Goal: Task Accomplishment & Management: Manage account settings

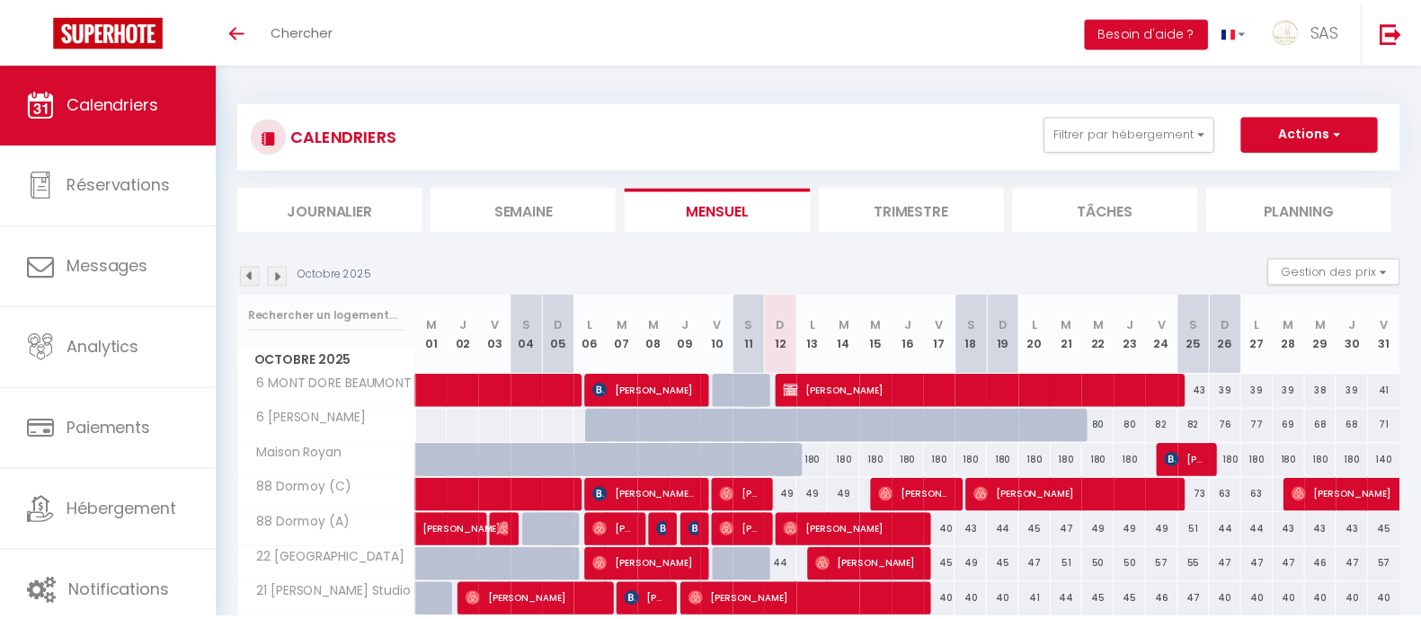
scroll to position [215, 0]
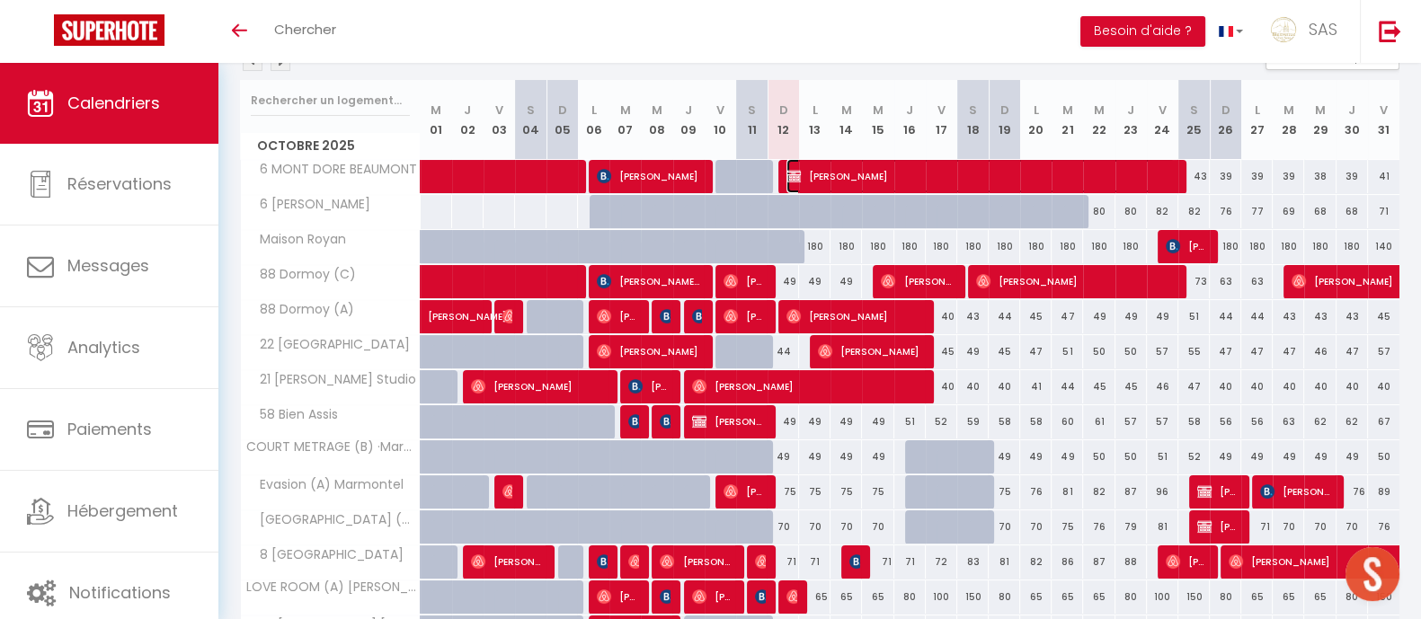
click at [845, 173] on span "[PERSON_NAME]" at bounding box center [980, 176] width 388 height 34
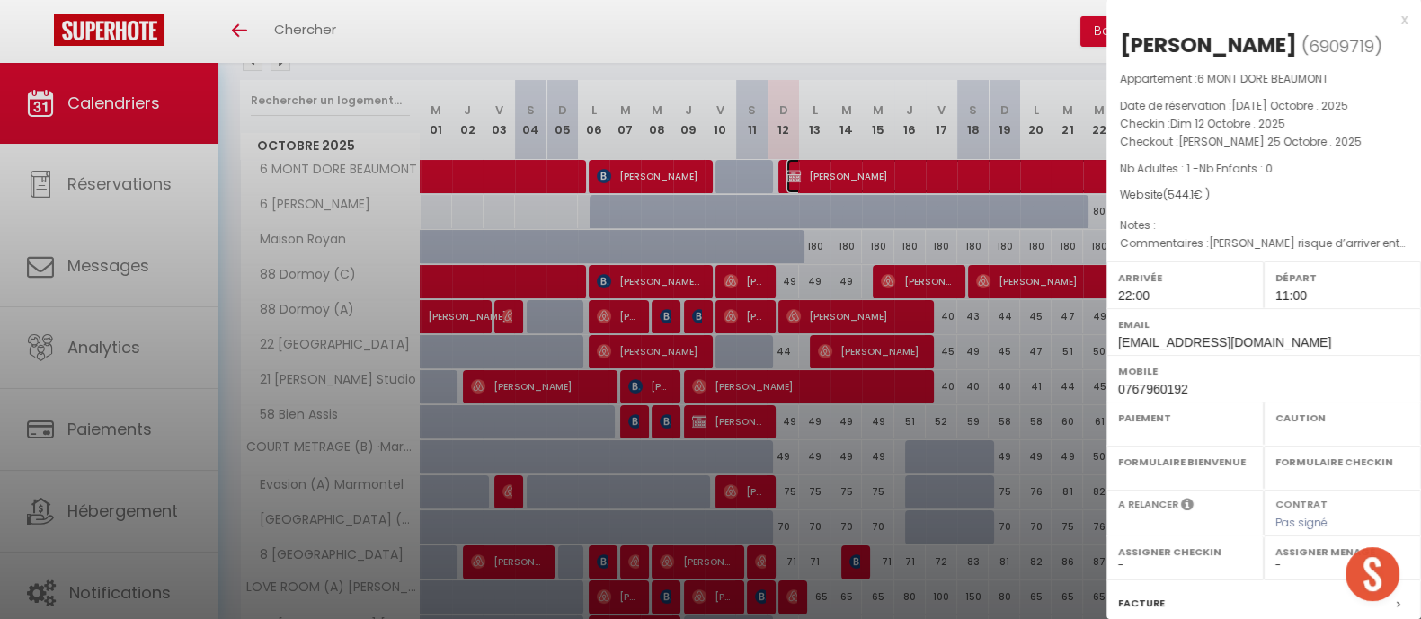
select select "OK"
select select "1"
select select "0"
select select "1"
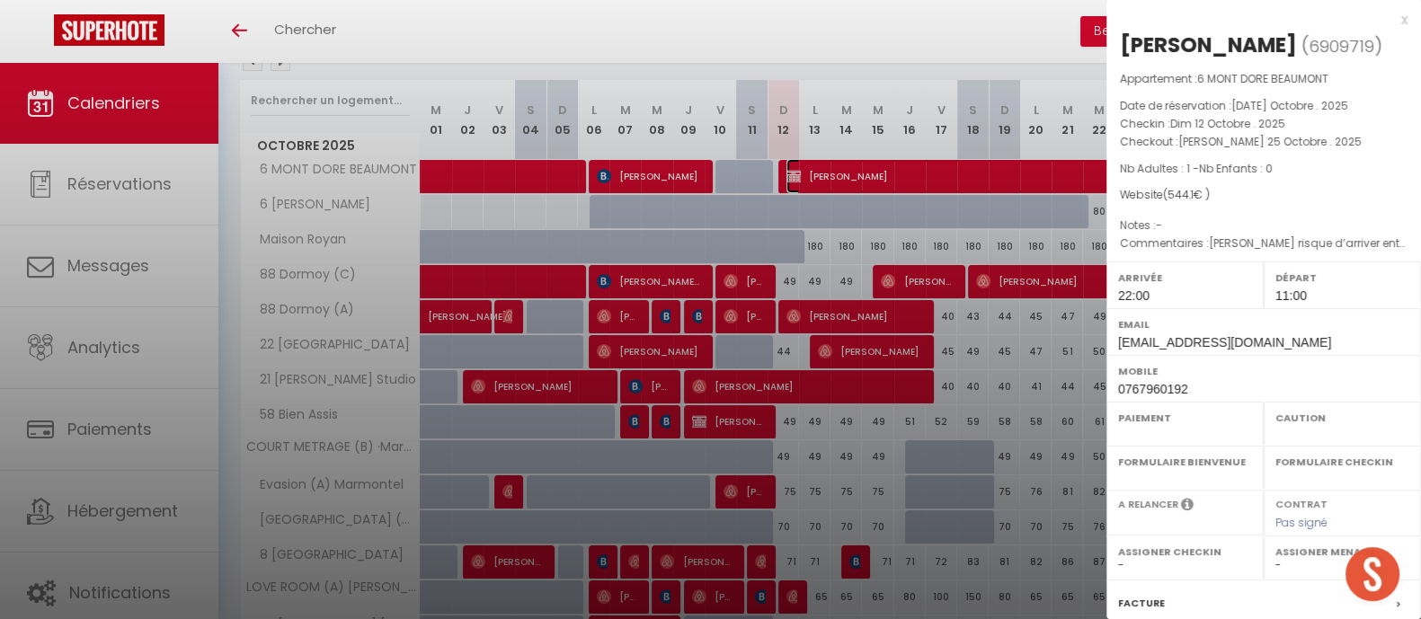
select select
click at [847, 240] on div at bounding box center [710, 309] width 1421 height 619
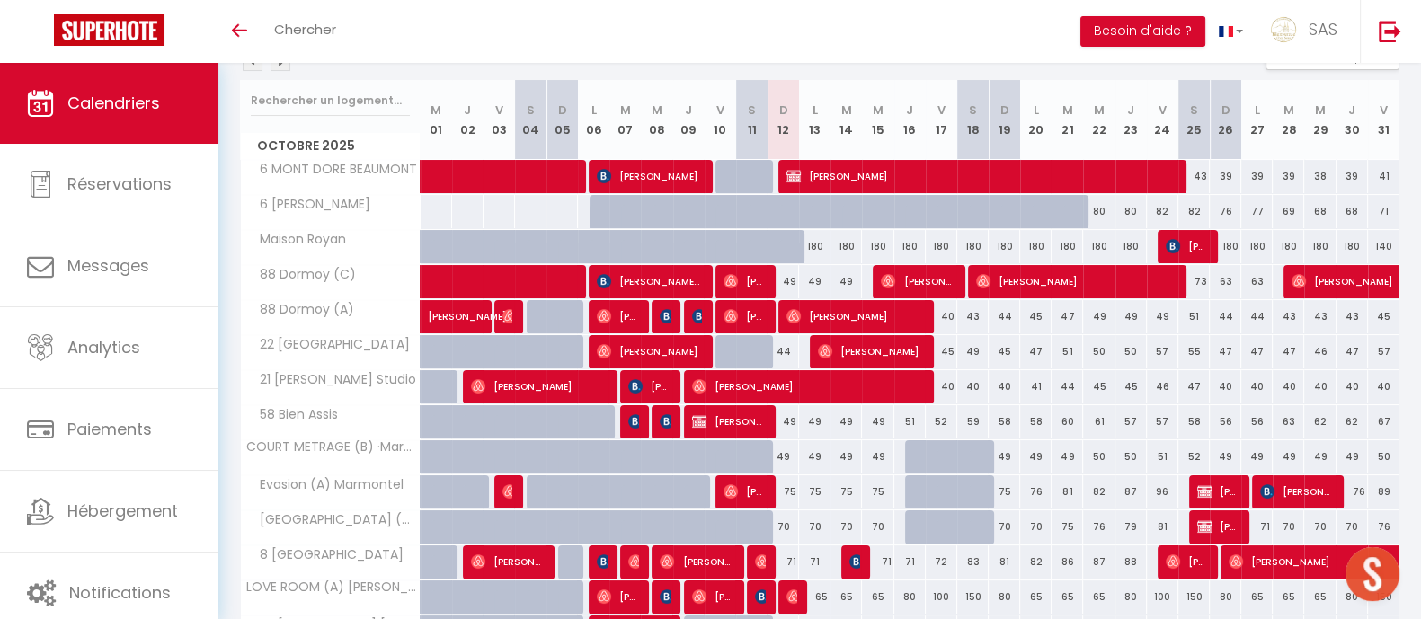
click at [847, 240] on div "180" at bounding box center [845, 246] width 31 height 33
type input "180"
type input "[DATE] Octobre 2025"
type input "Mer 15 Octobre 2025"
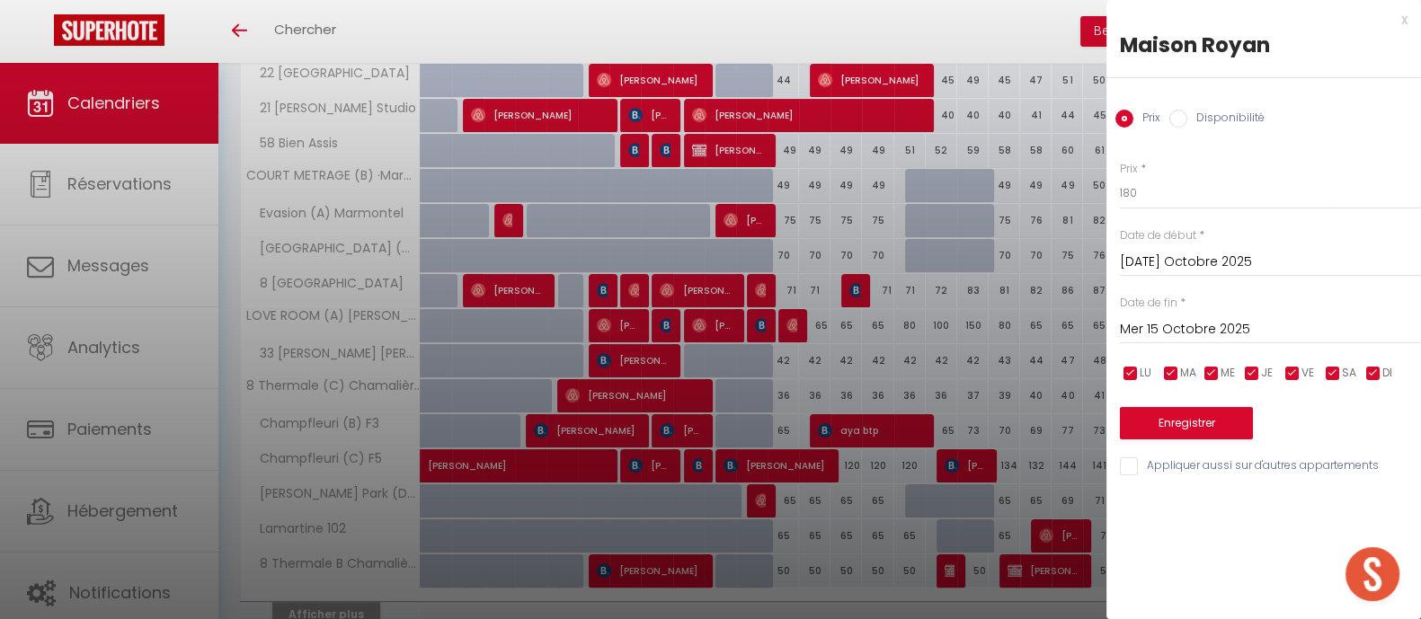
scroll to position [507, 0]
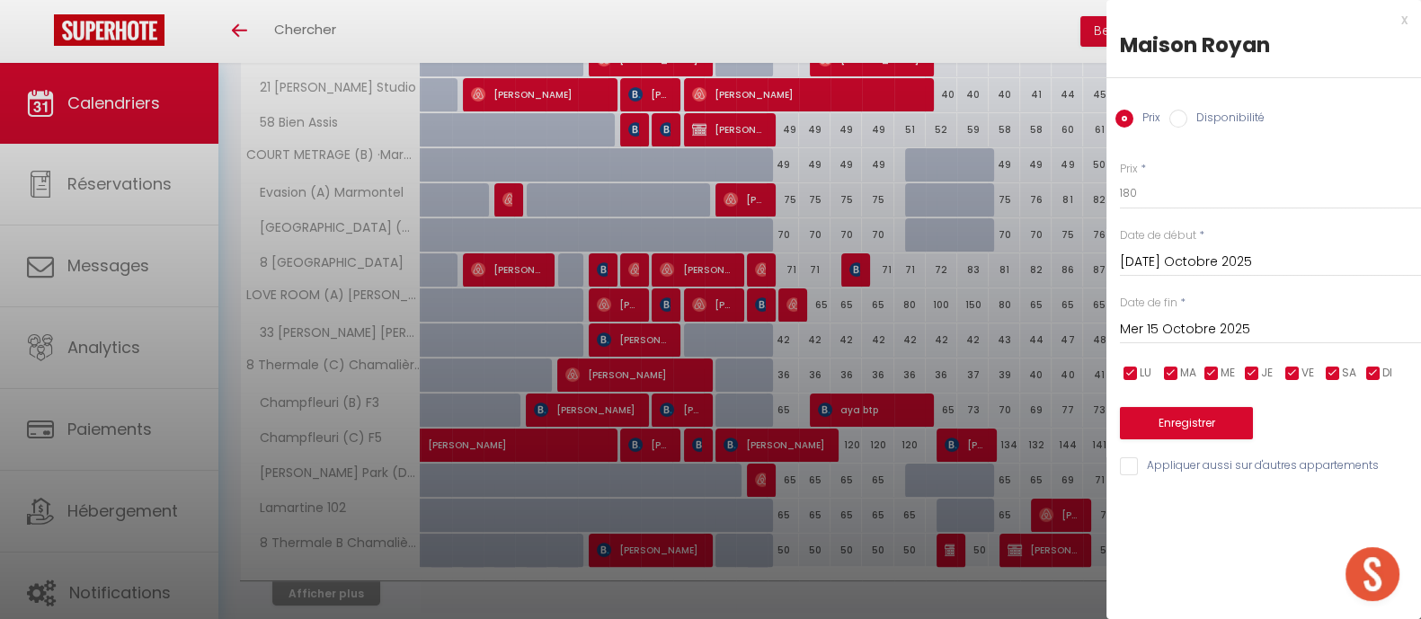
click at [809, 517] on div at bounding box center [710, 309] width 1421 height 619
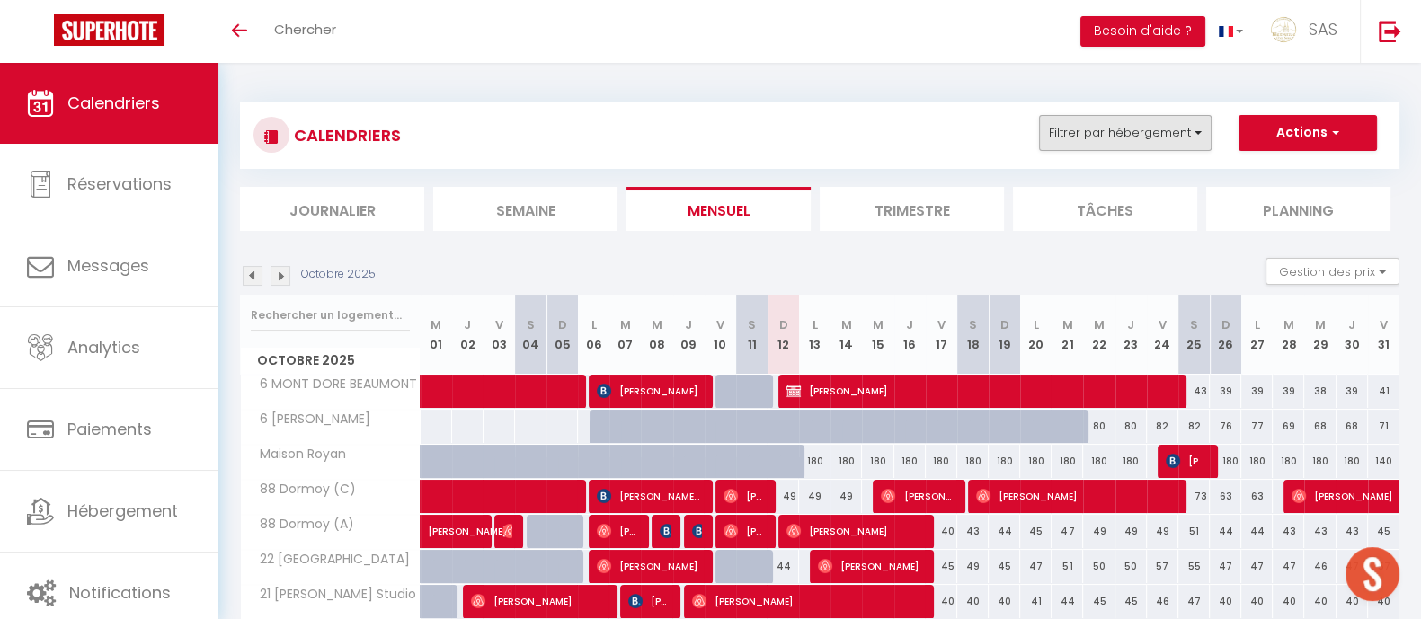
click at [1135, 113] on div "CALENDRIERS Filtrer par hébergement Effacer Sauvegarder Actions Nouvelle réserv…" at bounding box center [819, 135] width 1159 height 67
click at [1139, 123] on button "Filtrer par hébergement" at bounding box center [1125, 133] width 173 height 36
click at [1095, 133] on button "Filtrer par hébergement" at bounding box center [1125, 133] width 173 height 36
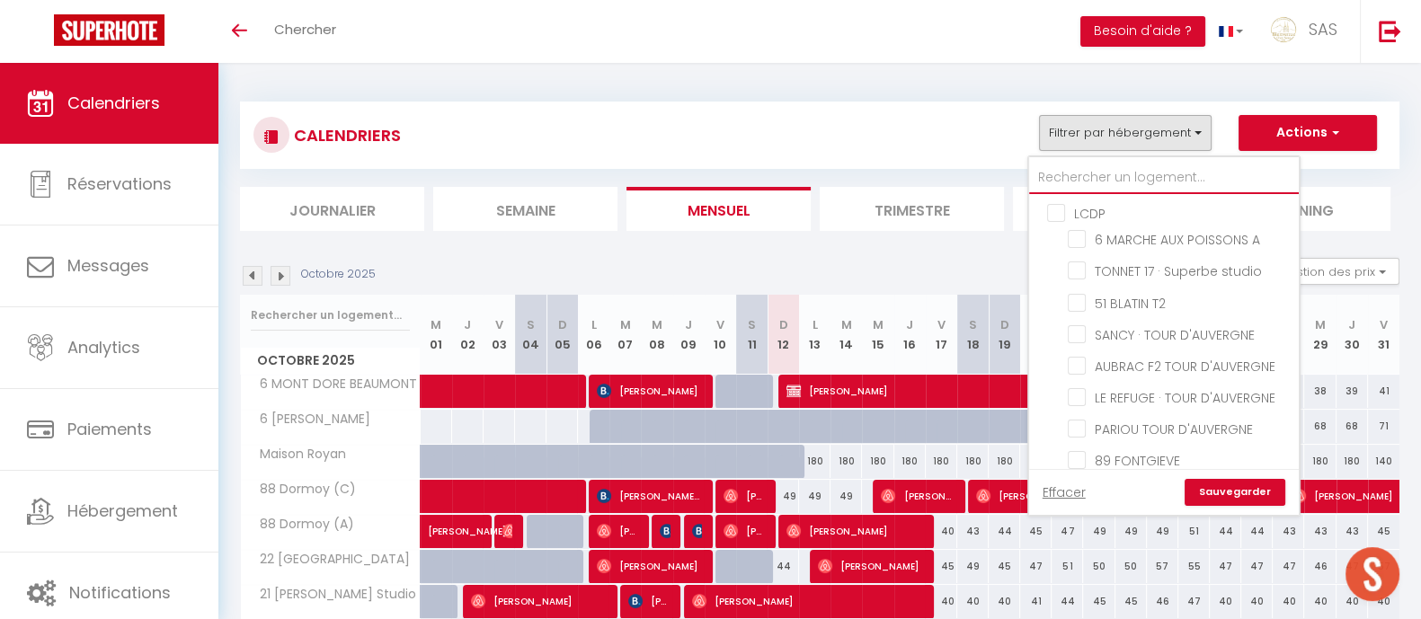
click at [1118, 190] on input "text" at bounding box center [1164, 178] width 270 height 32
type input "A"
checkbox input "false"
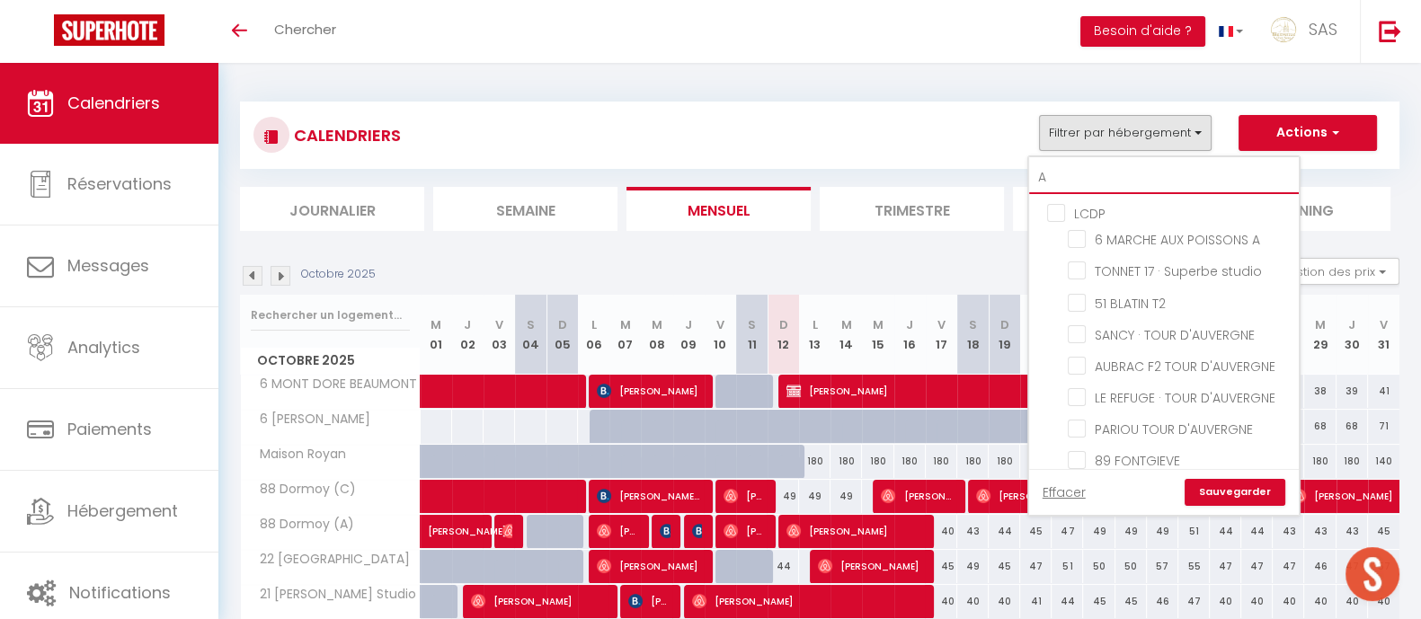
checkbox input "false"
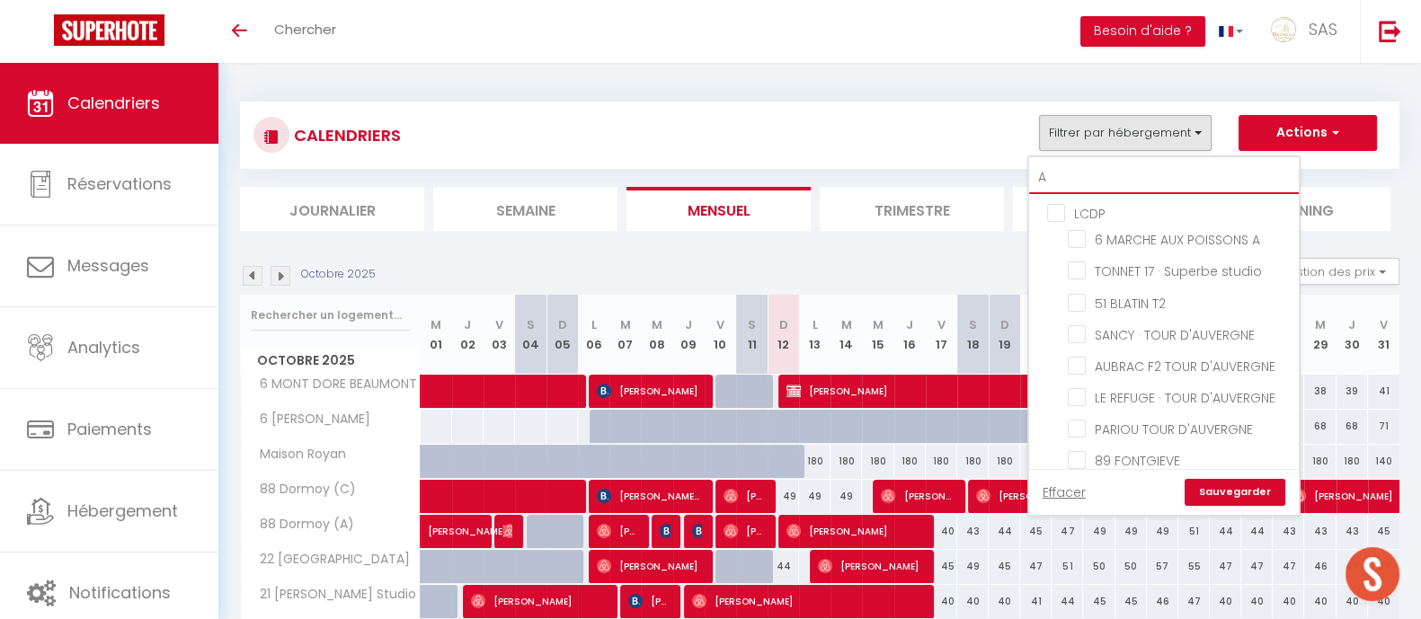
checkbox input "false"
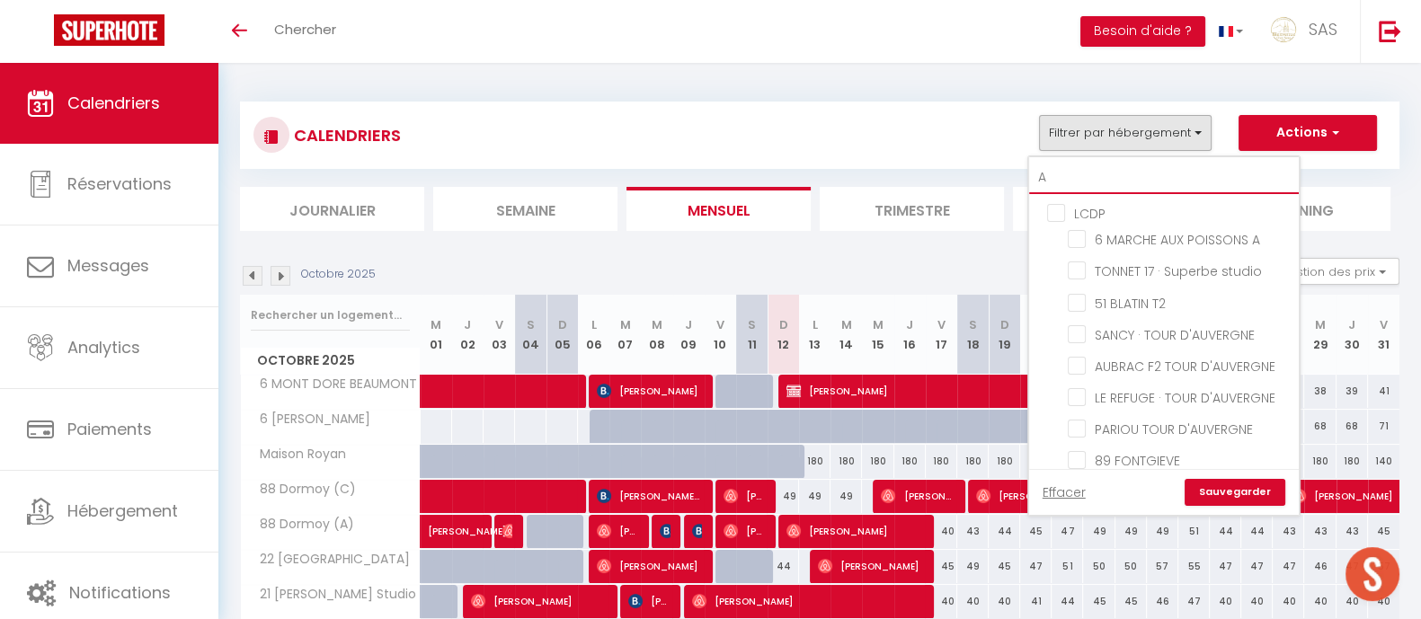
checkbox input "false"
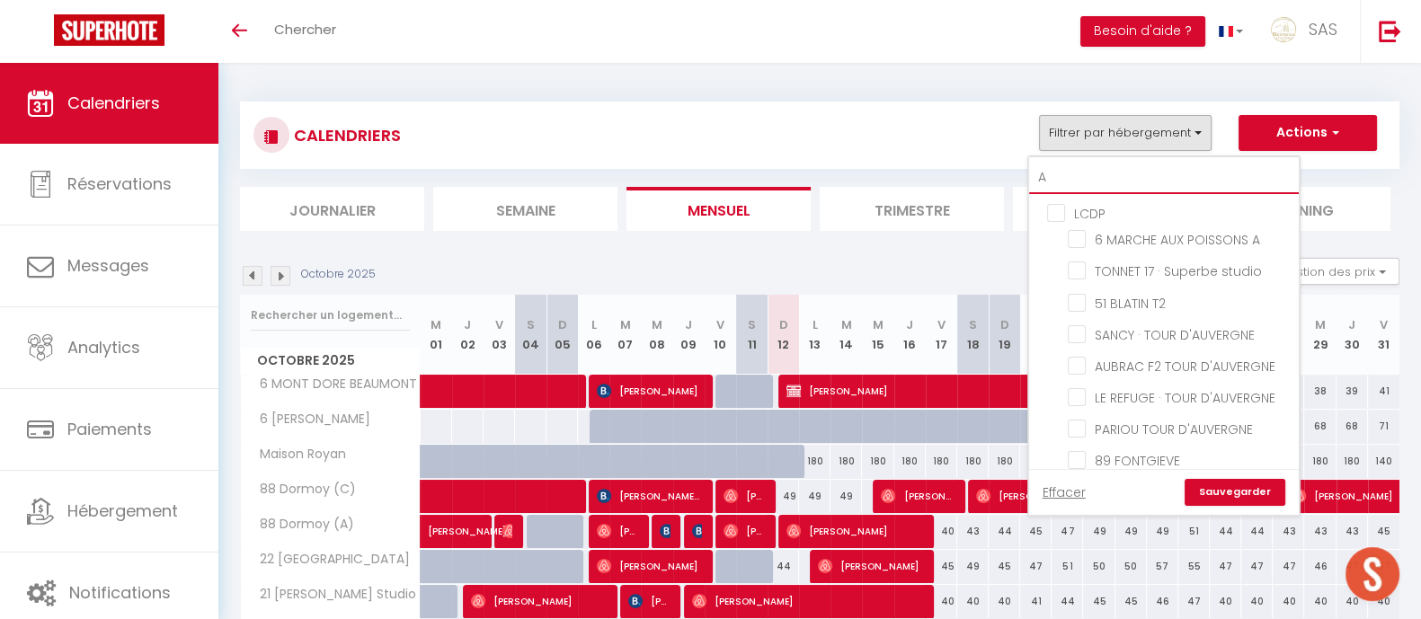
checkbox input "false"
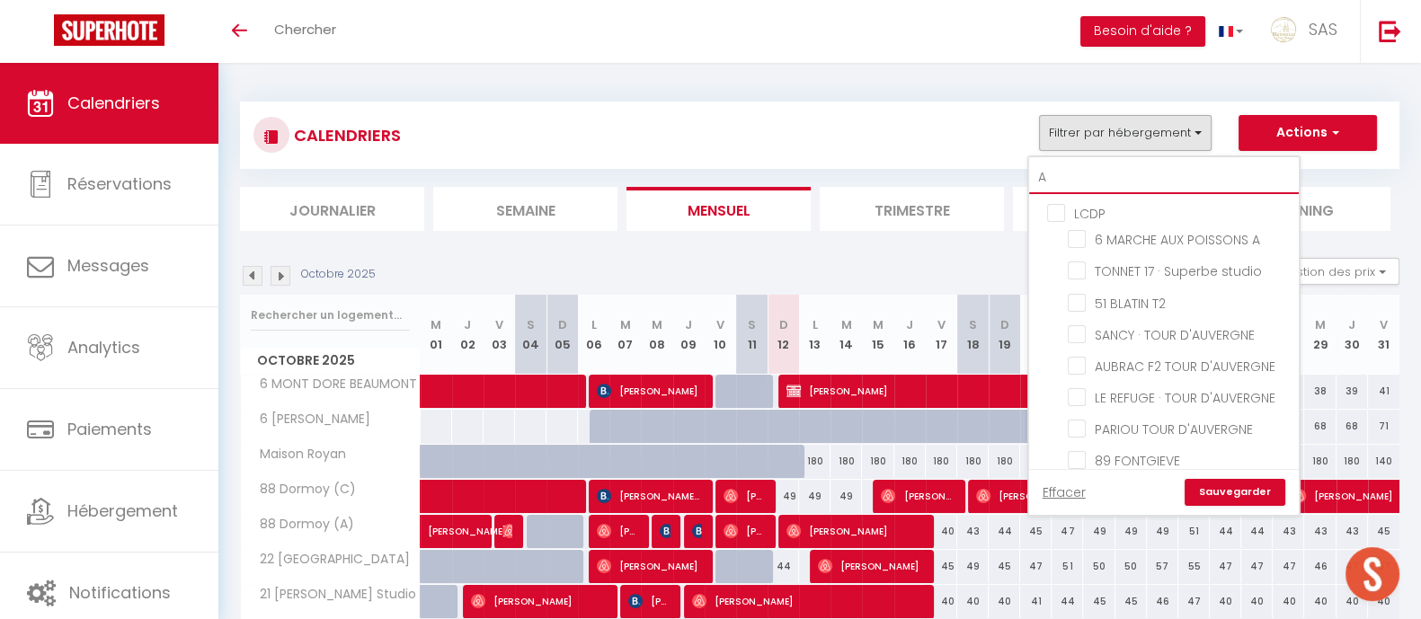
checkbox input "false"
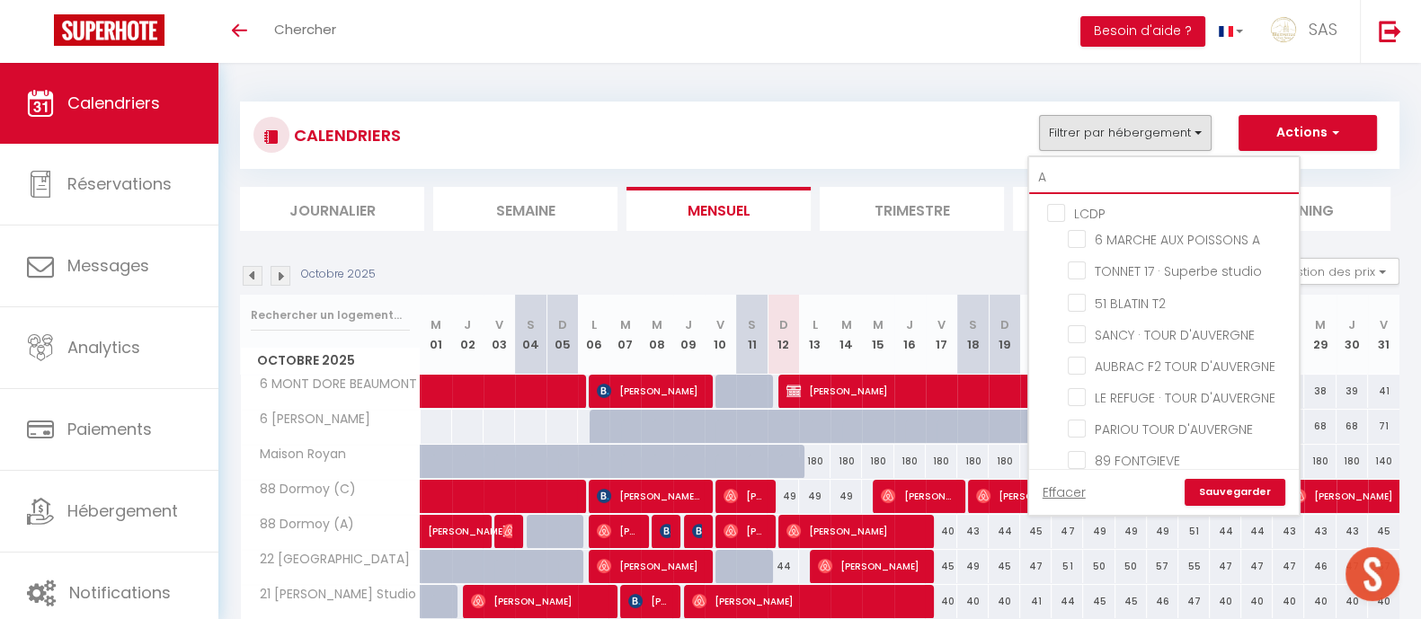
checkbox input "false"
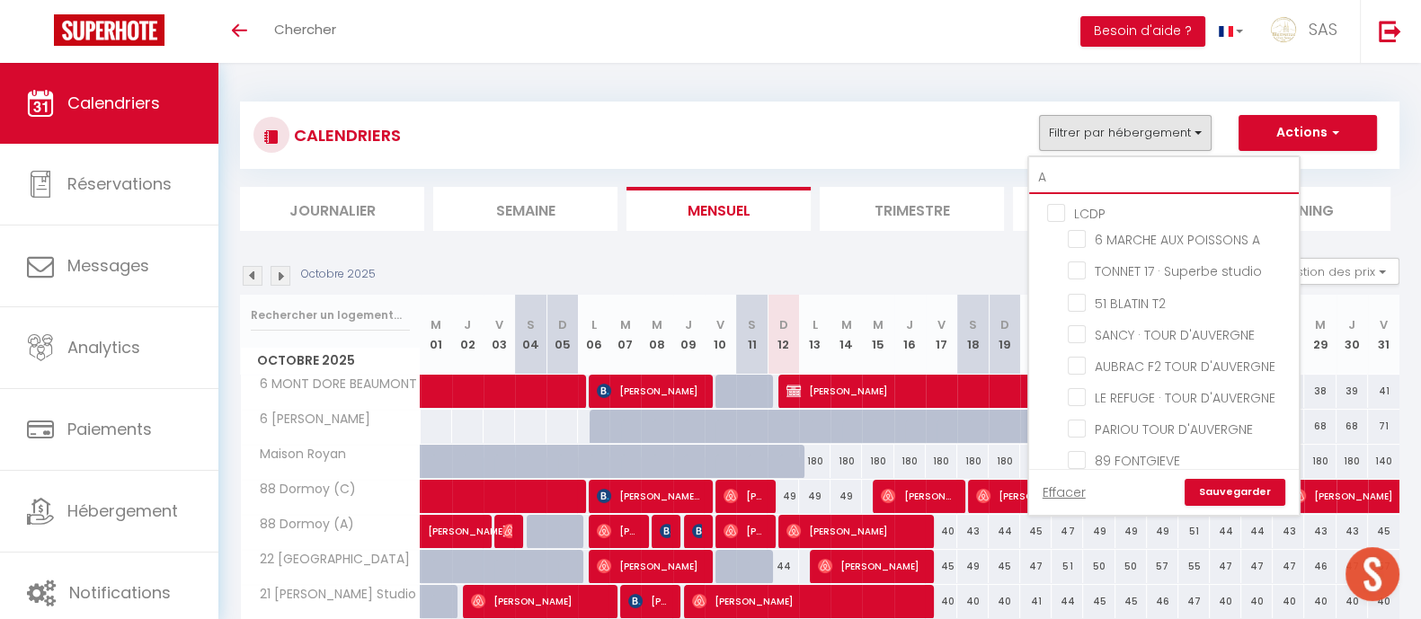
checkbox input "false"
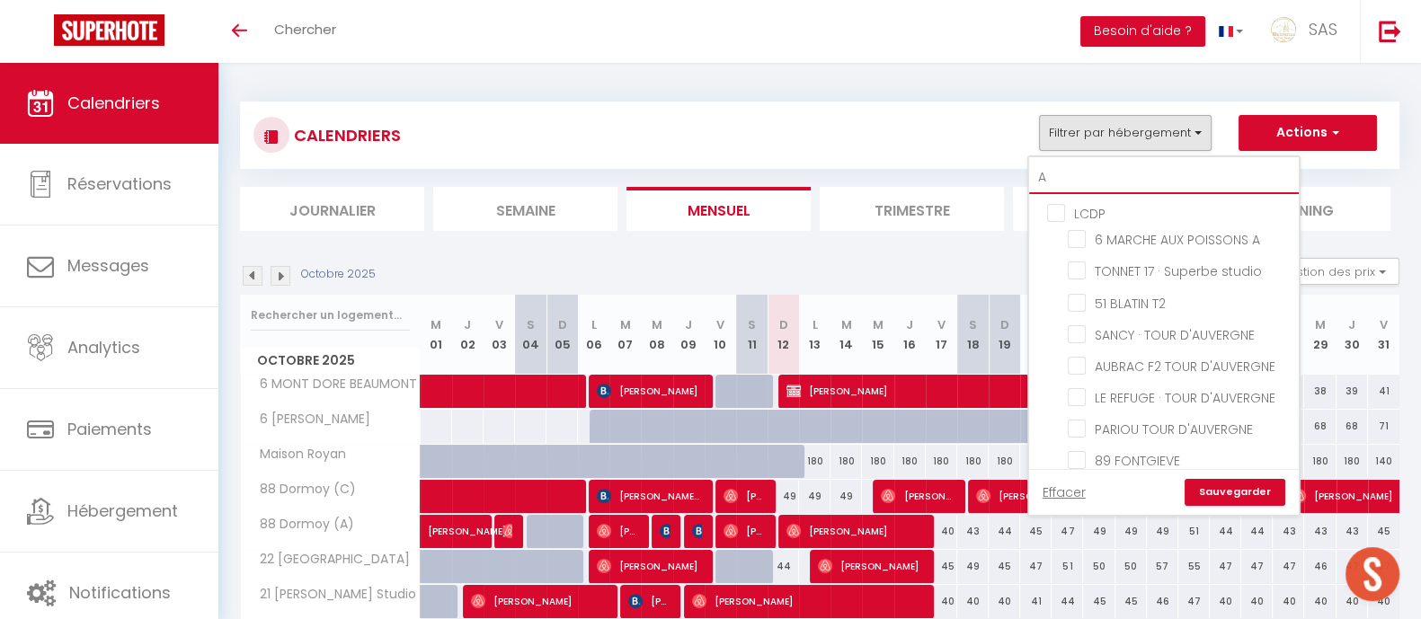
checkbox input "false"
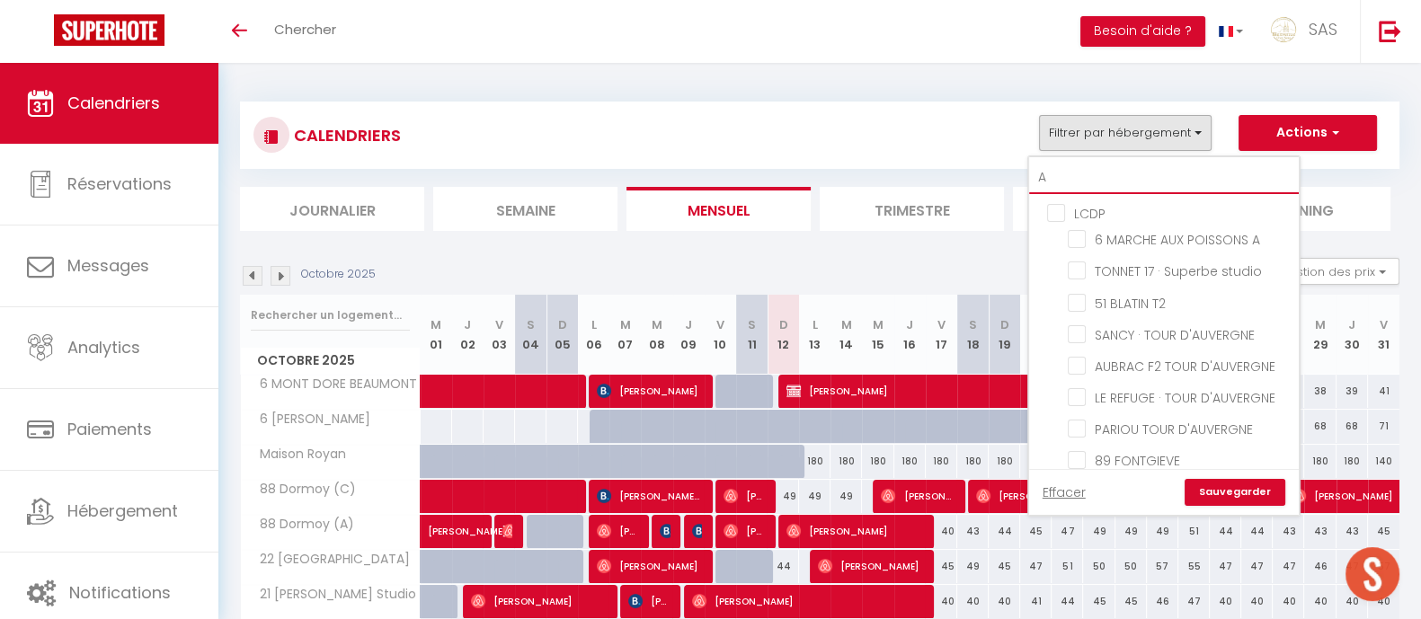
checkbox input "false"
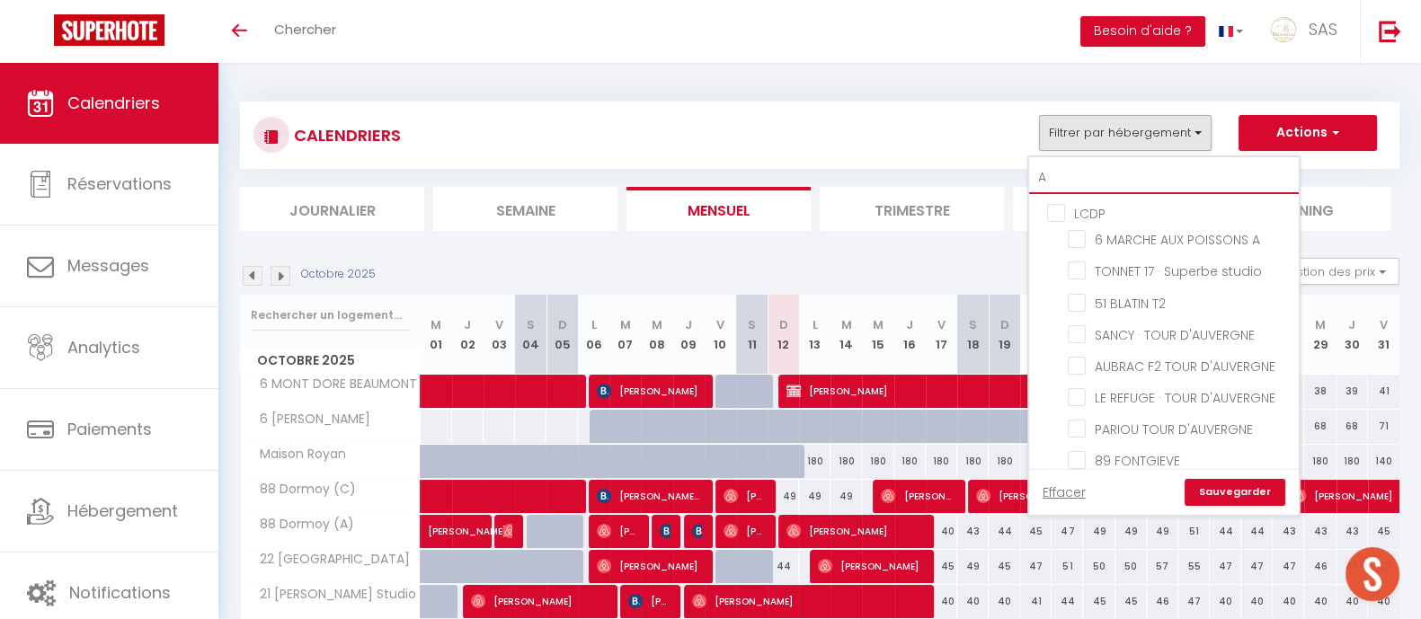
checkbox input "false"
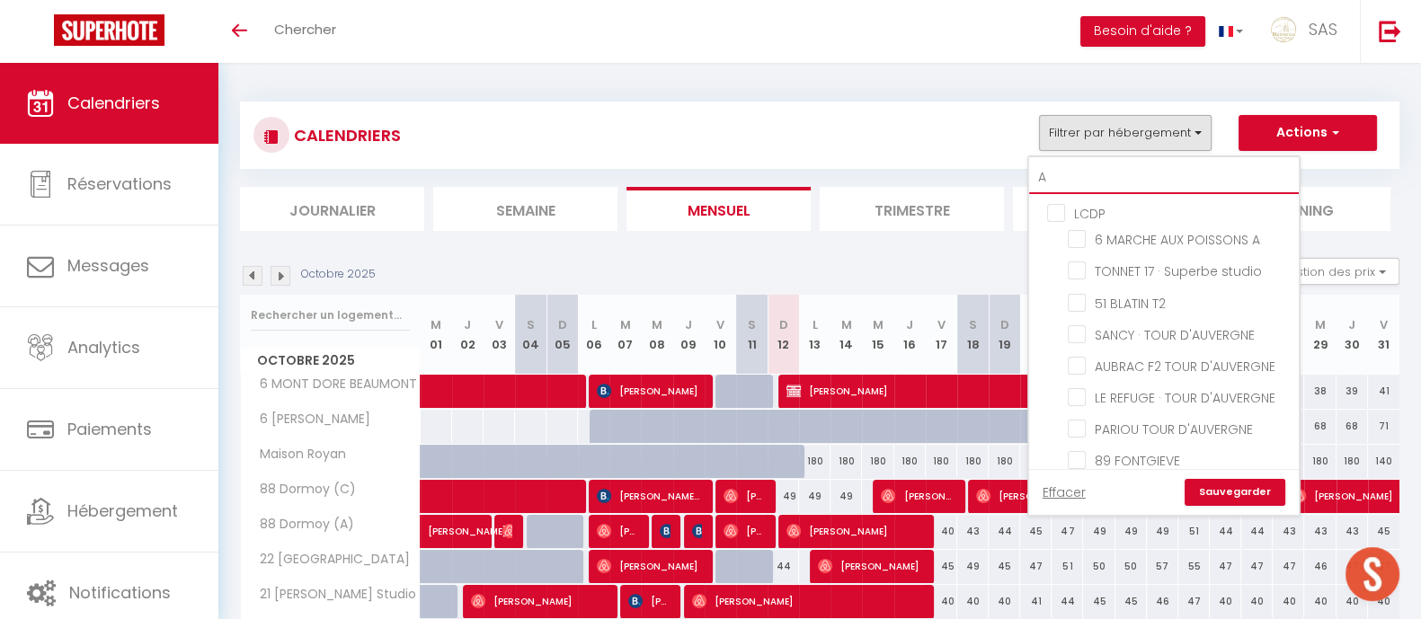
checkbox input "false"
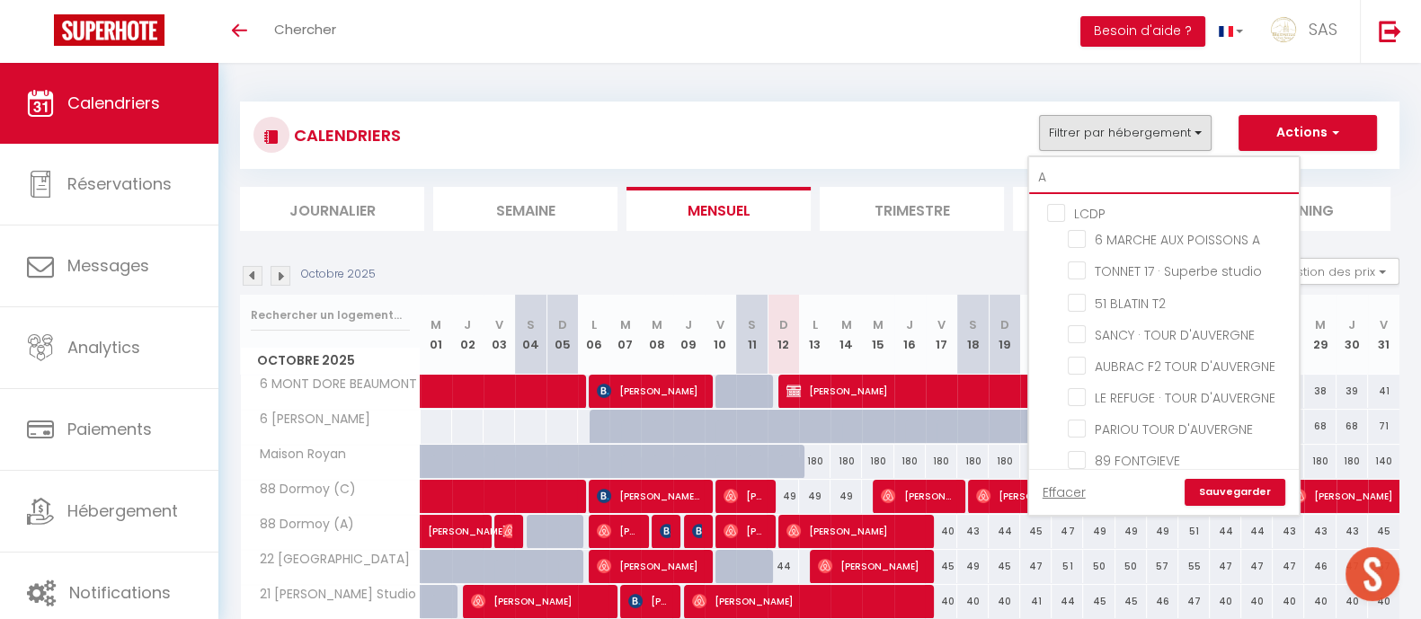
checkbox input "false"
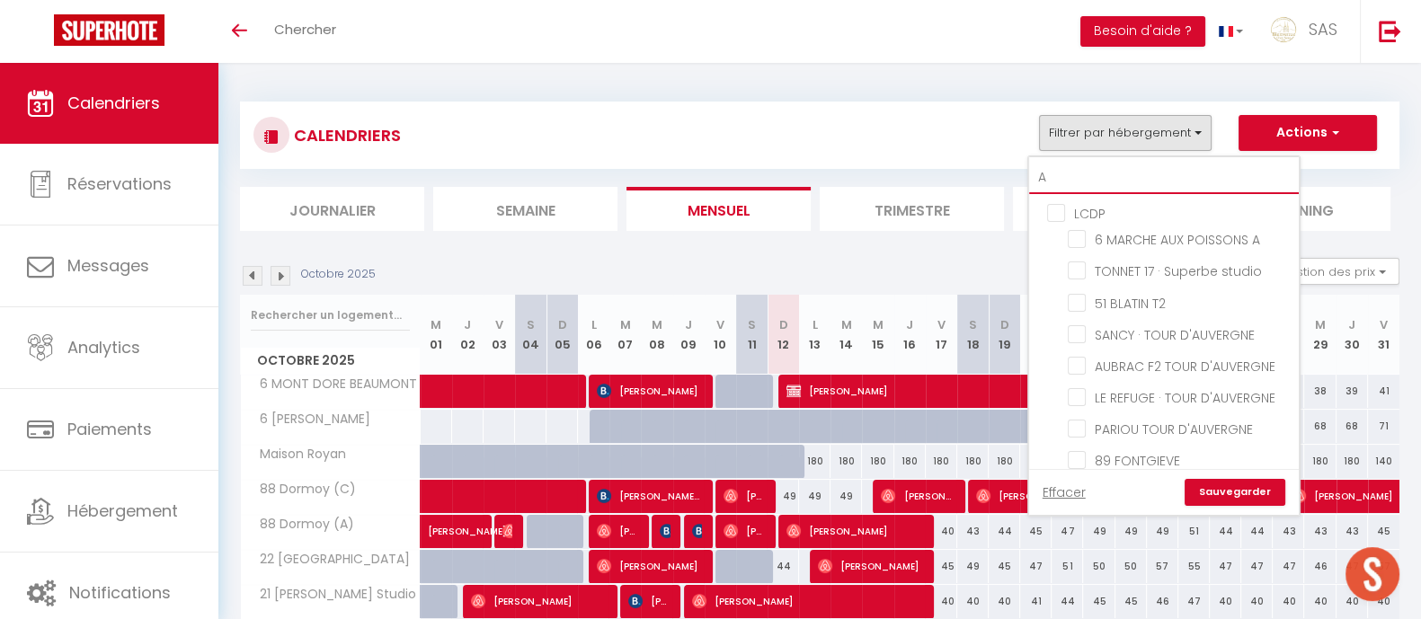
checkbox input "false"
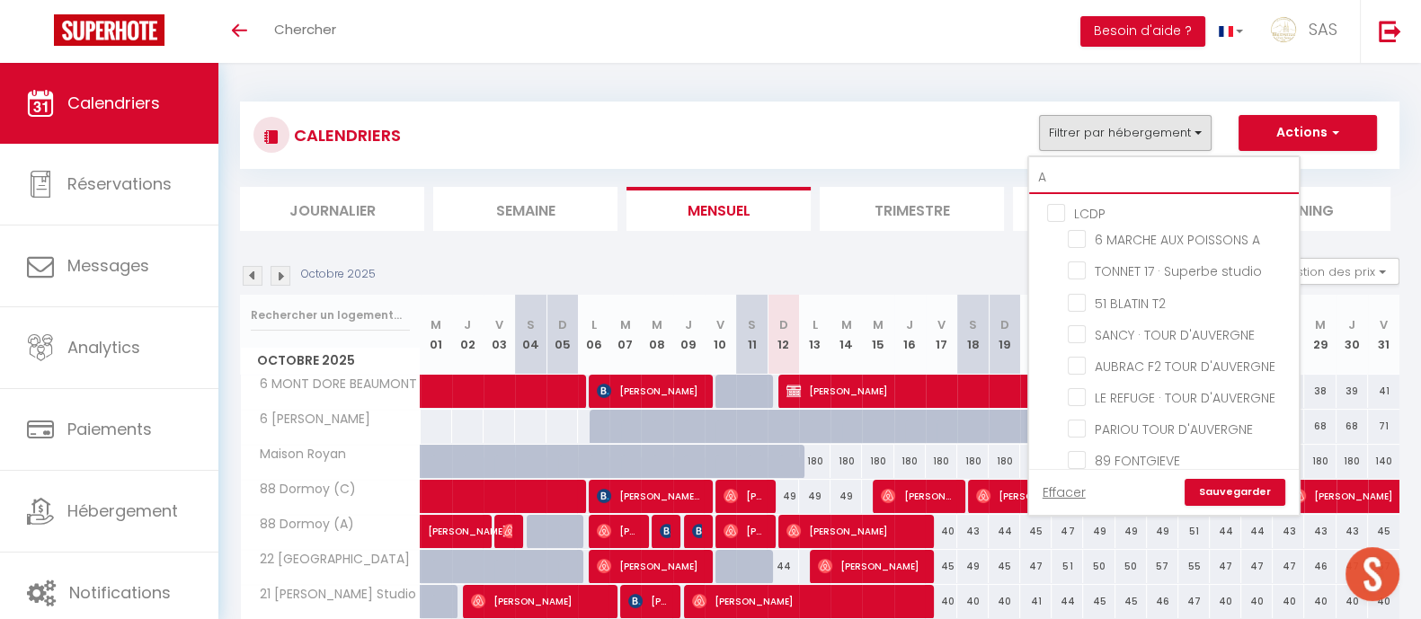
checkbox input "false"
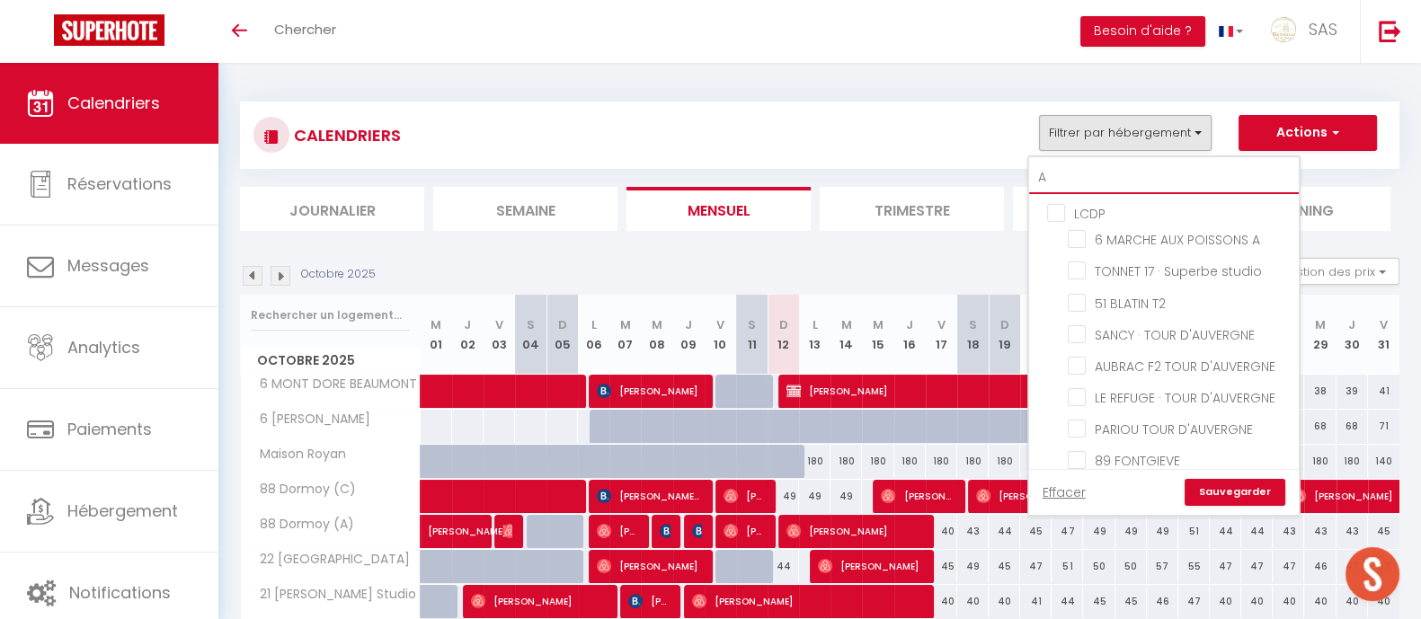
checkbox input "false"
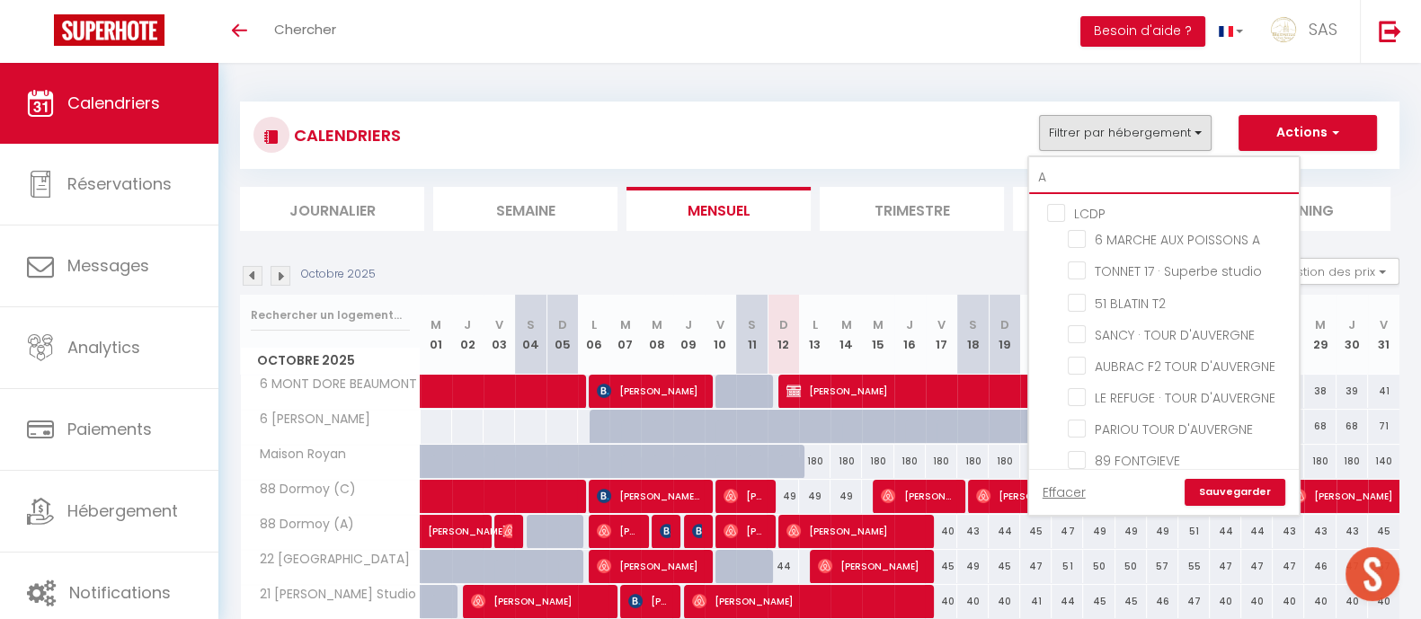
checkbox input "false"
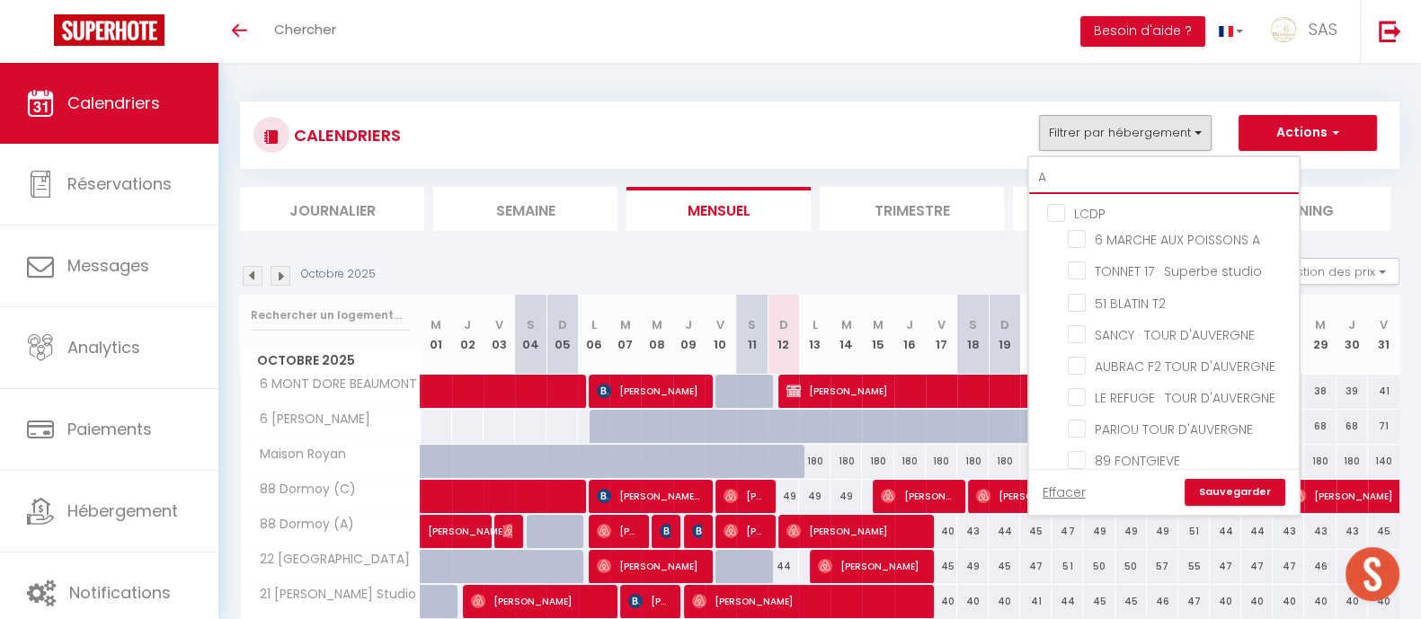
checkbox input "false"
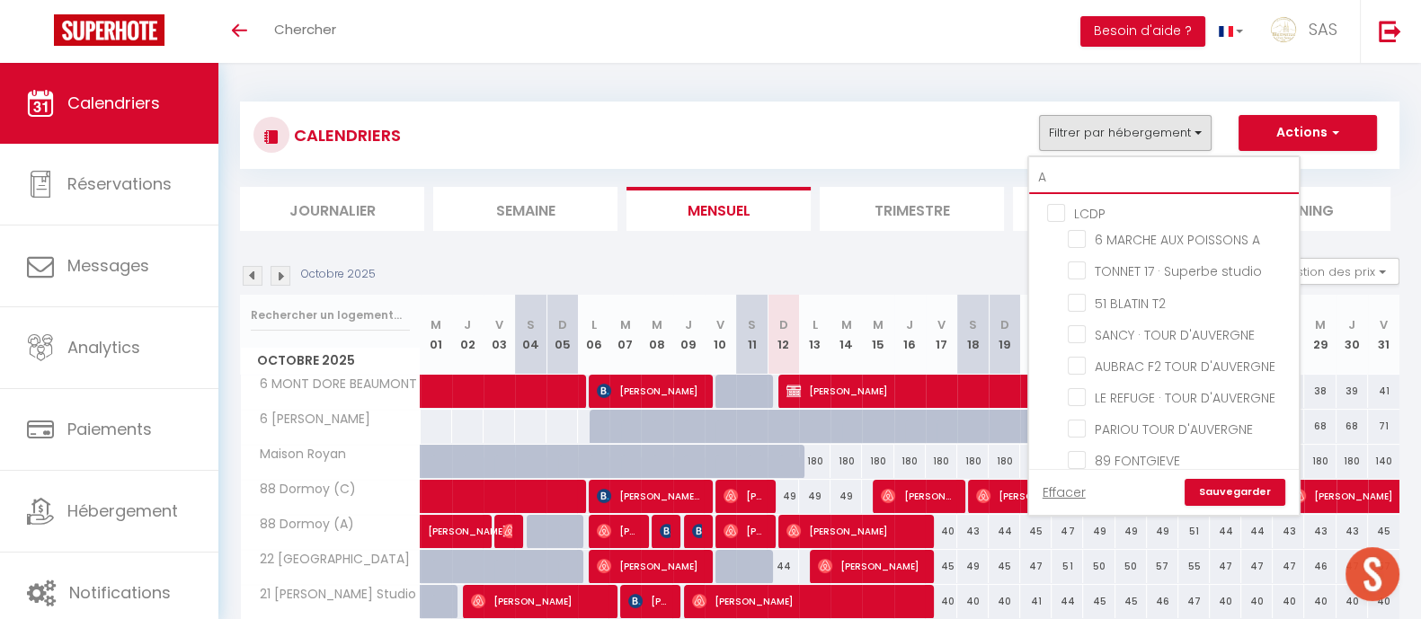
checkbox input "false"
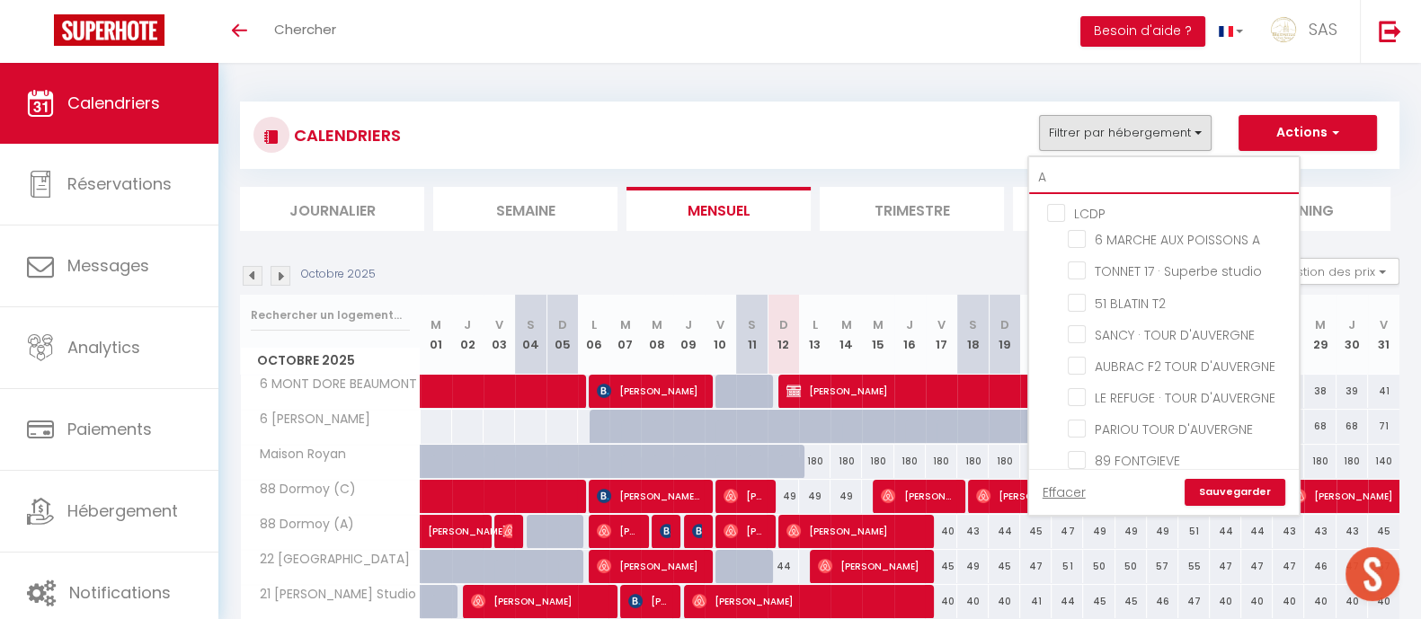
checkbox input "false"
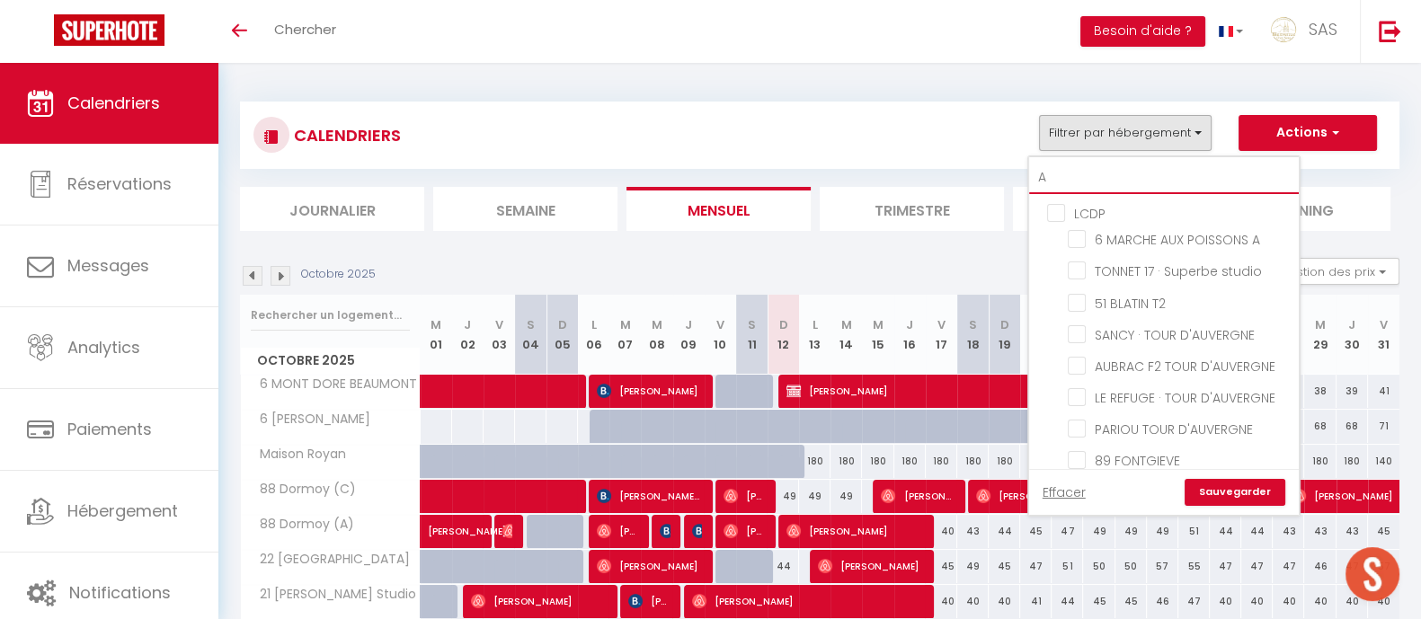
checkbox input "false"
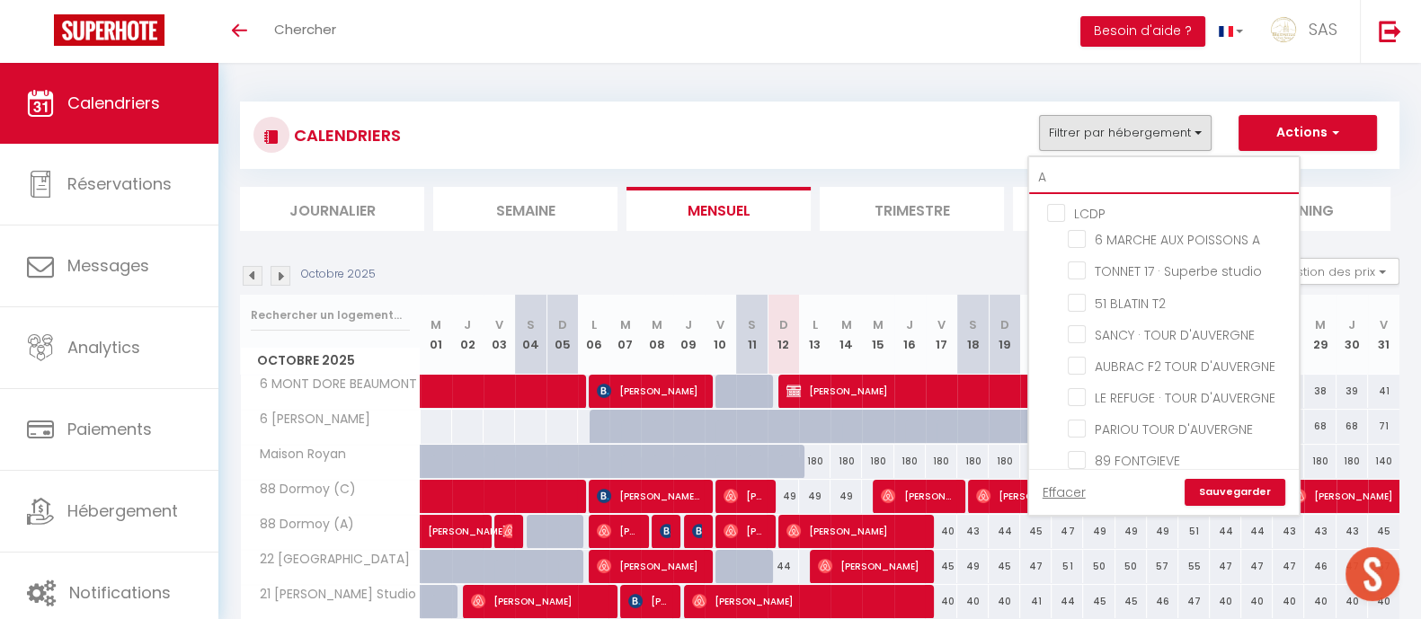
checkbox input "false"
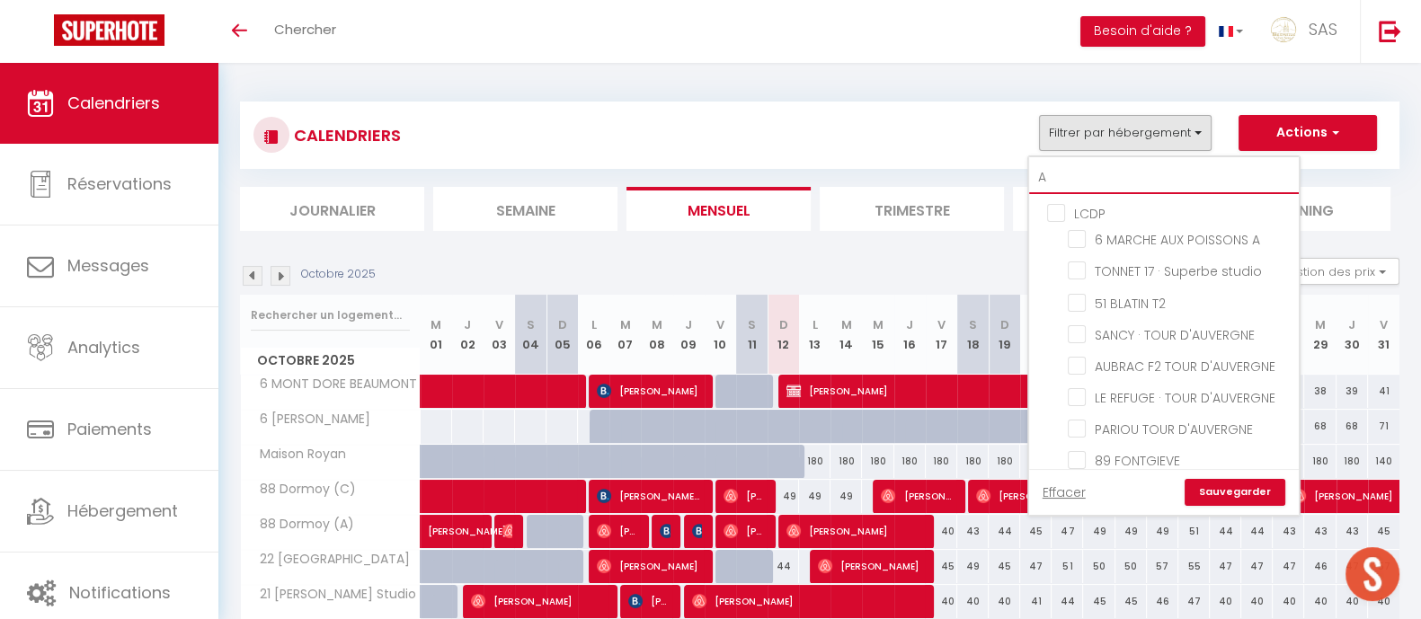
checkbox input "false"
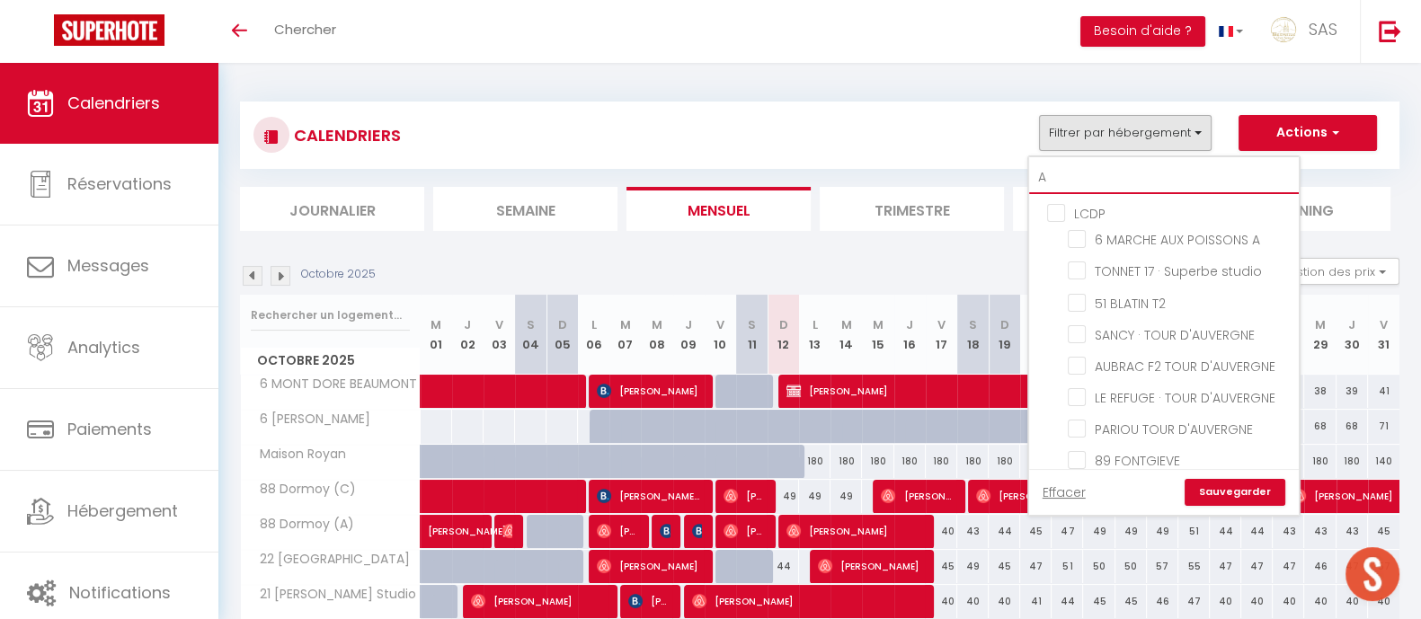
checkbox input "false"
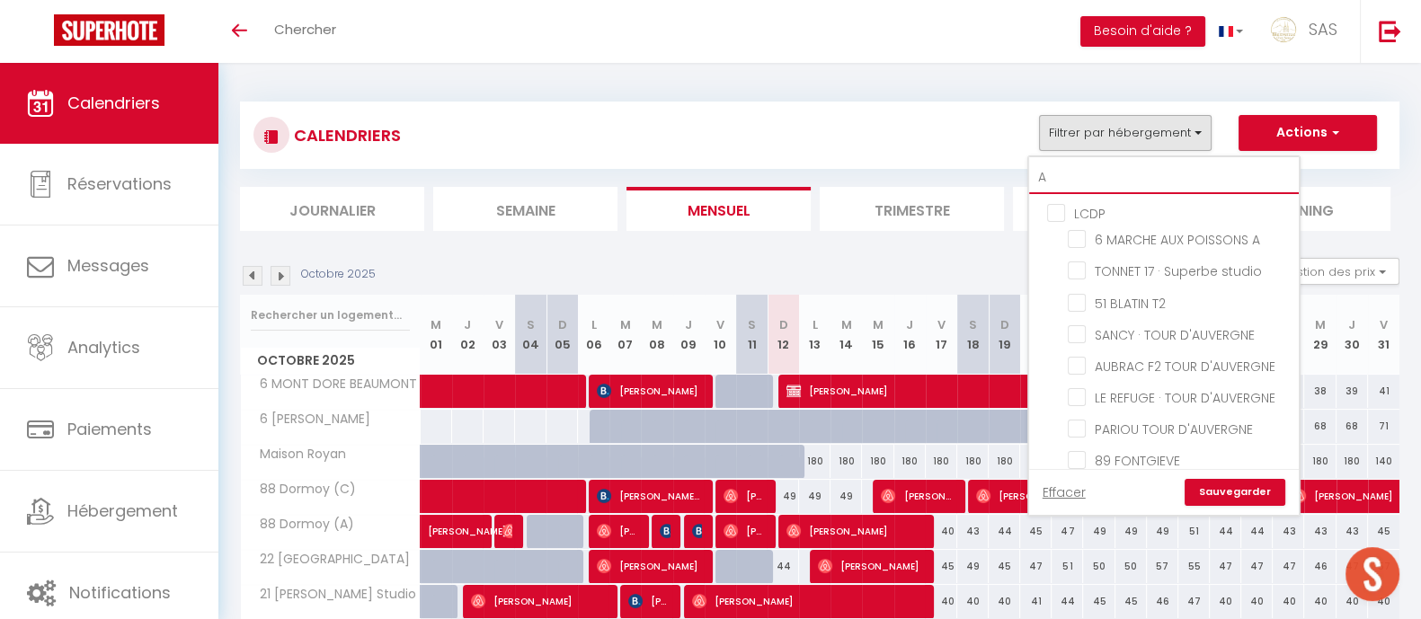
checkbox input "false"
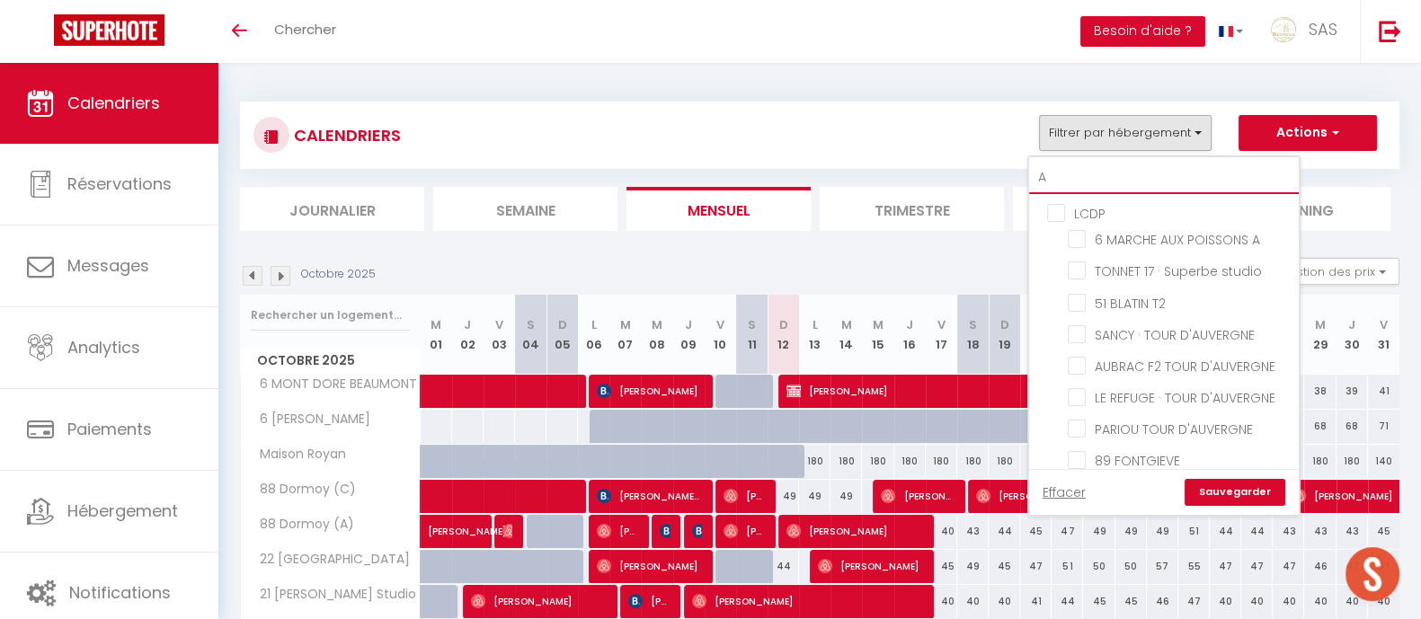
checkbox input "false"
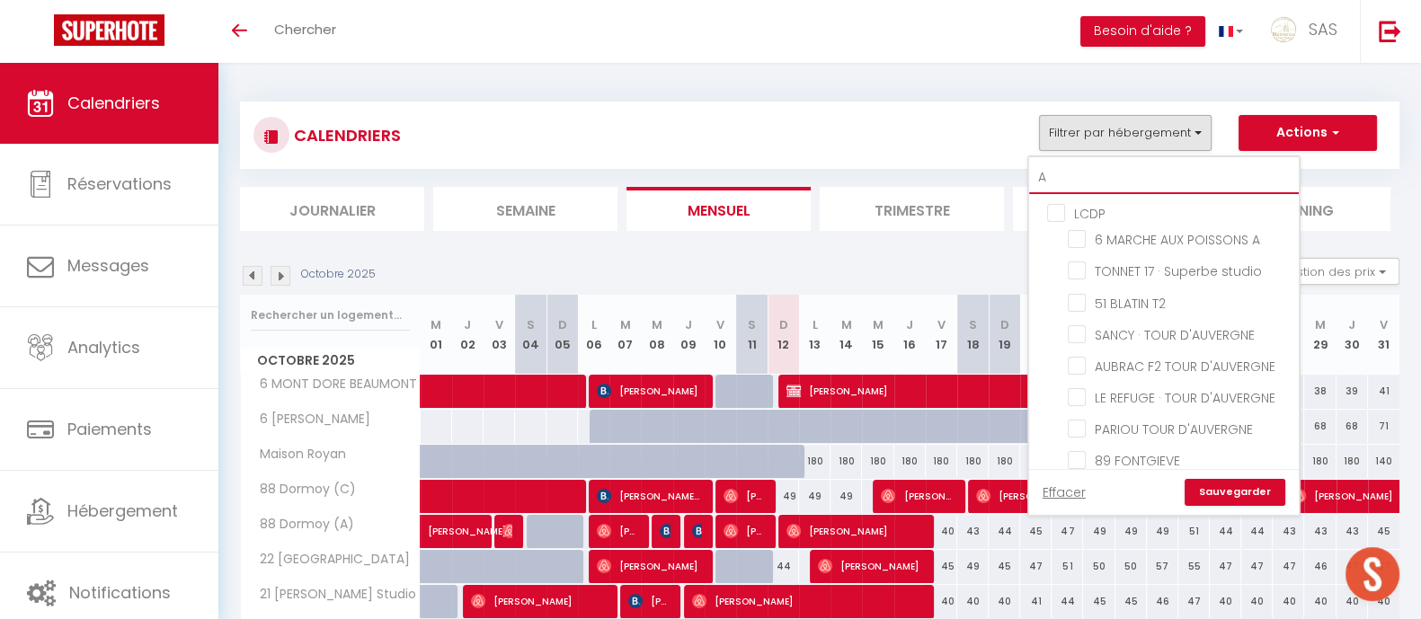
checkbox input "false"
type input "An"
checkbox input "false"
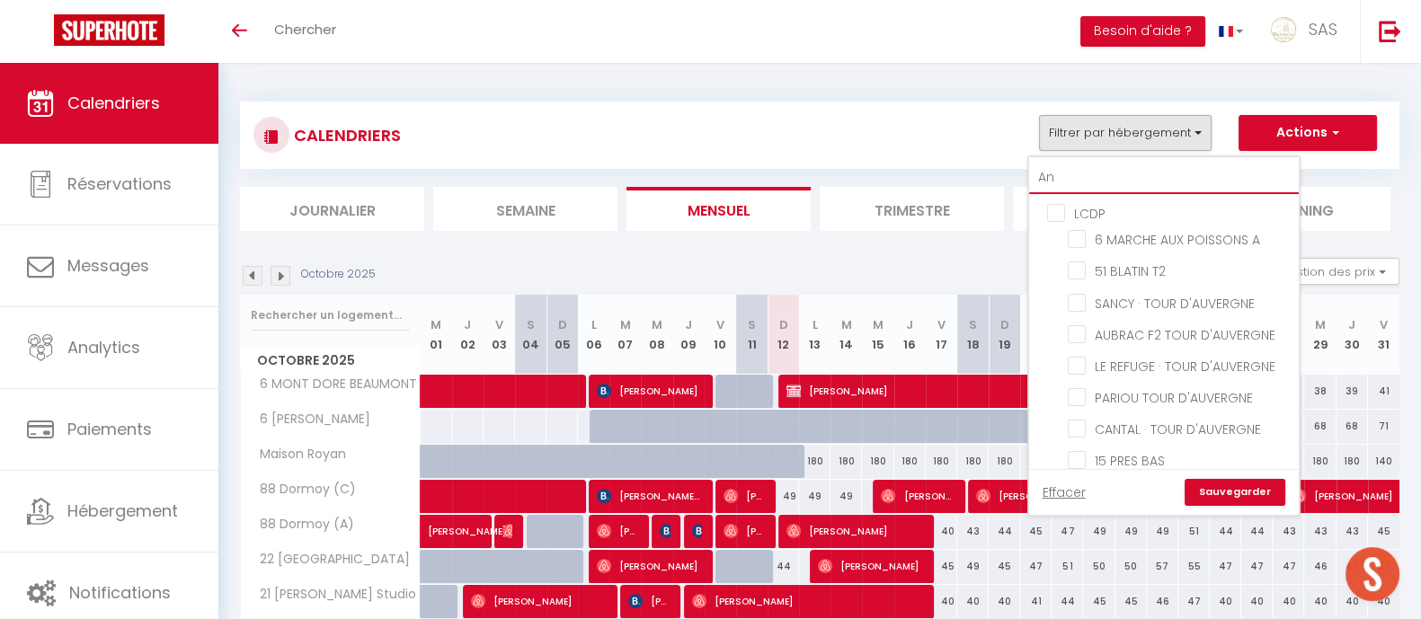
checkbox input "false"
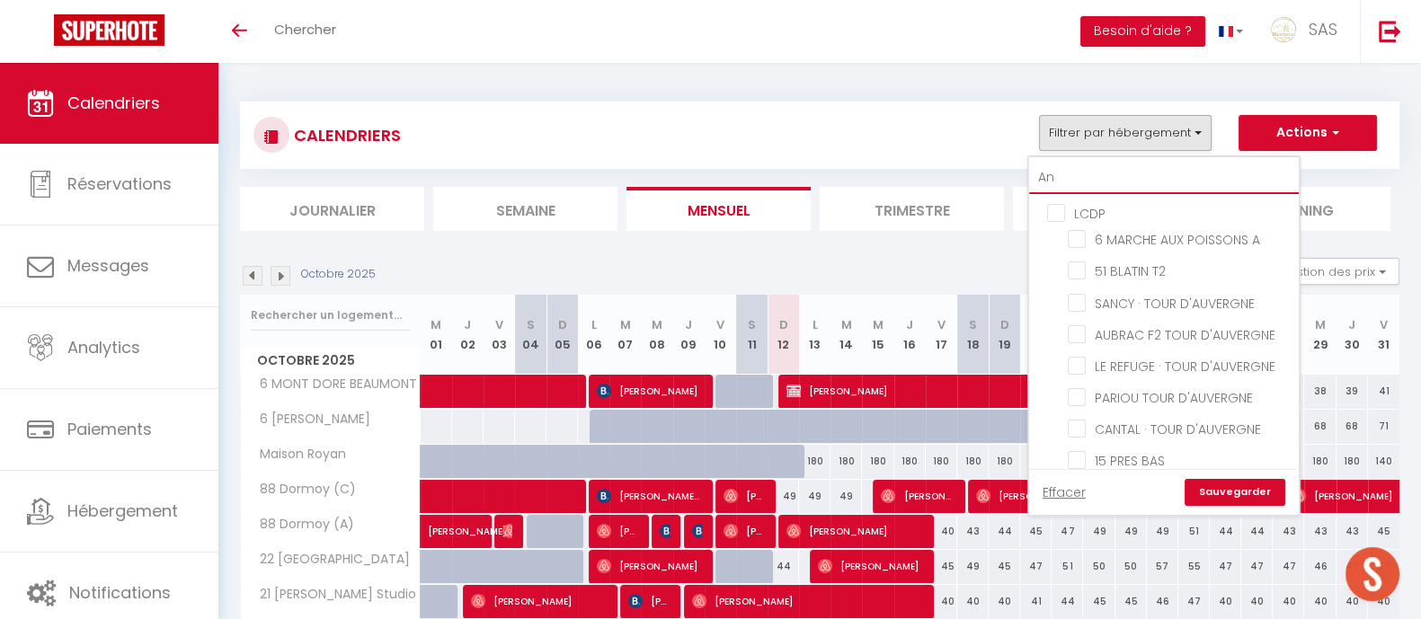
checkbox input "false"
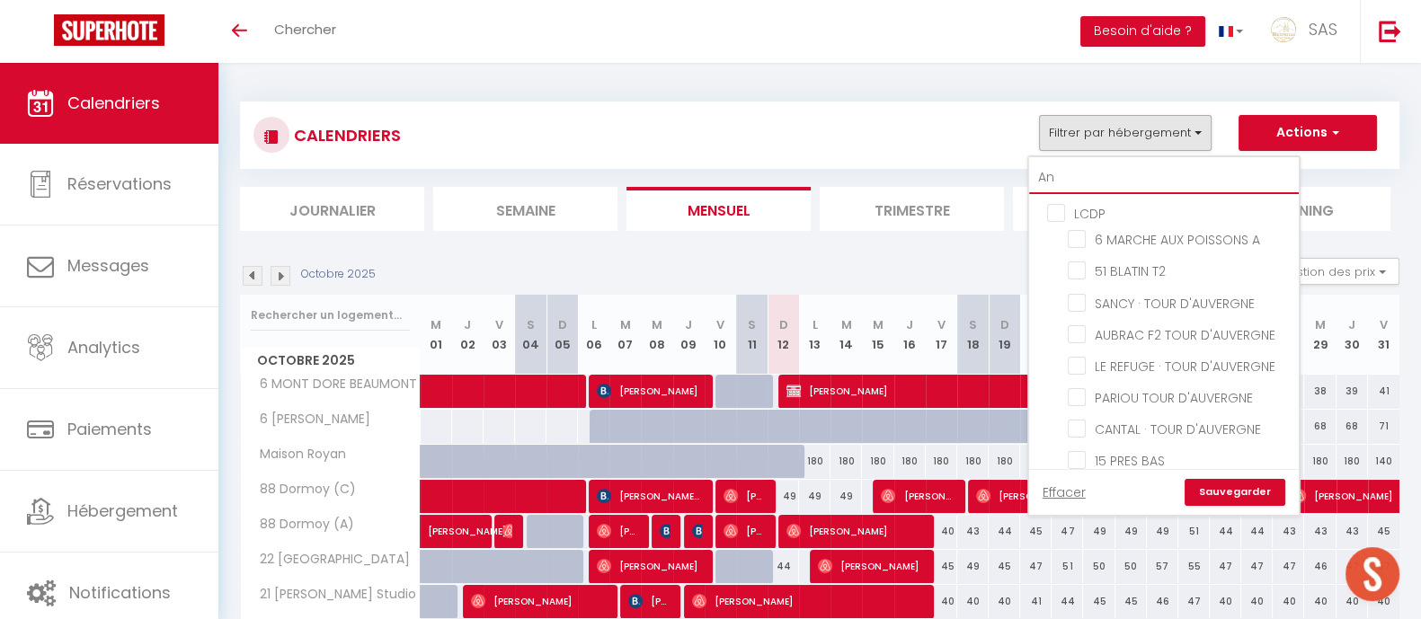
checkbox input "false"
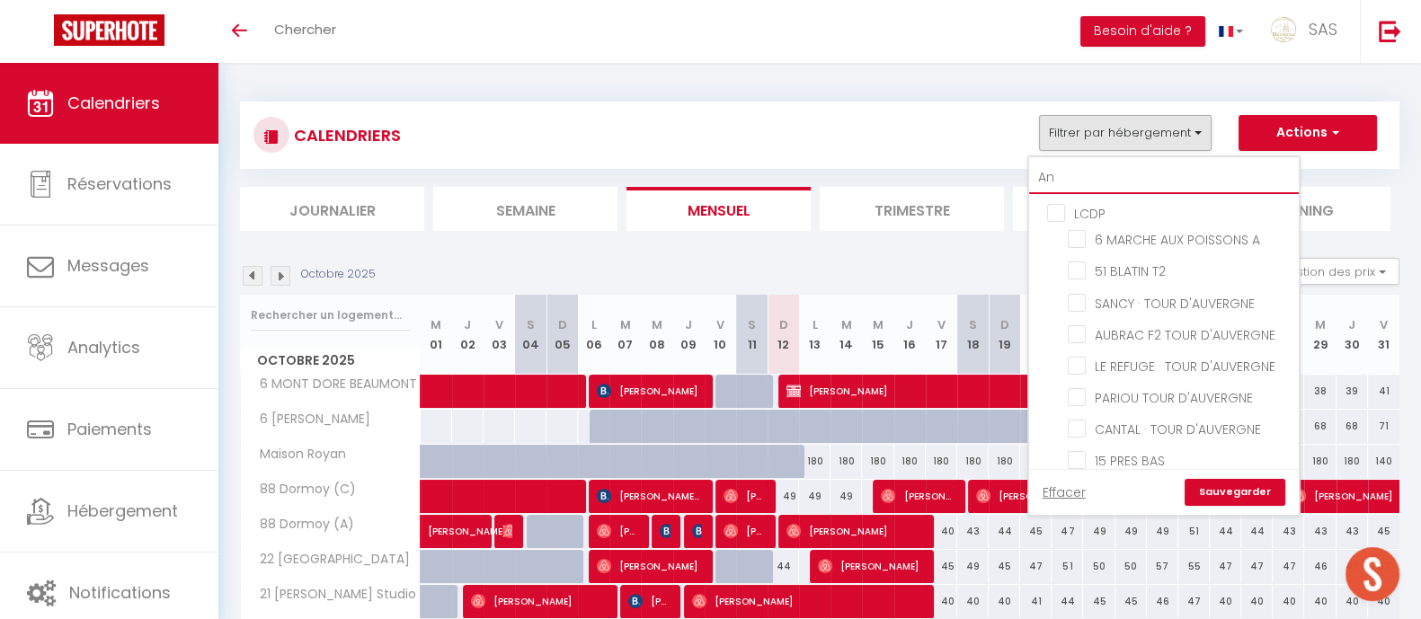
checkbox input "false"
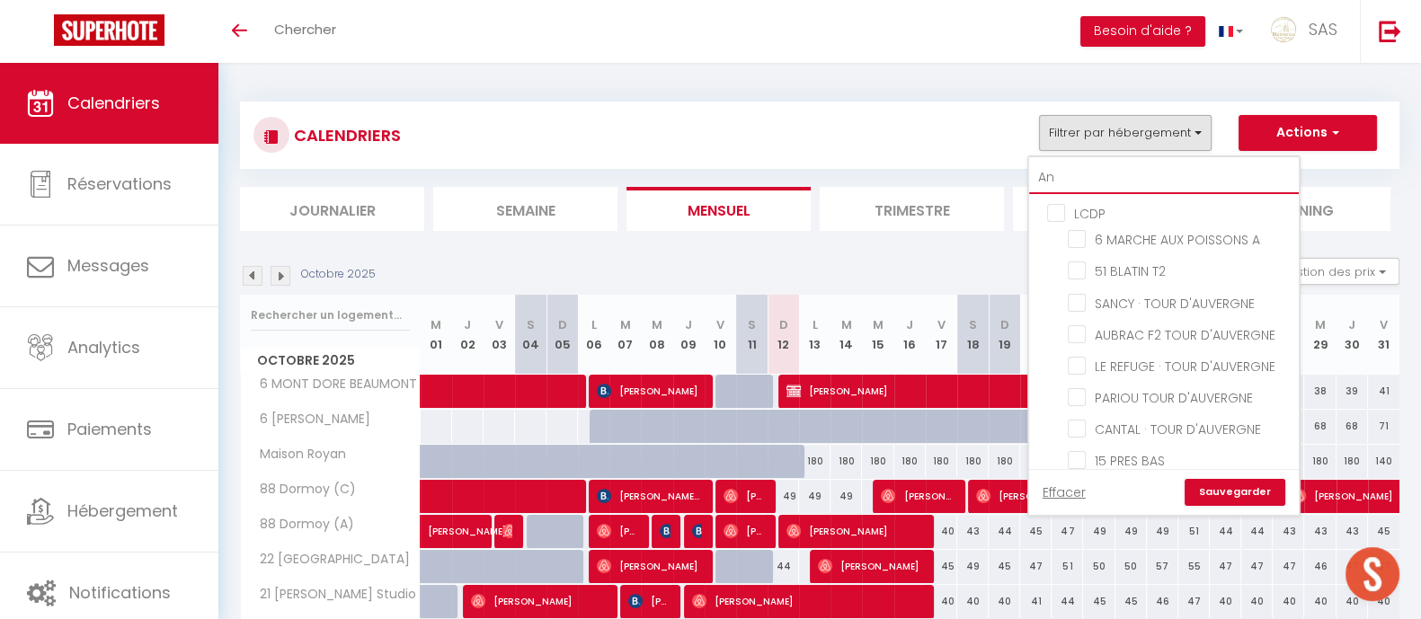
checkbox input "false"
type input "Ang"
checkbox input "false"
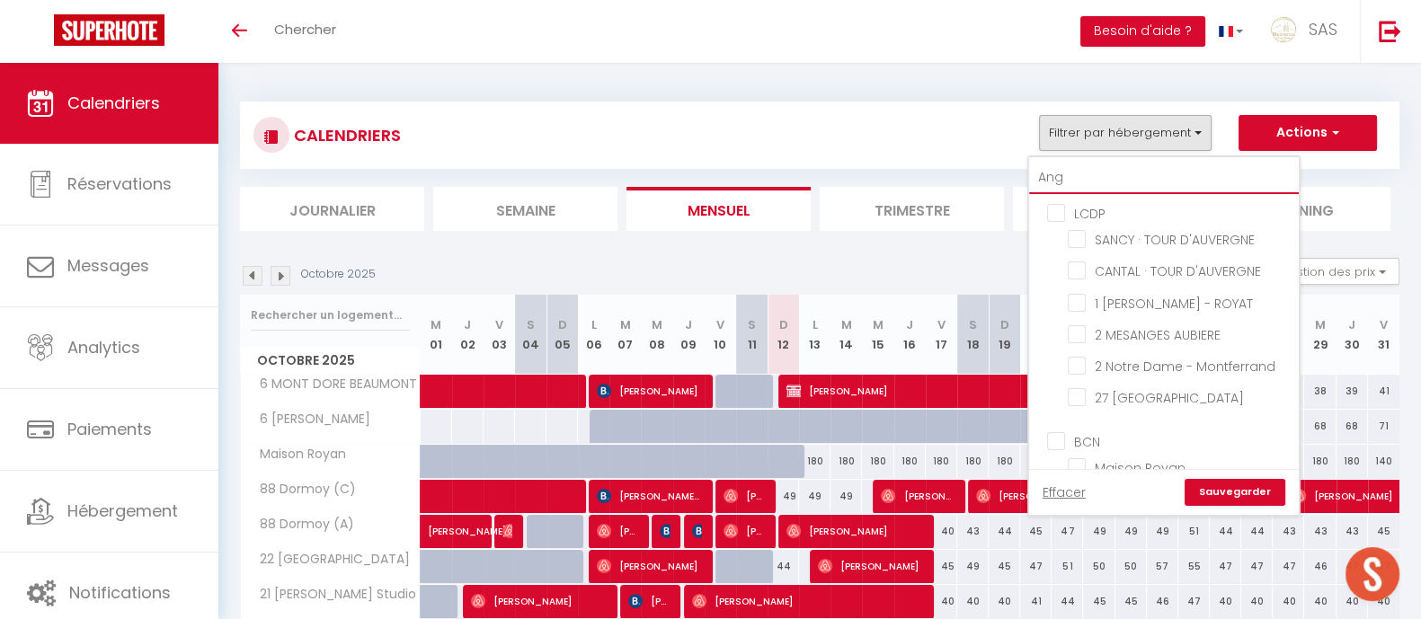
checkbox input "false"
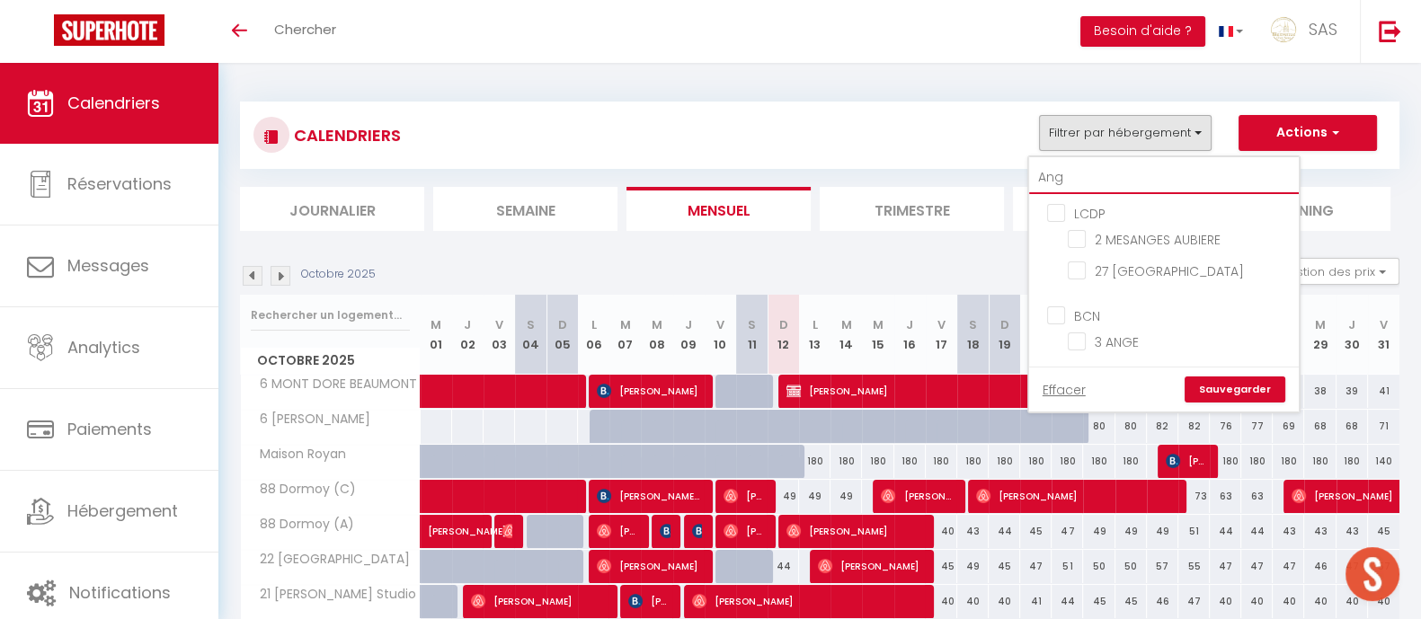
type input "An"
checkbox input "false"
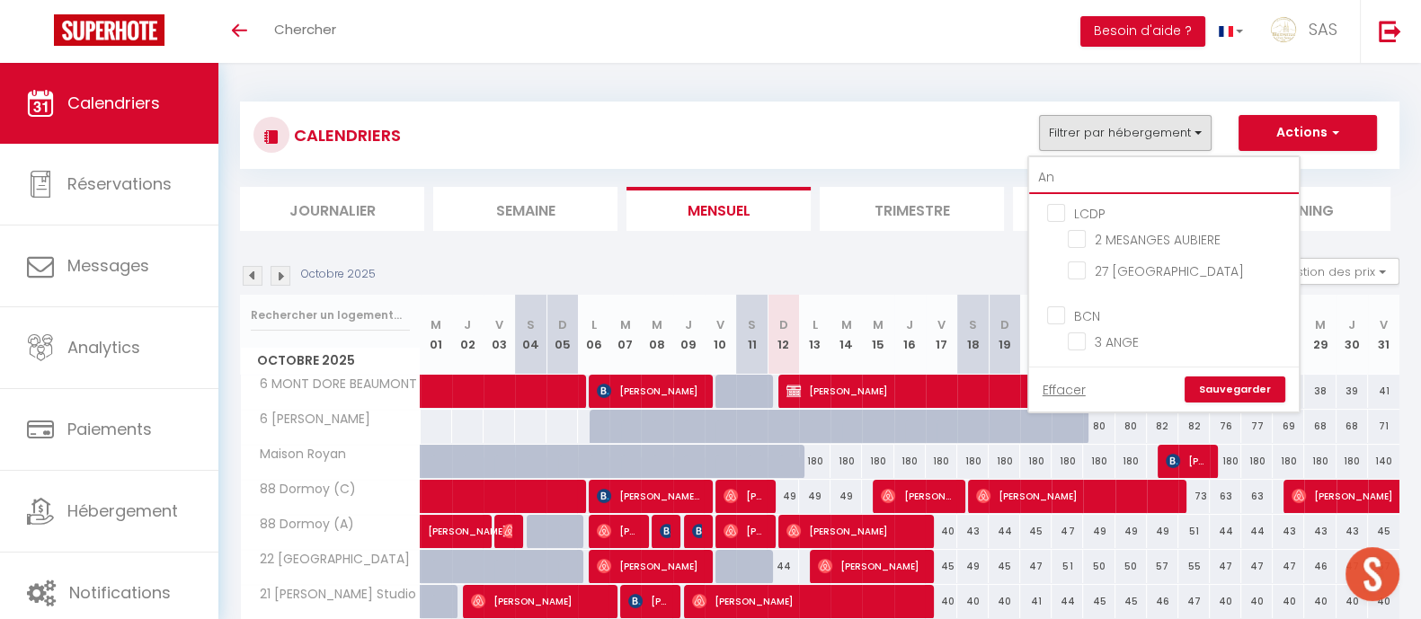
checkbox input "false"
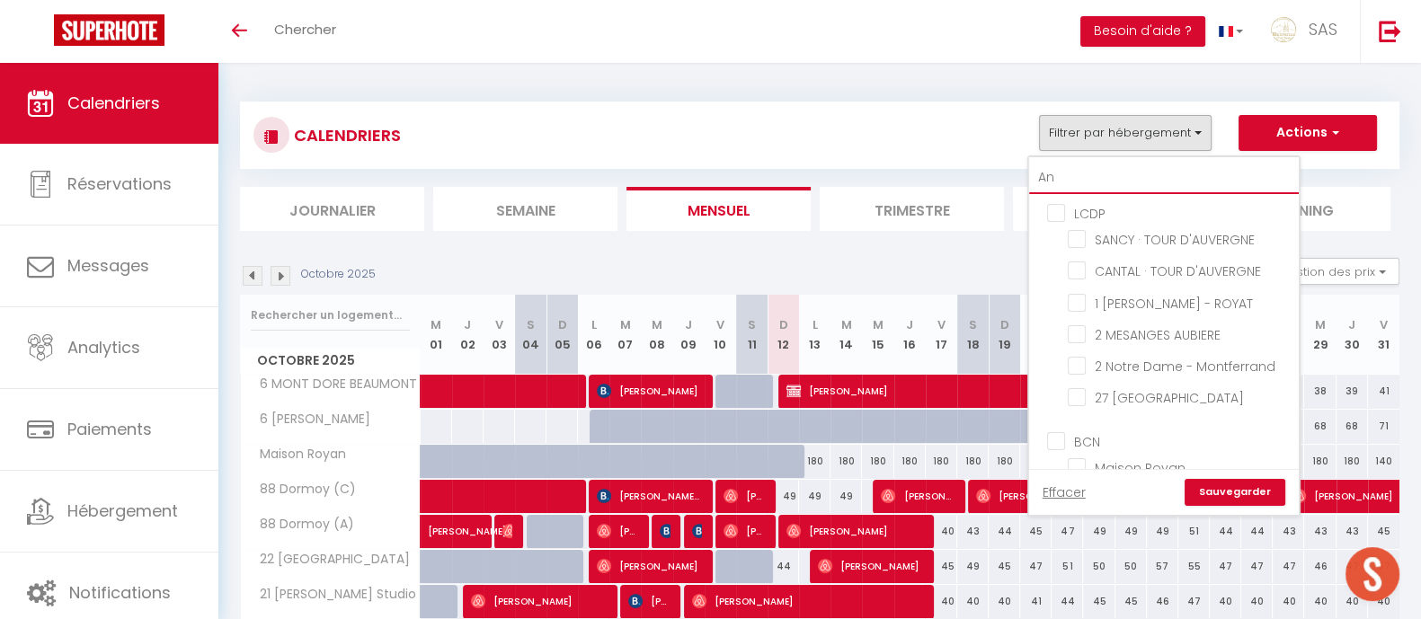
type input "Ant"
checkbox input "false"
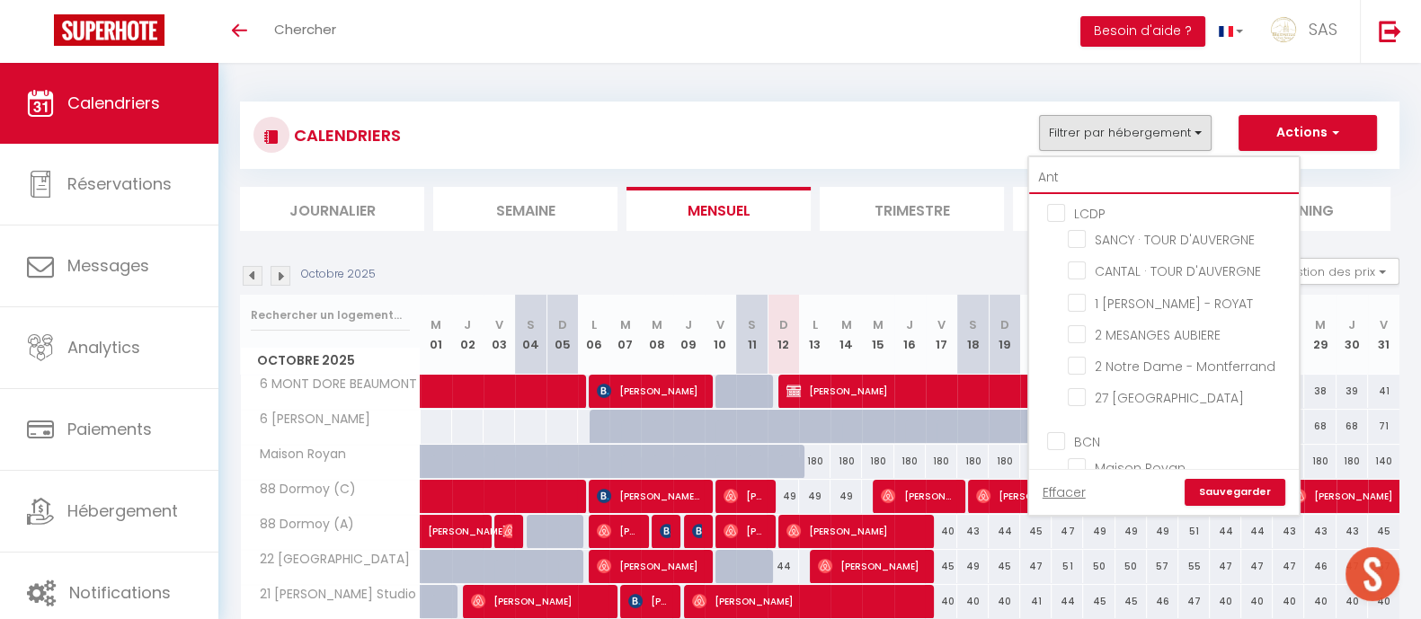
checkbox input "false"
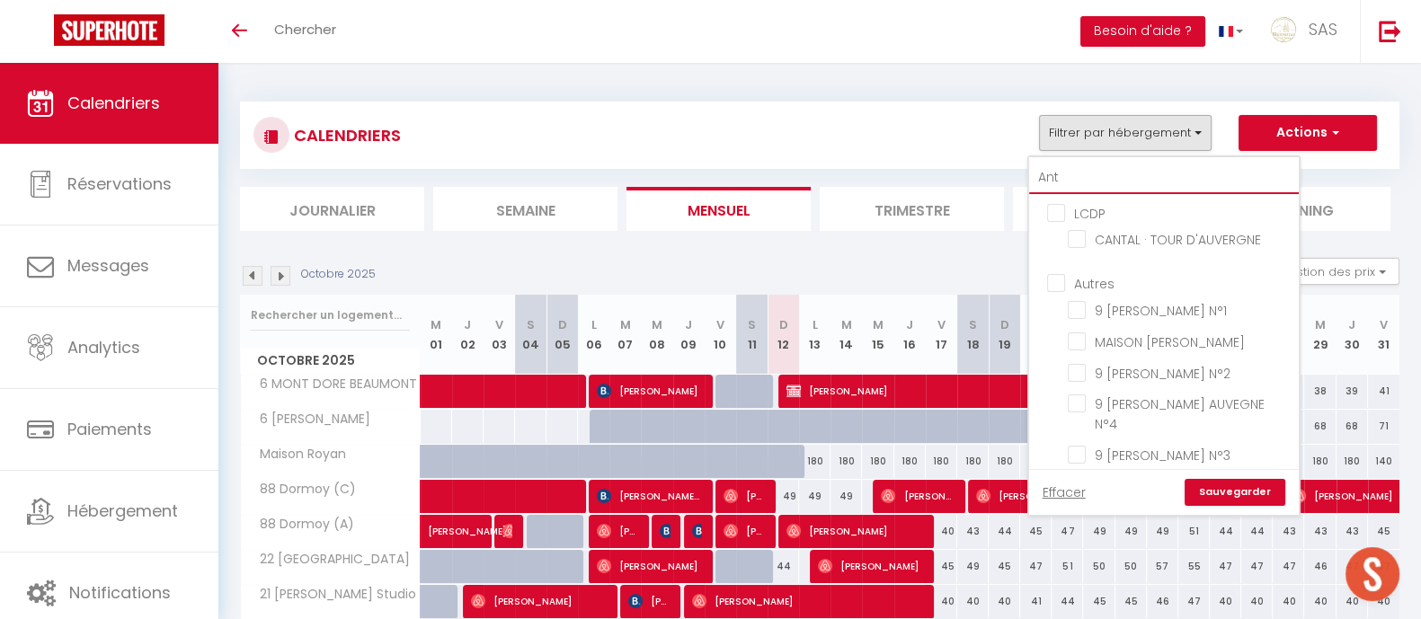
type input "Ant"
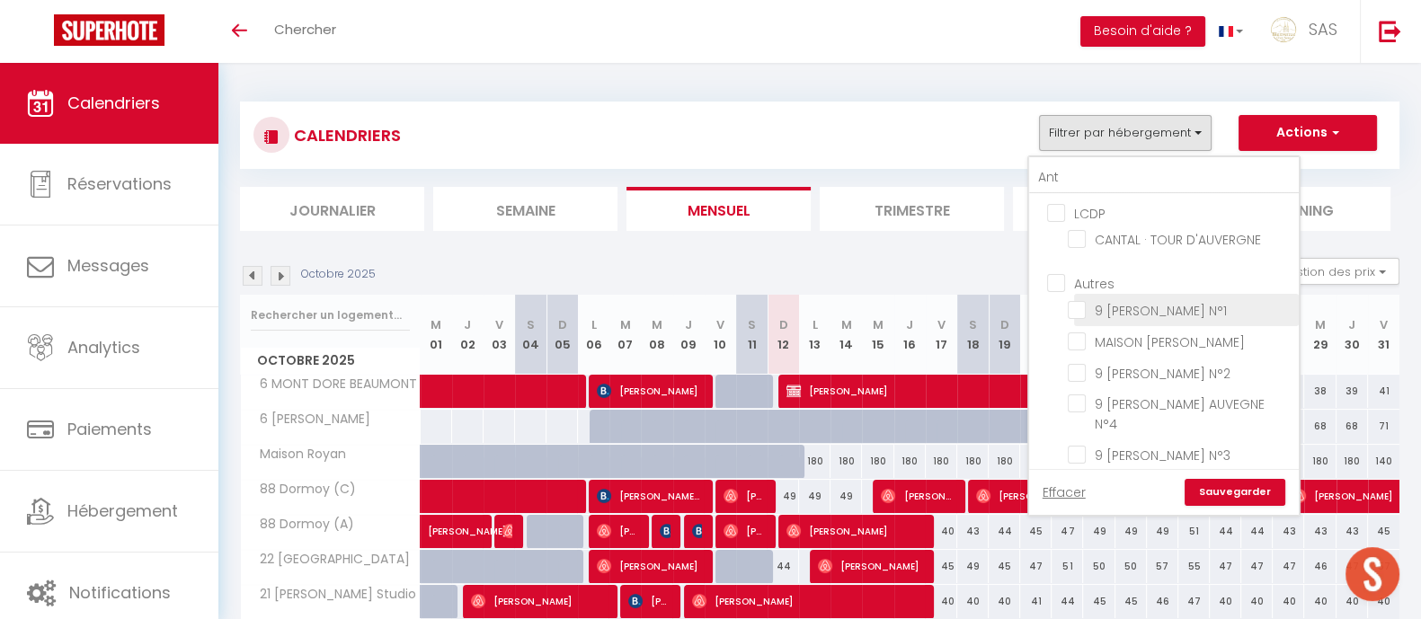
click at [1223, 306] on input "9 [PERSON_NAME] N°1" at bounding box center [1179, 308] width 225 height 18
checkbox input "true"
checkbox input "false"
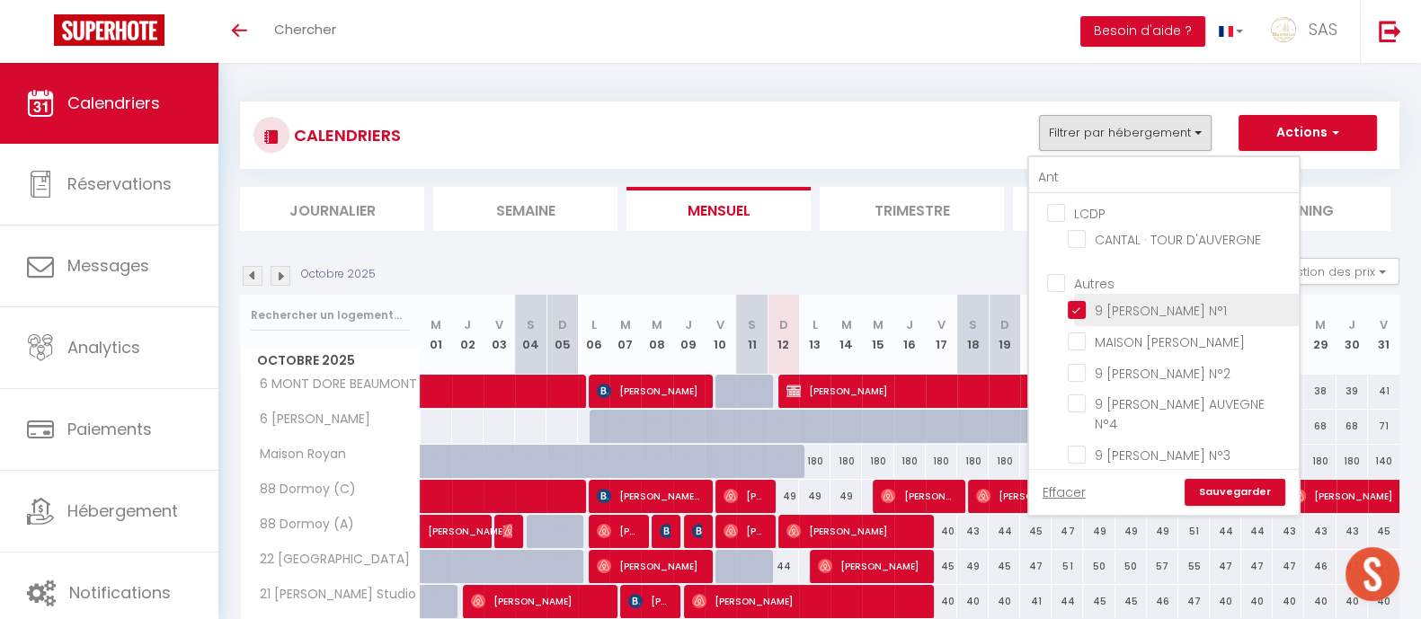
checkbox input "false"
click at [1249, 340] on input "MAISON [PERSON_NAME]" at bounding box center [1179, 341] width 225 height 18
checkbox input "true"
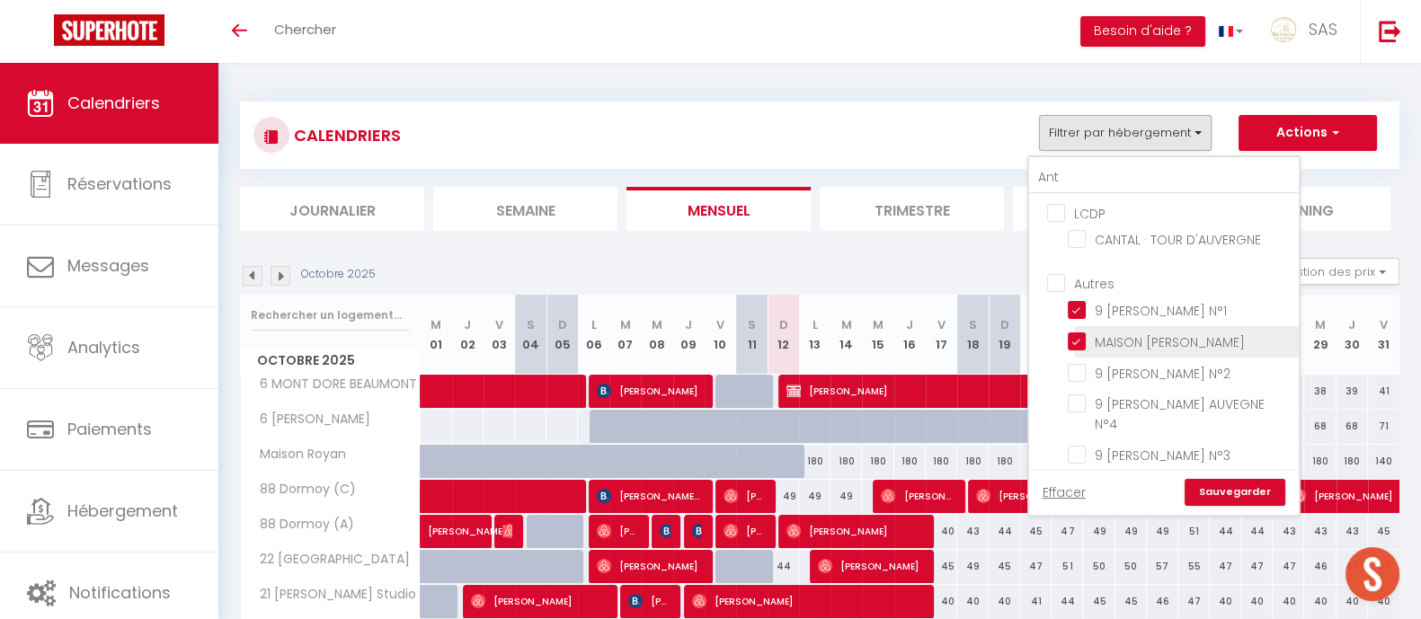
checkbox input "false"
click at [1257, 337] on input "MAISON [PERSON_NAME]" at bounding box center [1179, 341] width 225 height 18
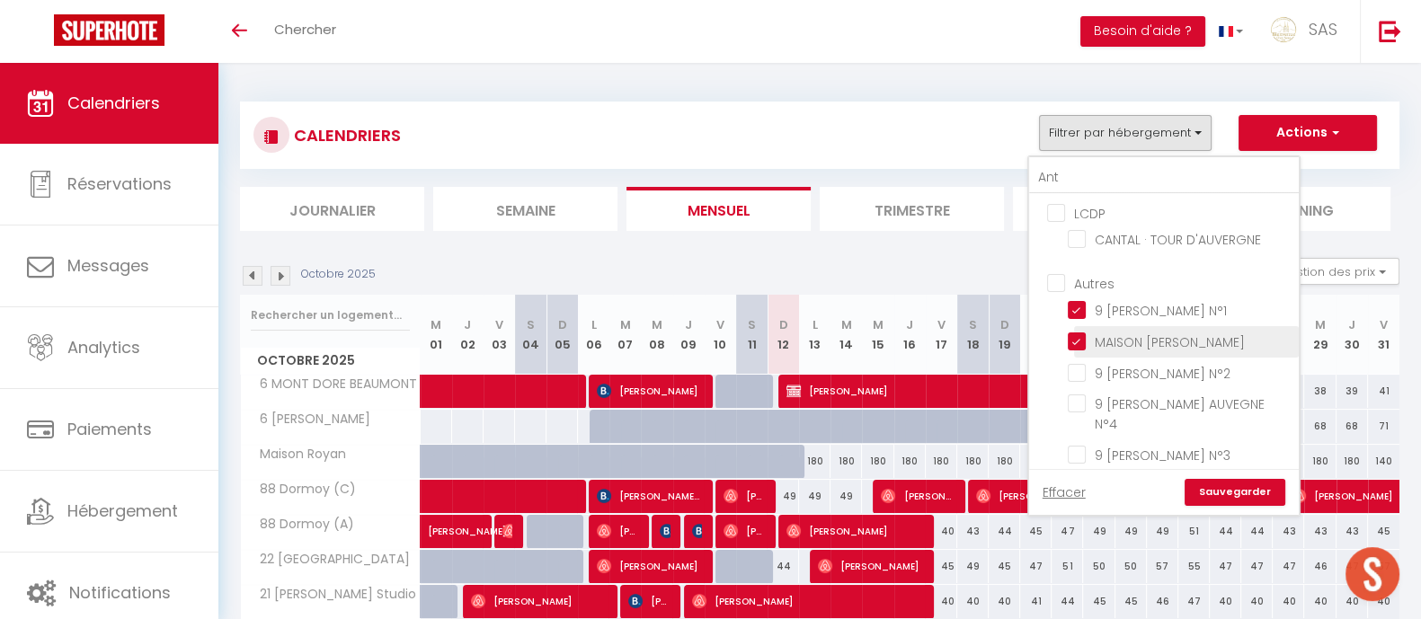
checkbox input "false"
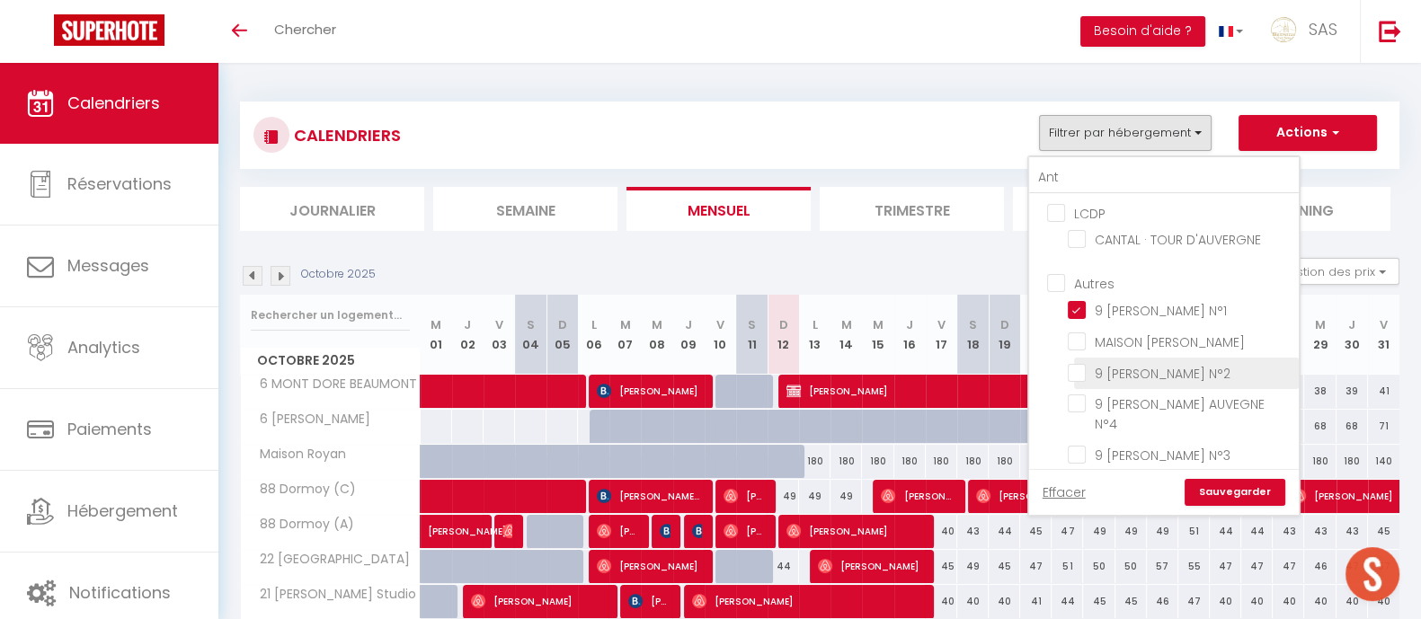
click at [1240, 368] on input "9 [PERSON_NAME] N°2" at bounding box center [1179, 372] width 225 height 18
checkbox input "true"
checkbox input "false"
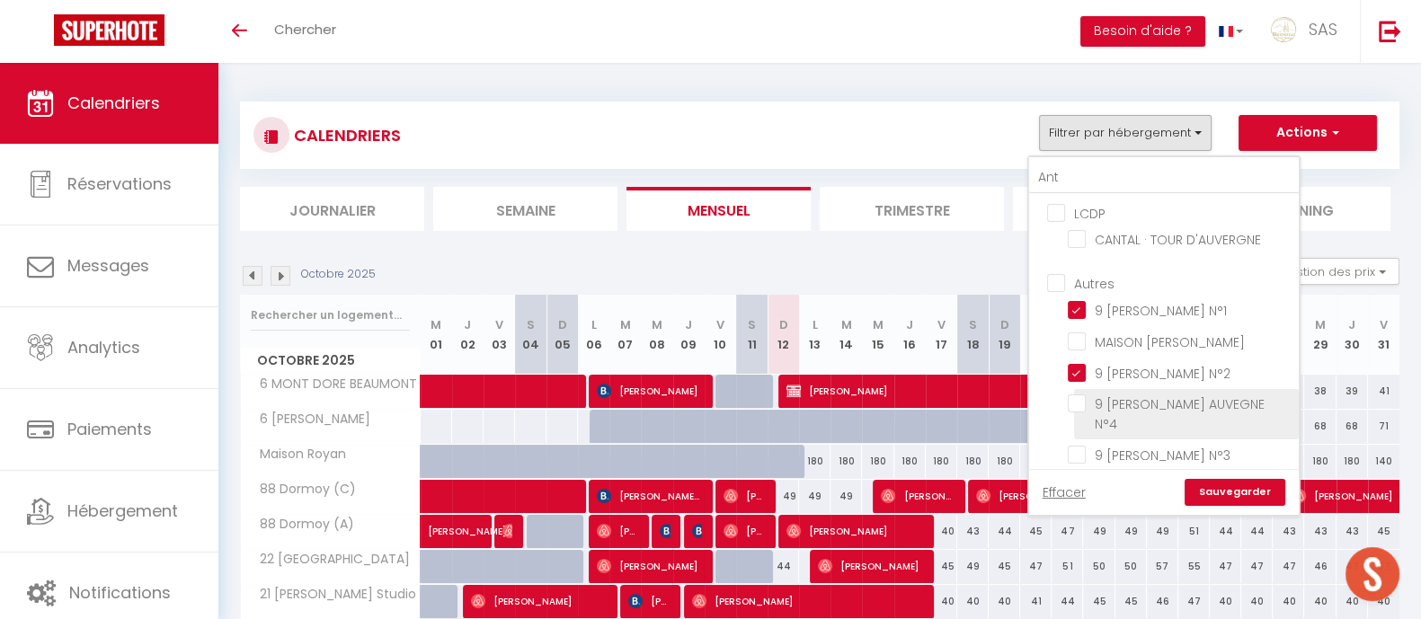
click at [1240, 395] on input "9 [PERSON_NAME] AUVEGNE N°4" at bounding box center [1179, 403] width 225 height 18
checkbox input "true"
checkbox input "false"
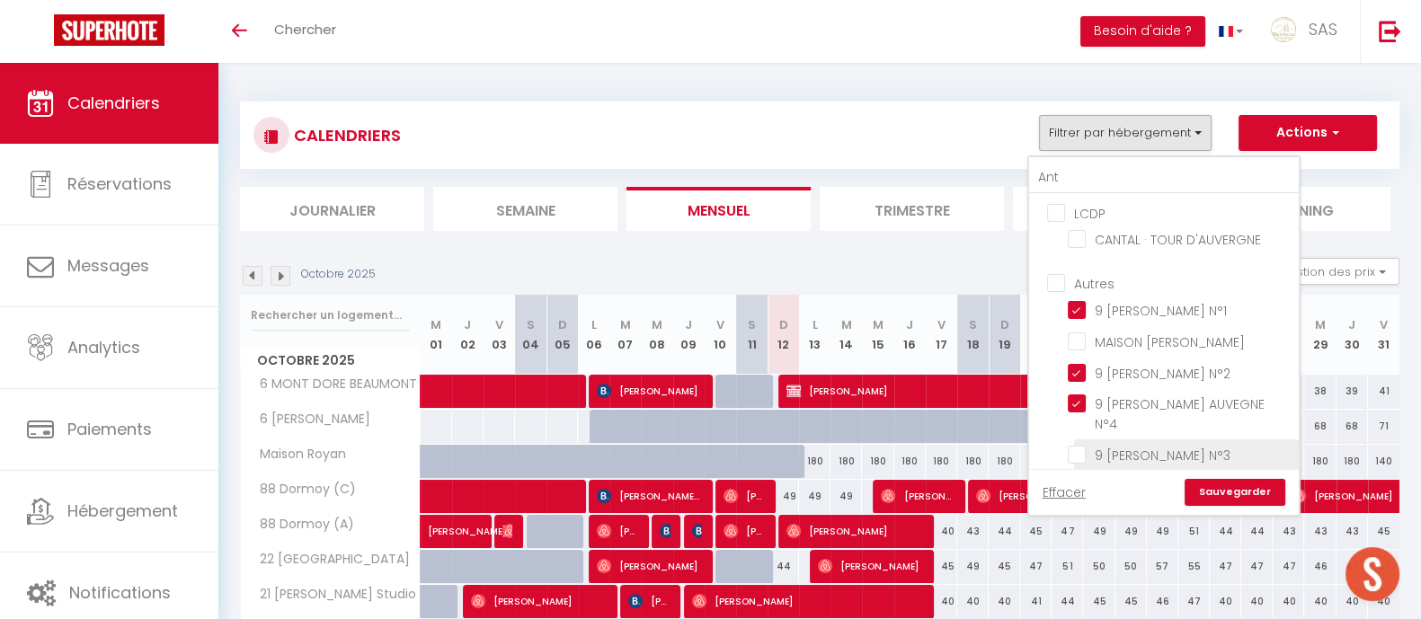
click at [1253, 445] on input "9 [PERSON_NAME] N°3" at bounding box center [1179, 454] width 225 height 18
checkbox input "true"
click at [1258, 482] on link "Sauvegarder" at bounding box center [1234, 492] width 101 height 27
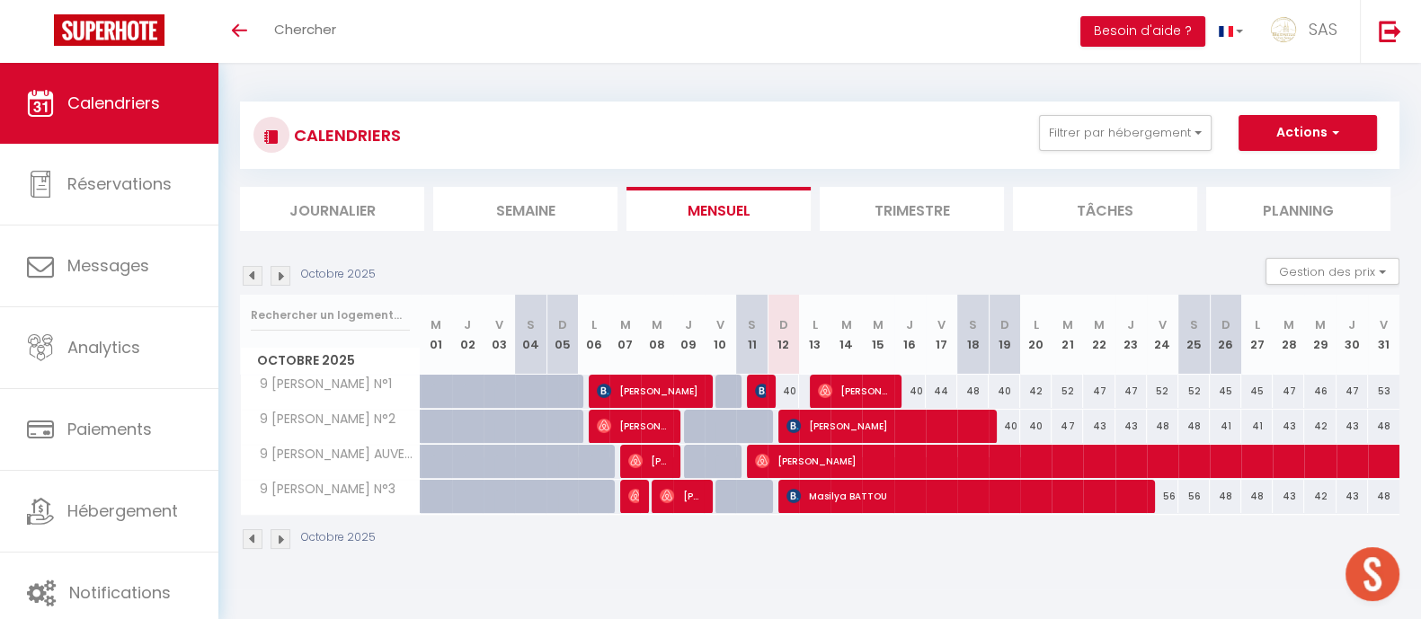
scroll to position [63, 0]
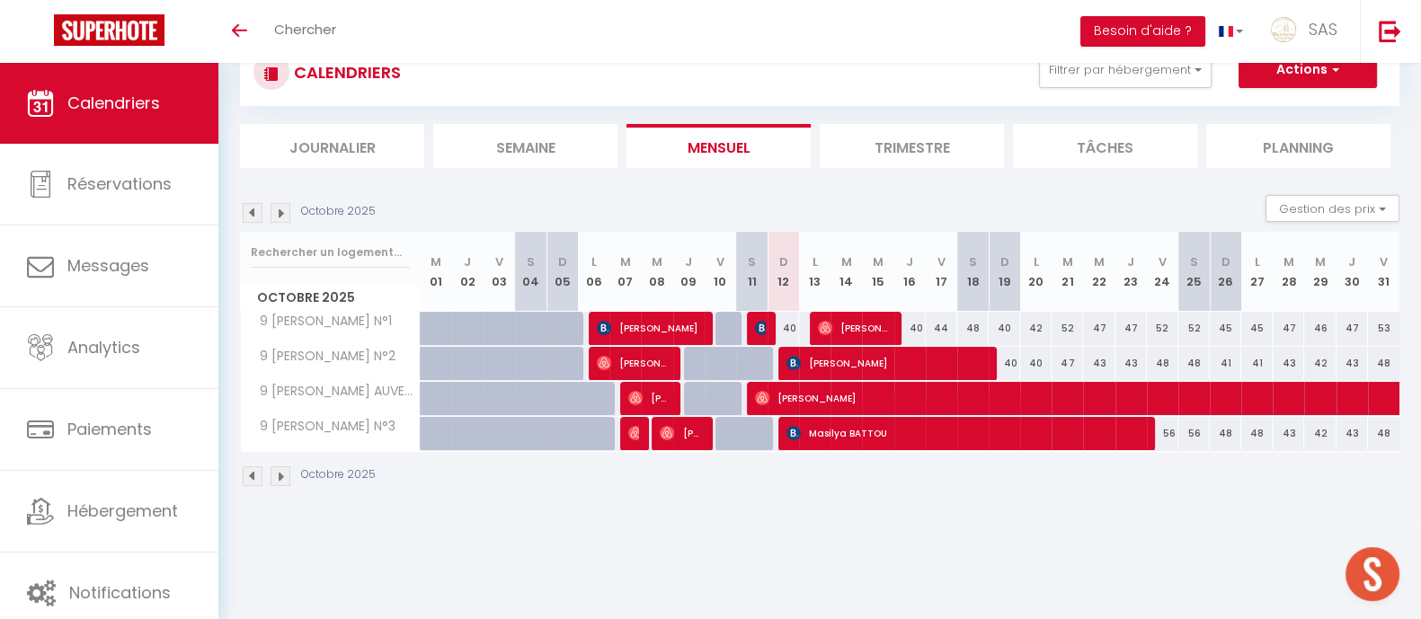
click at [288, 214] on img at bounding box center [280, 213] width 20 height 20
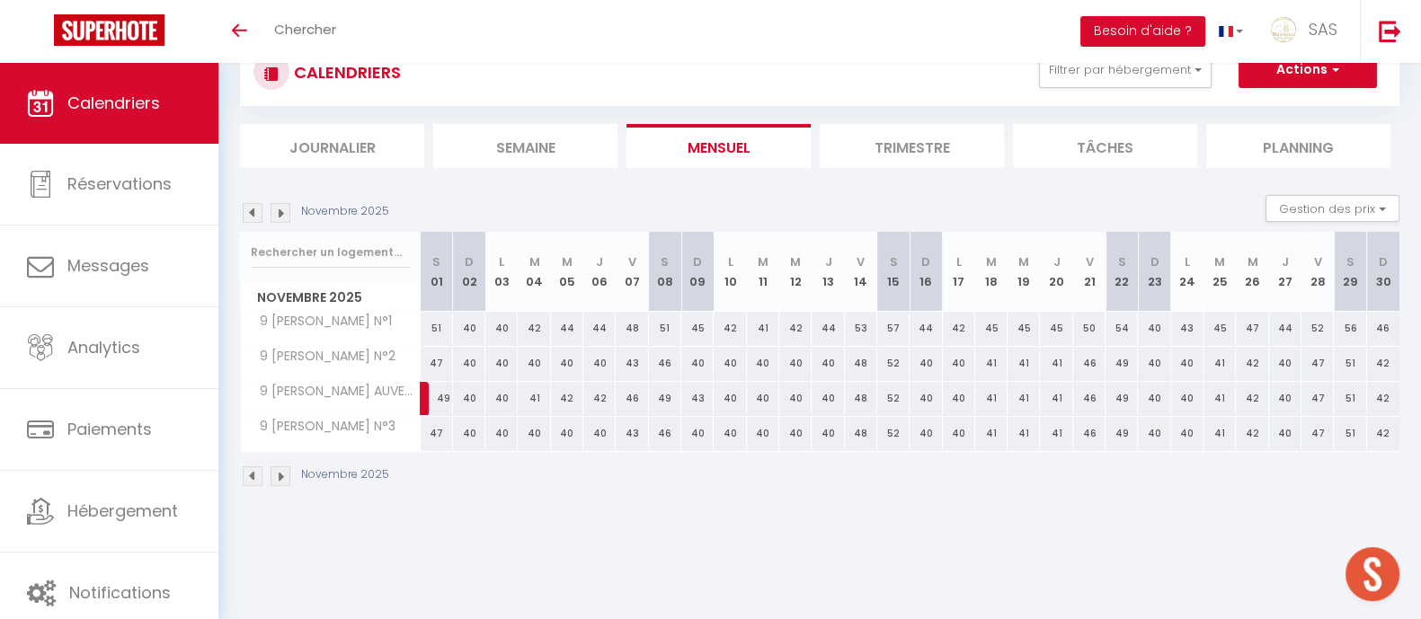
click at [252, 216] on img at bounding box center [253, 213] width 20 height 20
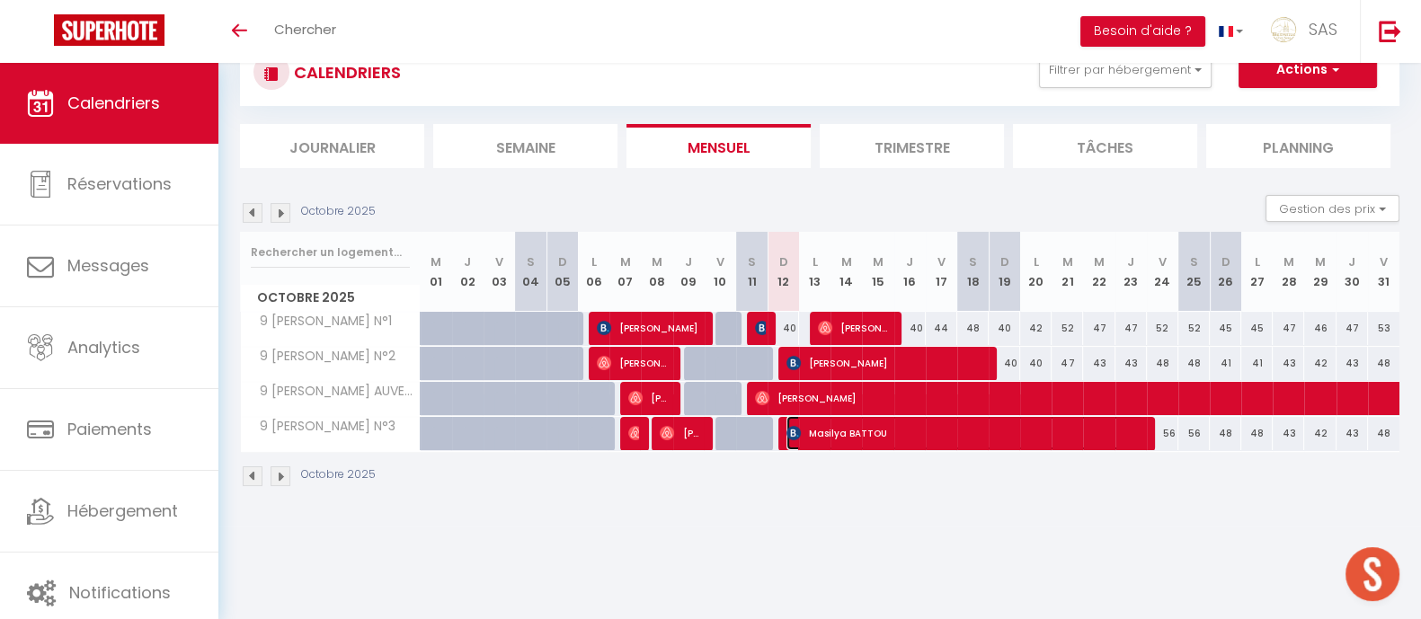
click at [1110, 431] on span "Masilya BATTOU" at bounding box center [964, 433] width 357 height 34
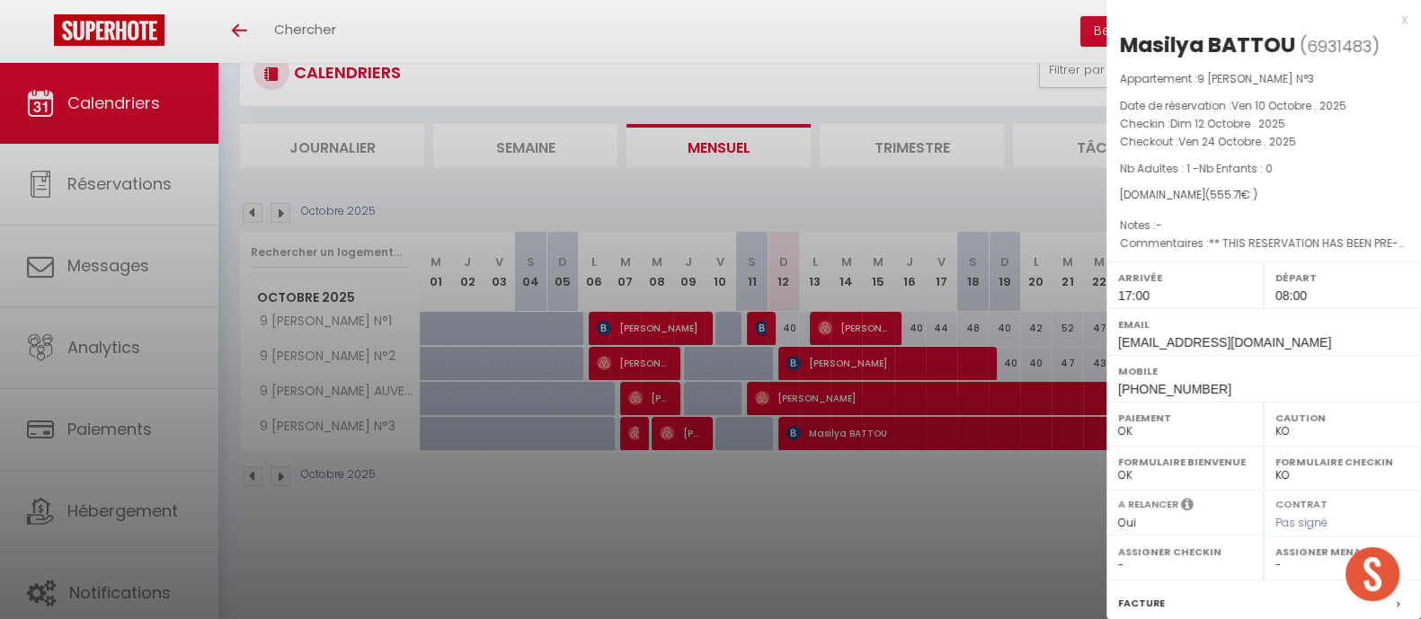
click at [1055, 515] on div at bounding box center [710, 309] width 1421 height 619
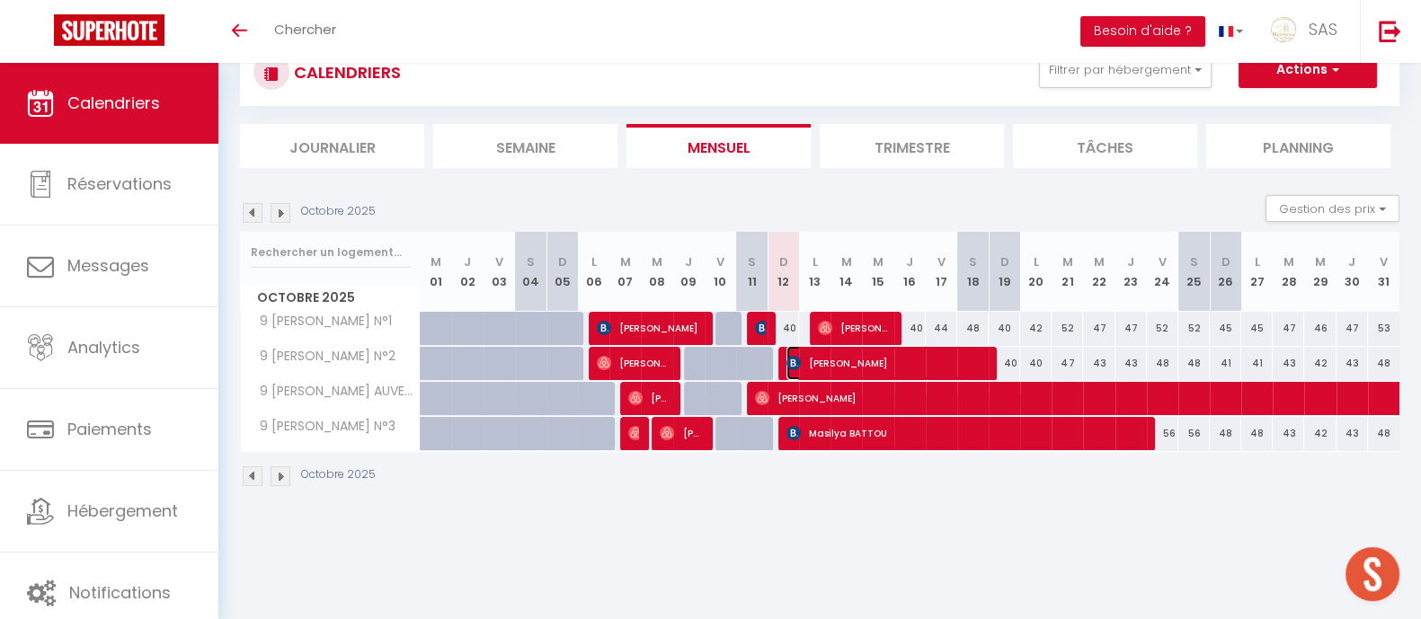
click at [947, 359] on span "Morgane CASTEIL" at bounding box center [885, 363] width 199 height 34
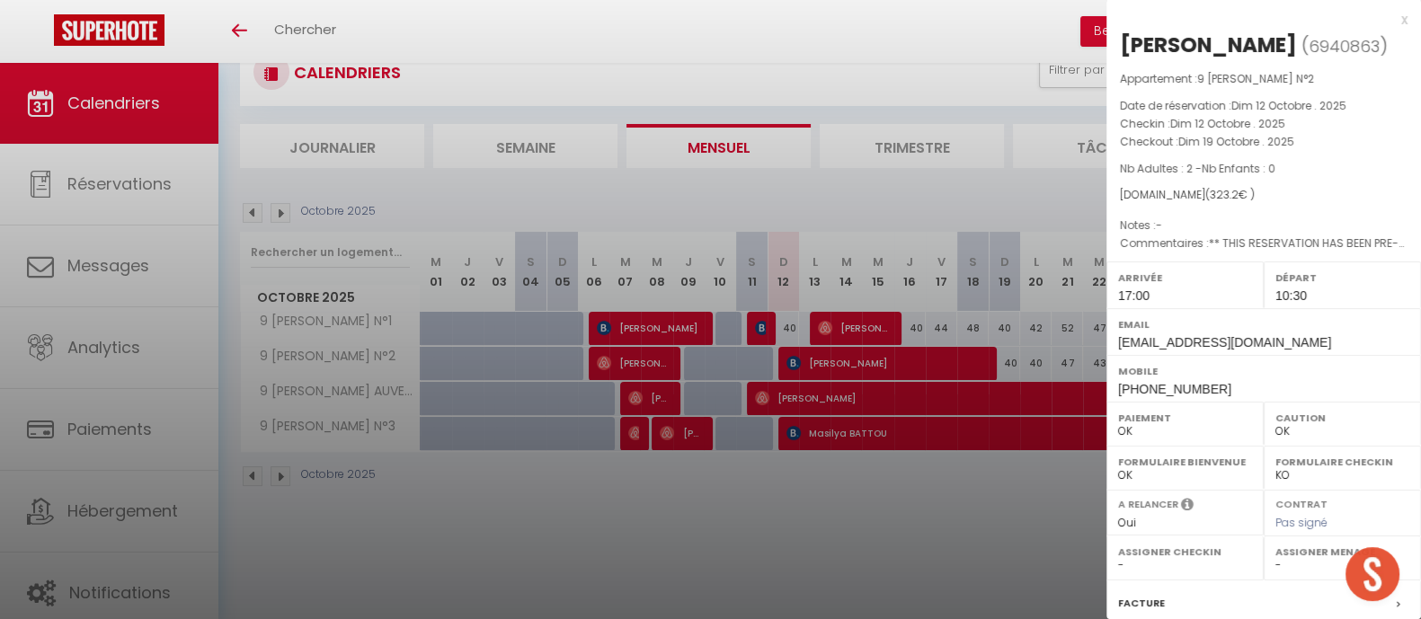
click at [1030, 517] on div at bounding box center [710, 309] width 1421 height 619
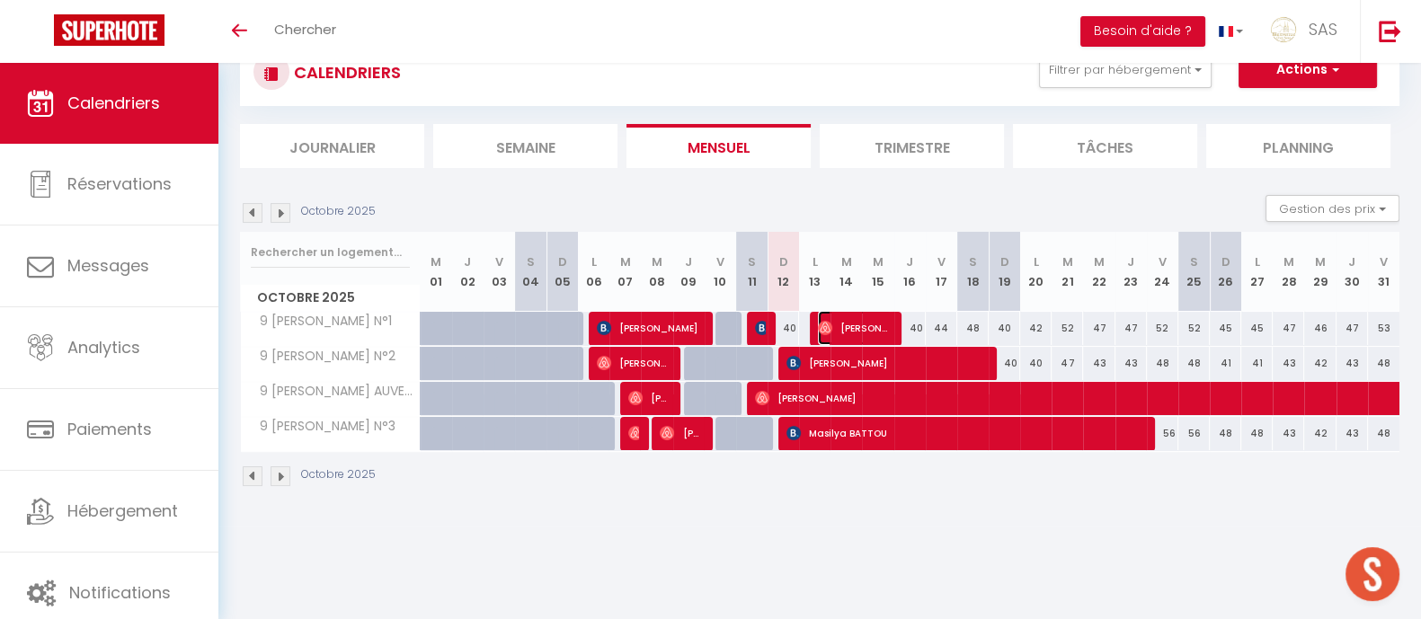
click at [854, 332] on span "Tom Brochet" at bounding box center [855, 328] width 74 height 34
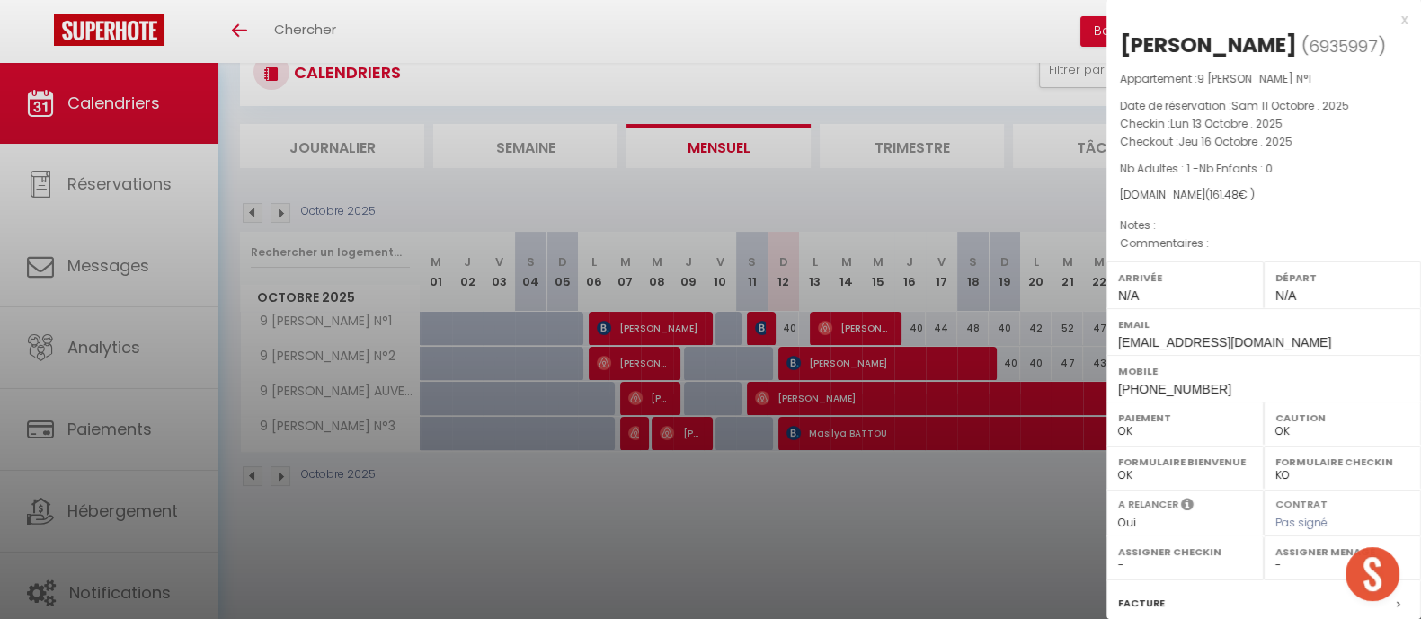
click at [1007, 515] on div at bounding box center [710, 309] width 1421 height 619
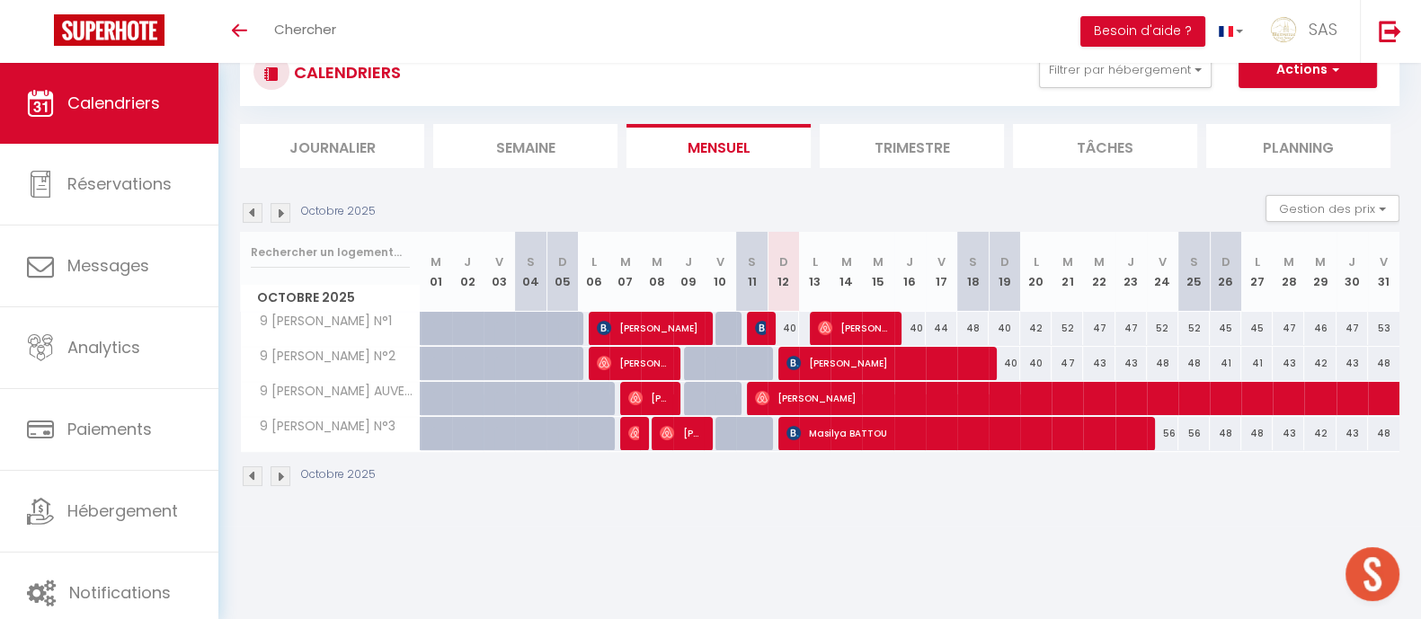
click at [286, 211] on img at bounding box center [280, 213] width 20 height 20
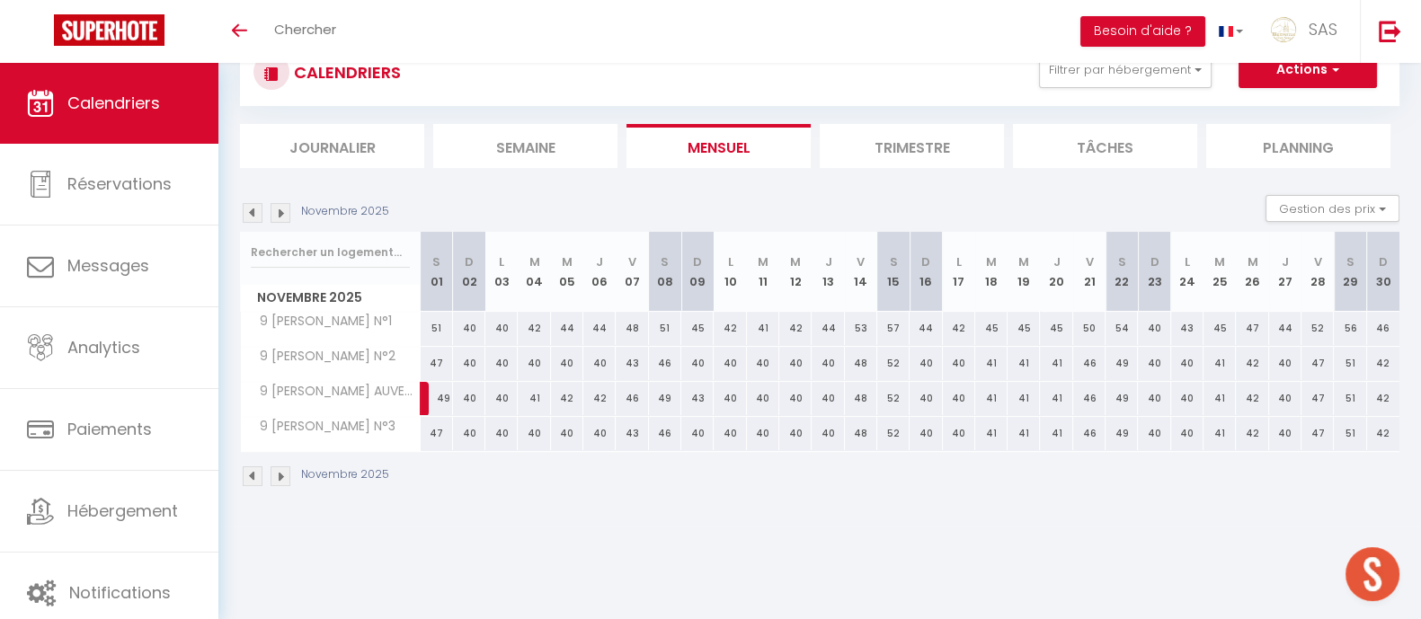
click at [279, 216] on img at bounding box center [280, 213] width 20 height 20
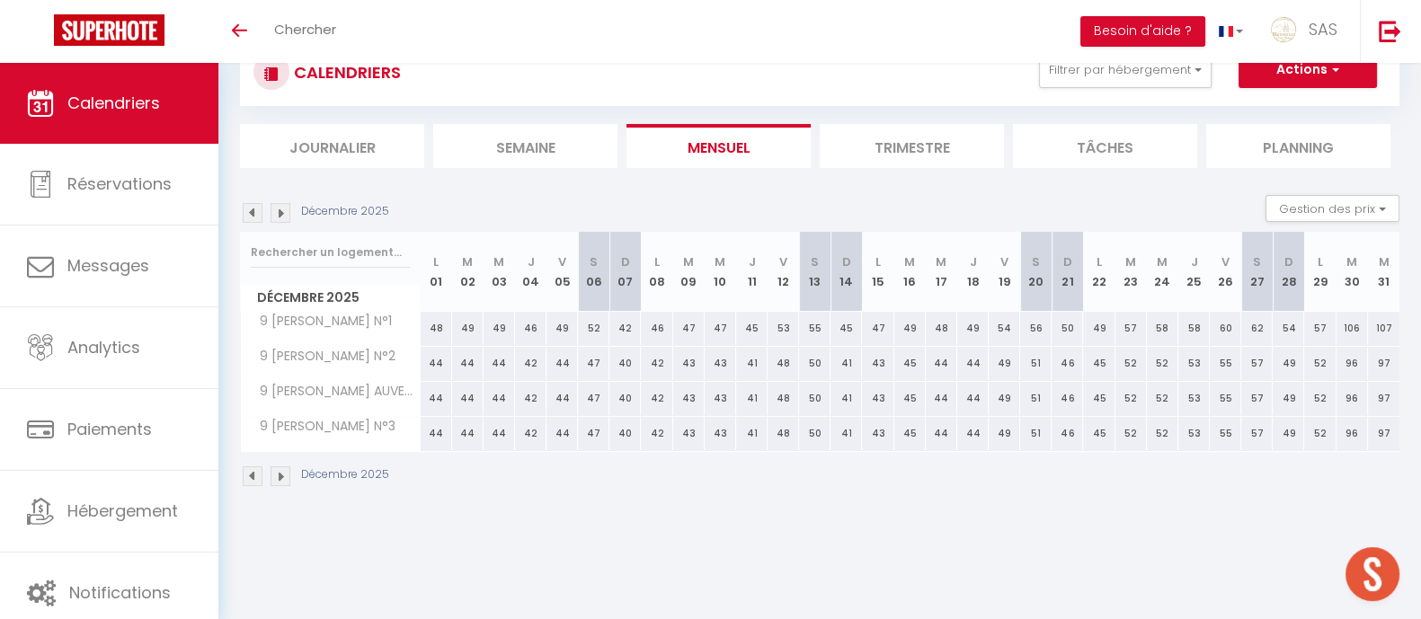
click at [252, 215] on img at bounding box center [253, 213] width 20 height 20
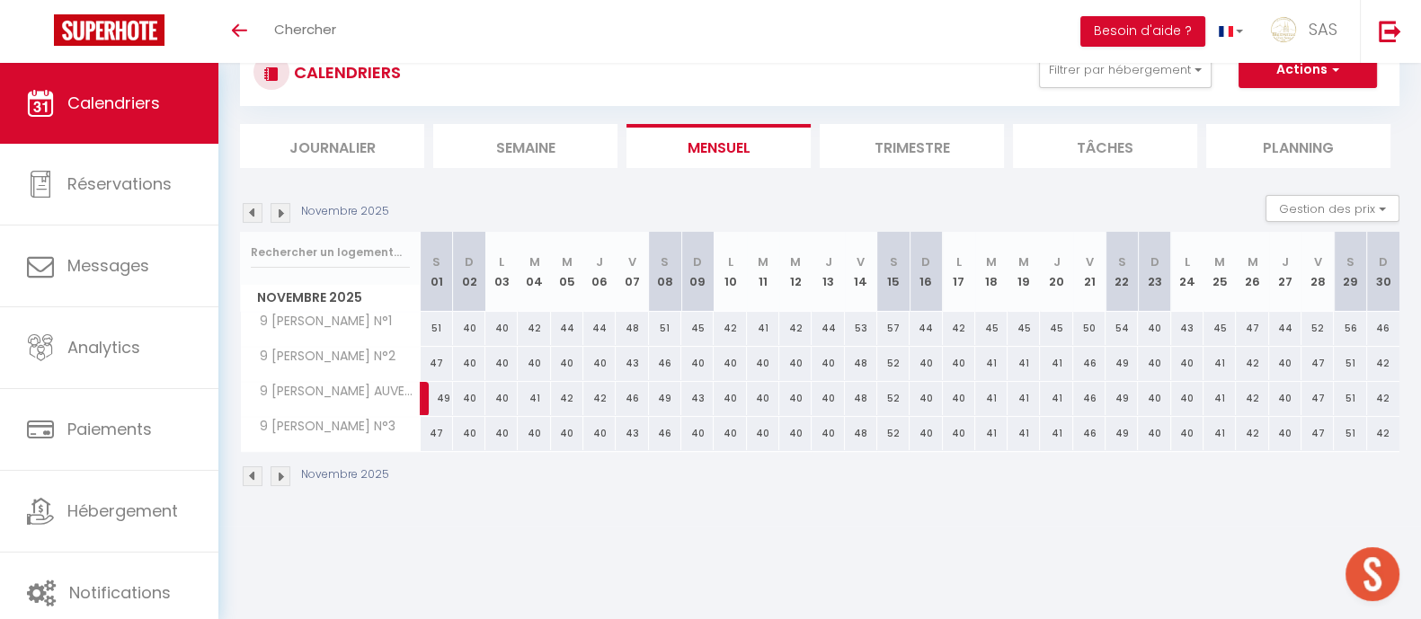
click at [252, 220] on img at bounding box center [253, 213] width 20 height 20
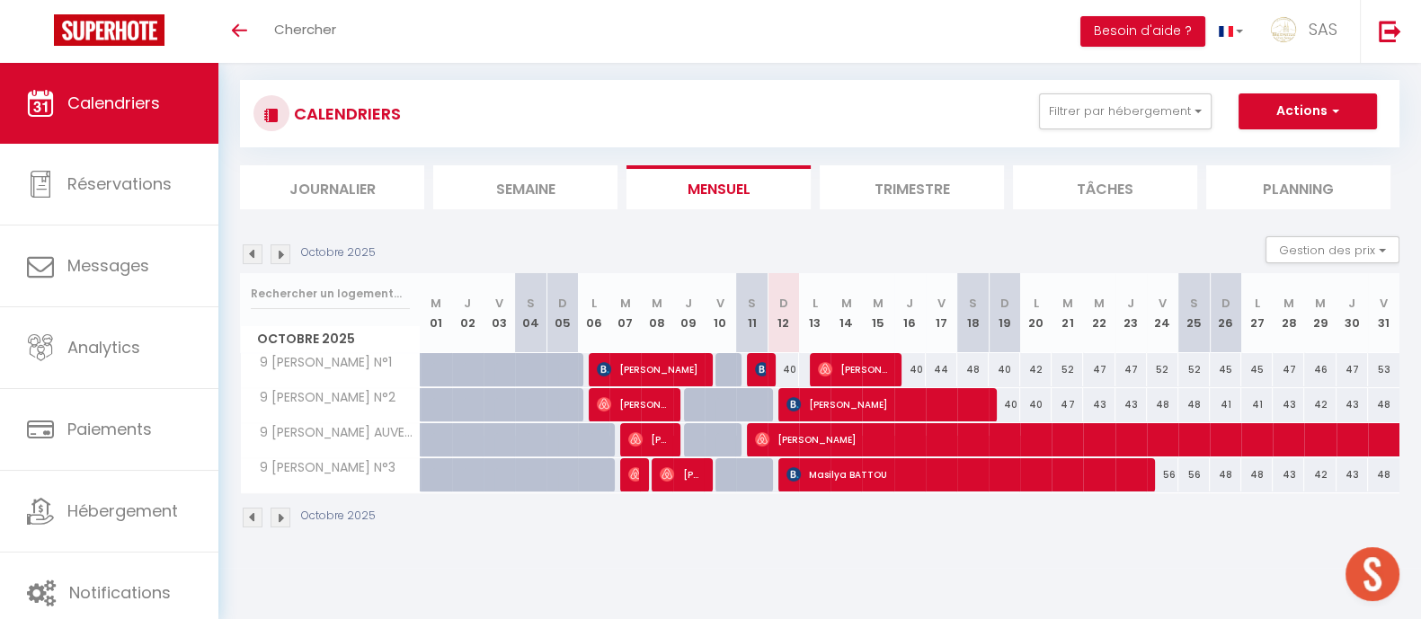
scroll to position [0, 0]
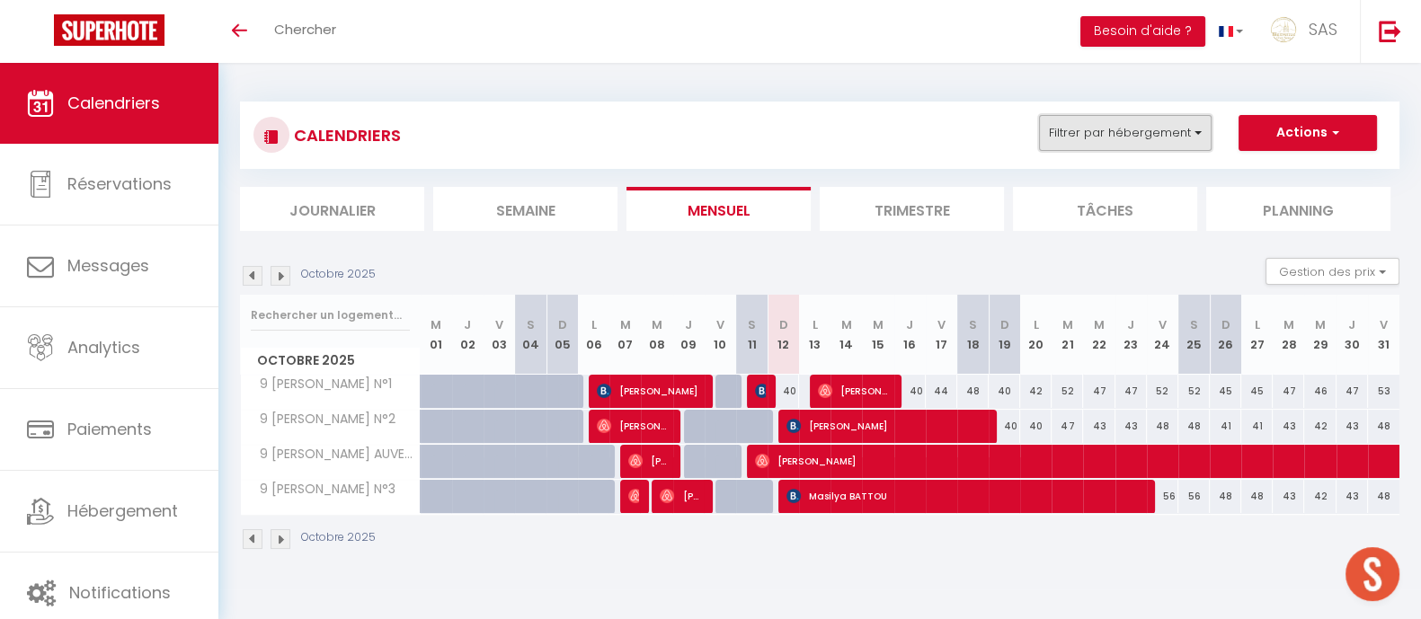
click at [1174, 132] on button "Filtrer par hébergement" at bounding box center [1125, 133] width 173 height 36
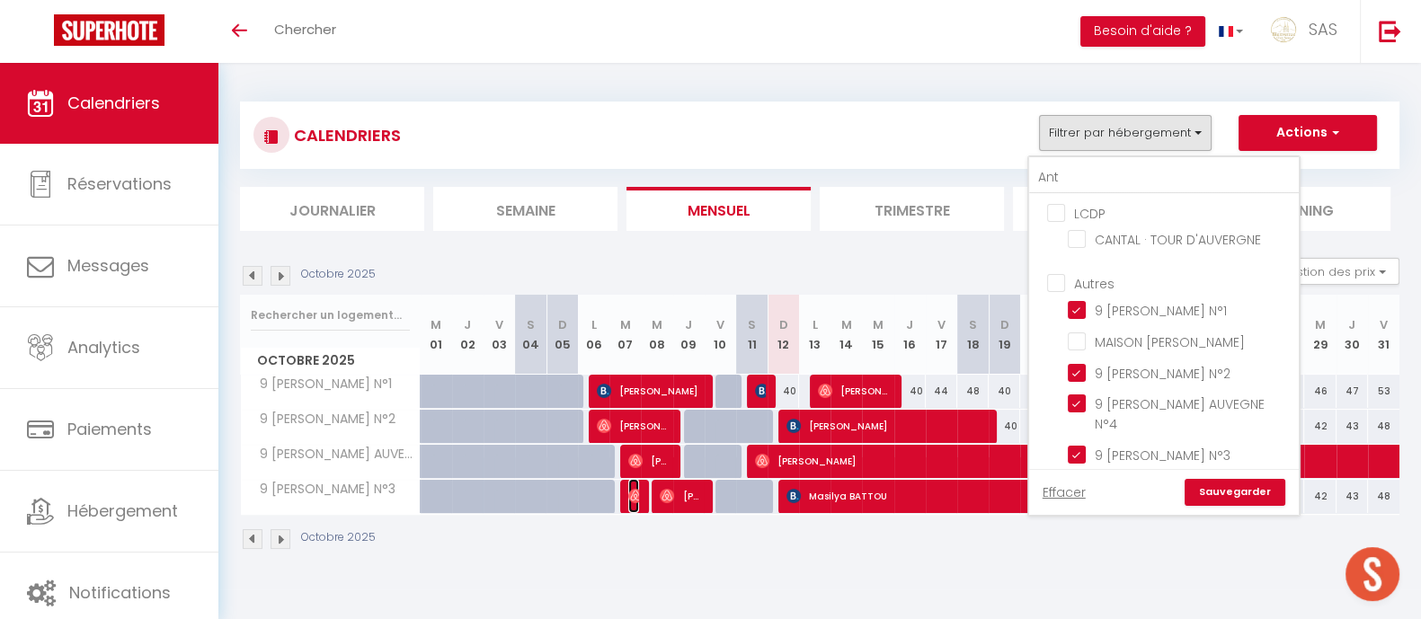
click at [638, 494] on img at bounding box center [635, 496] width 14 height 14
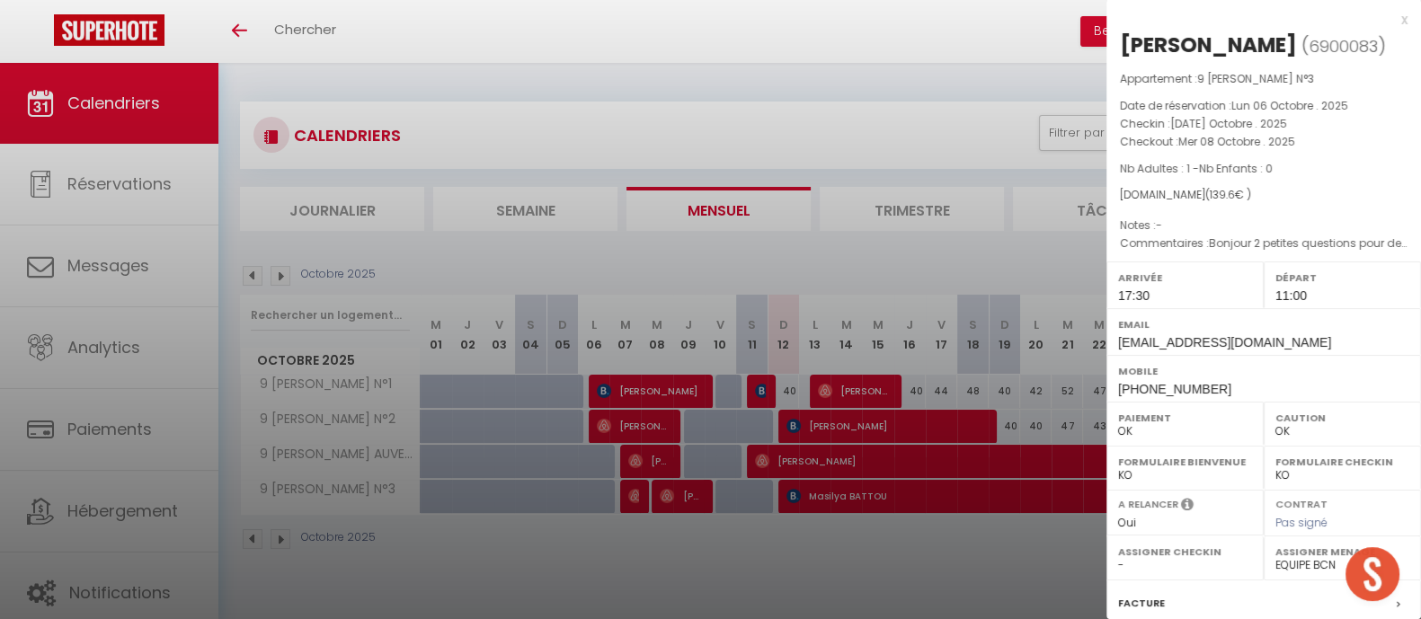
click at [650, 580] on div at bounding box center [710, 309] width 1421 height 619
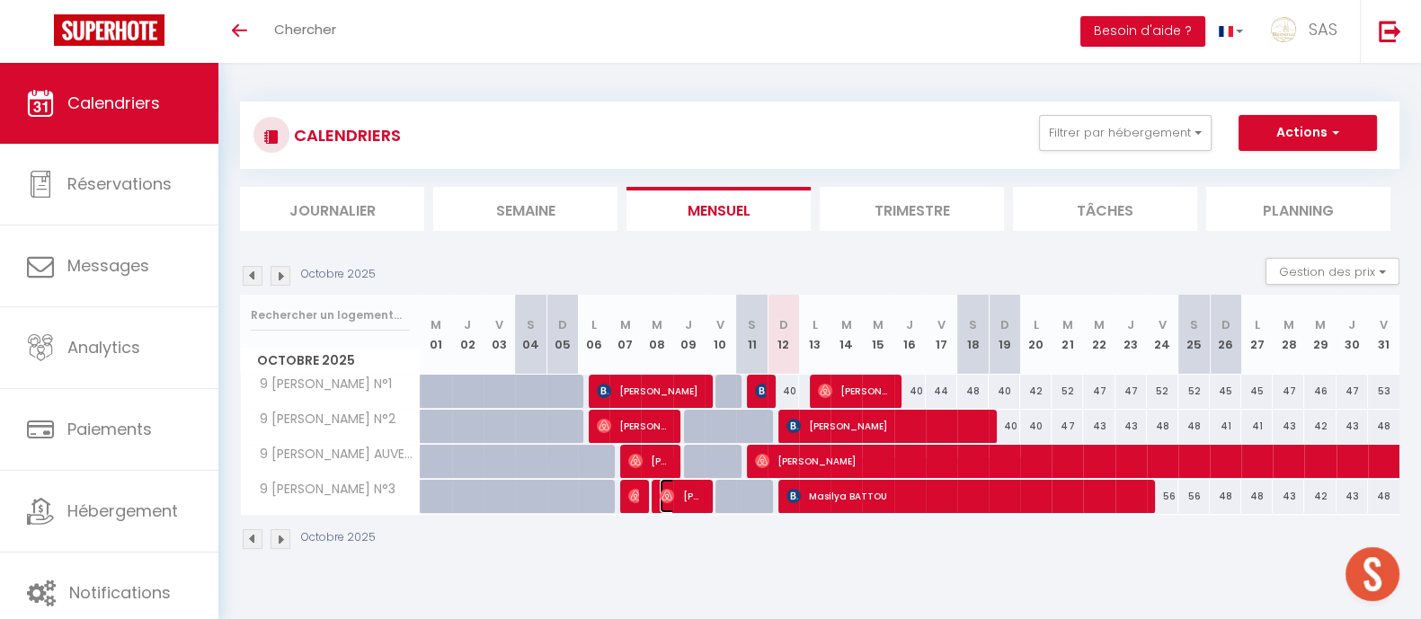
click at [668, 503] on span "Théo Chazallet" at bounding box center [681, 496] width 42 height 34
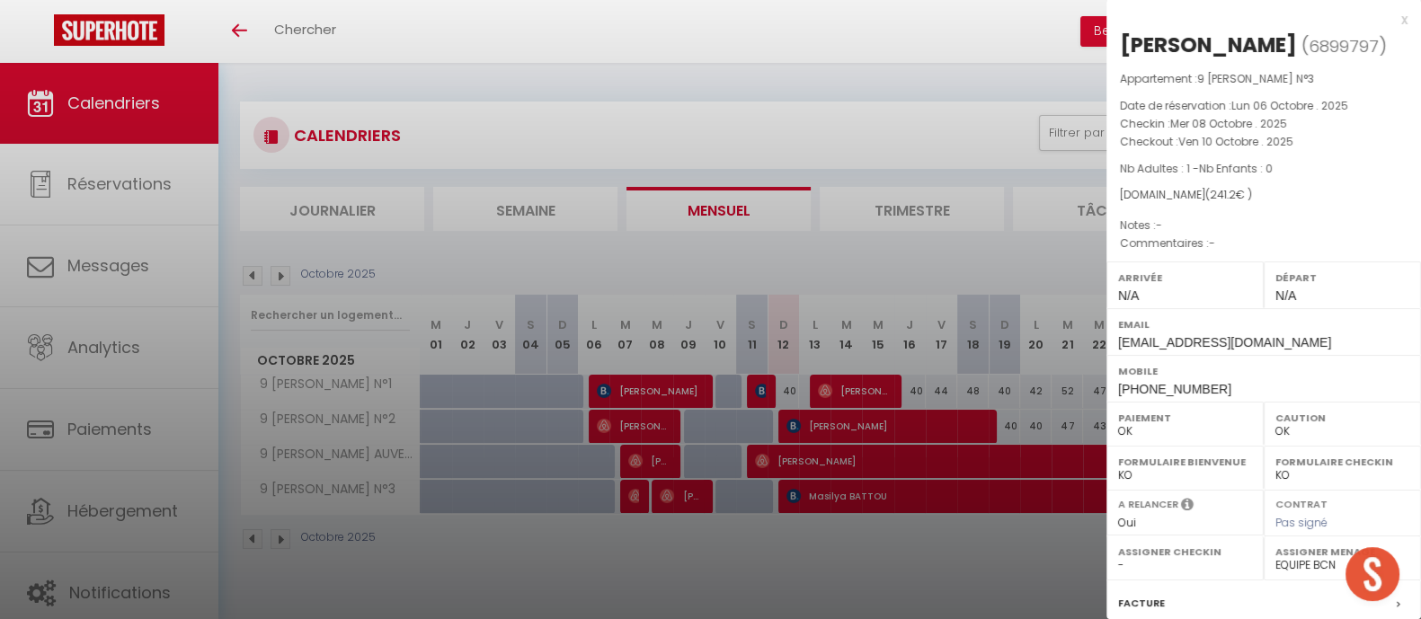
click at [664, 593] on div at bounding box center [710, 309] width 1421 height 619
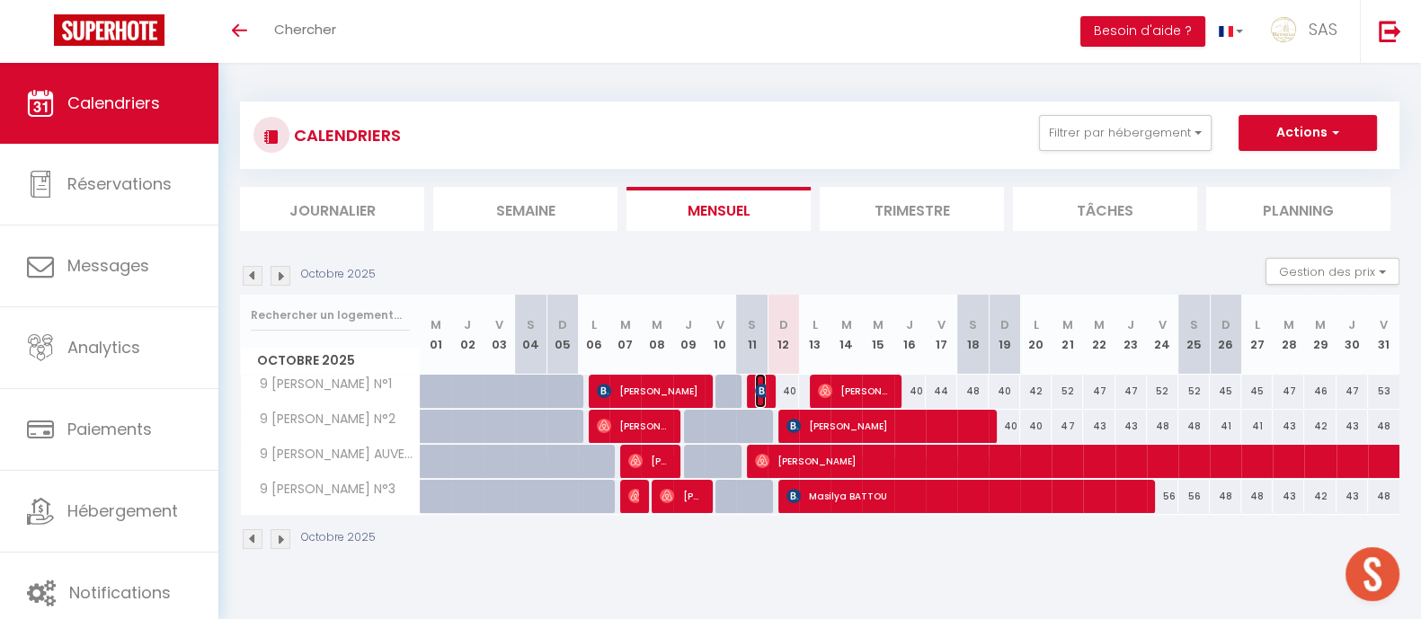
click at [760, 390] on img at bounding box center [762, 391] width 14 height 14
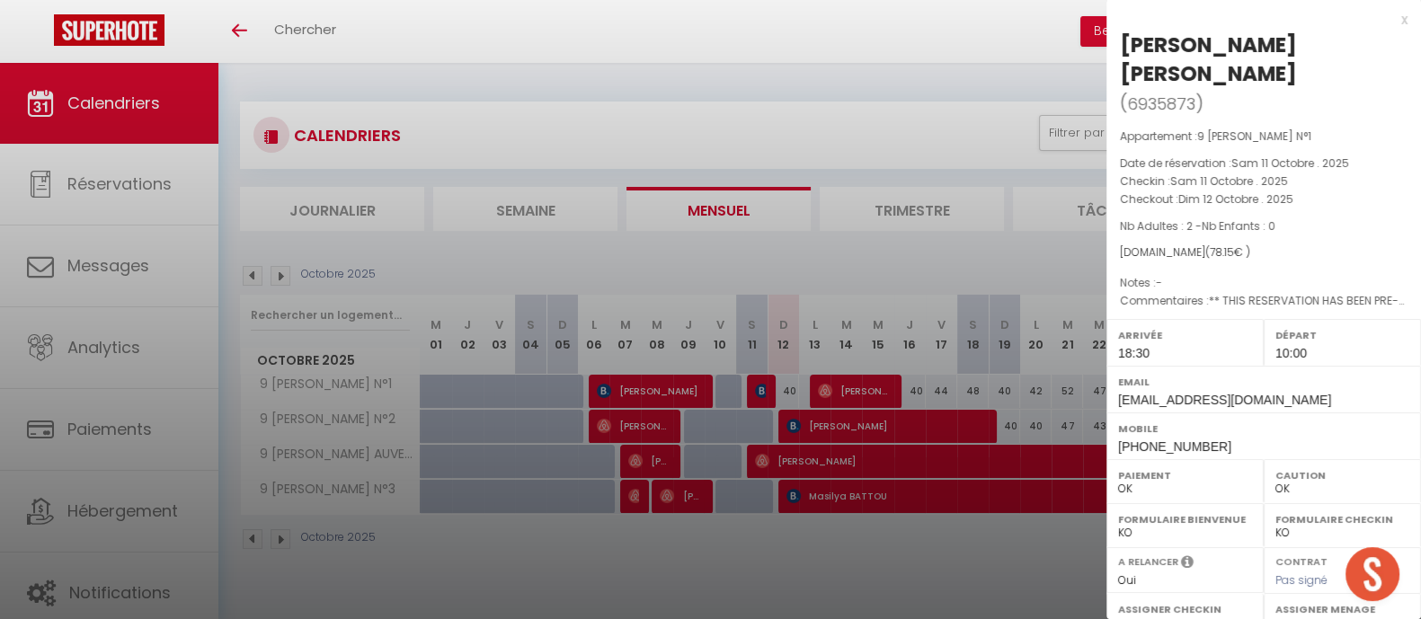
click at [718, 356] on div at bounding box center [710, 309] width 1421 height 619
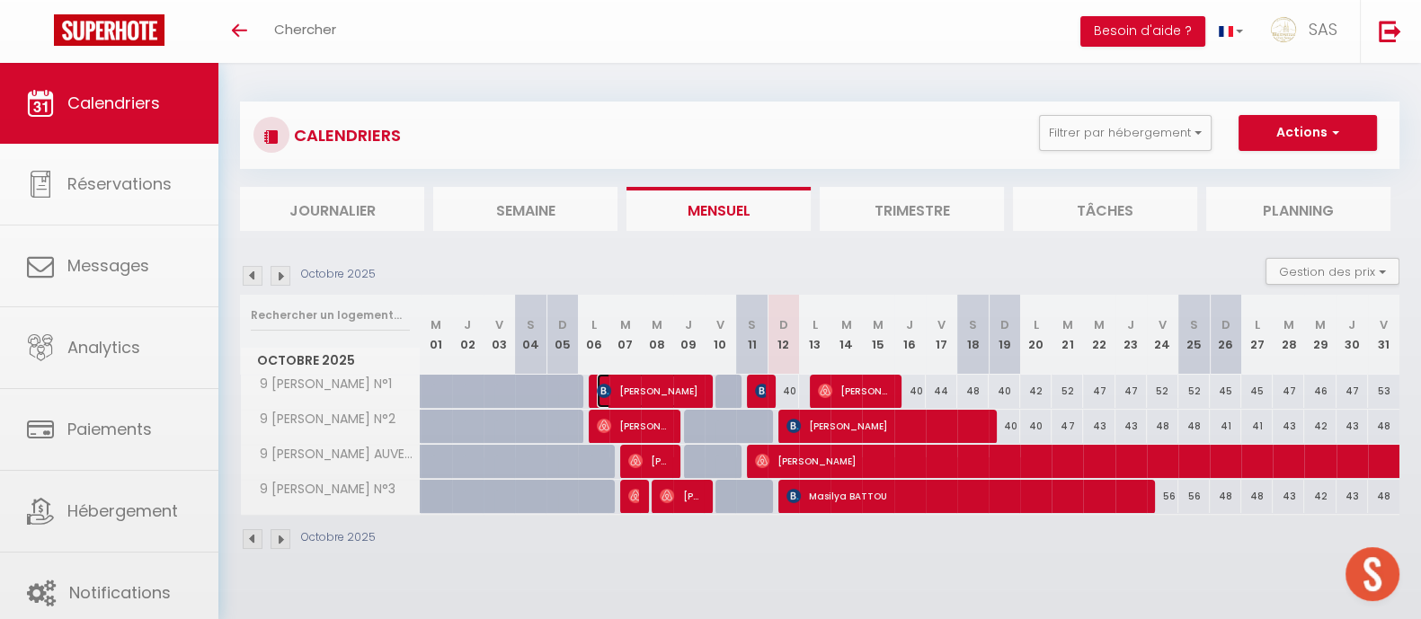
click at [659, 389] on span "Thierry Vergne" at bounding box center [649, 391] width 105 height 34
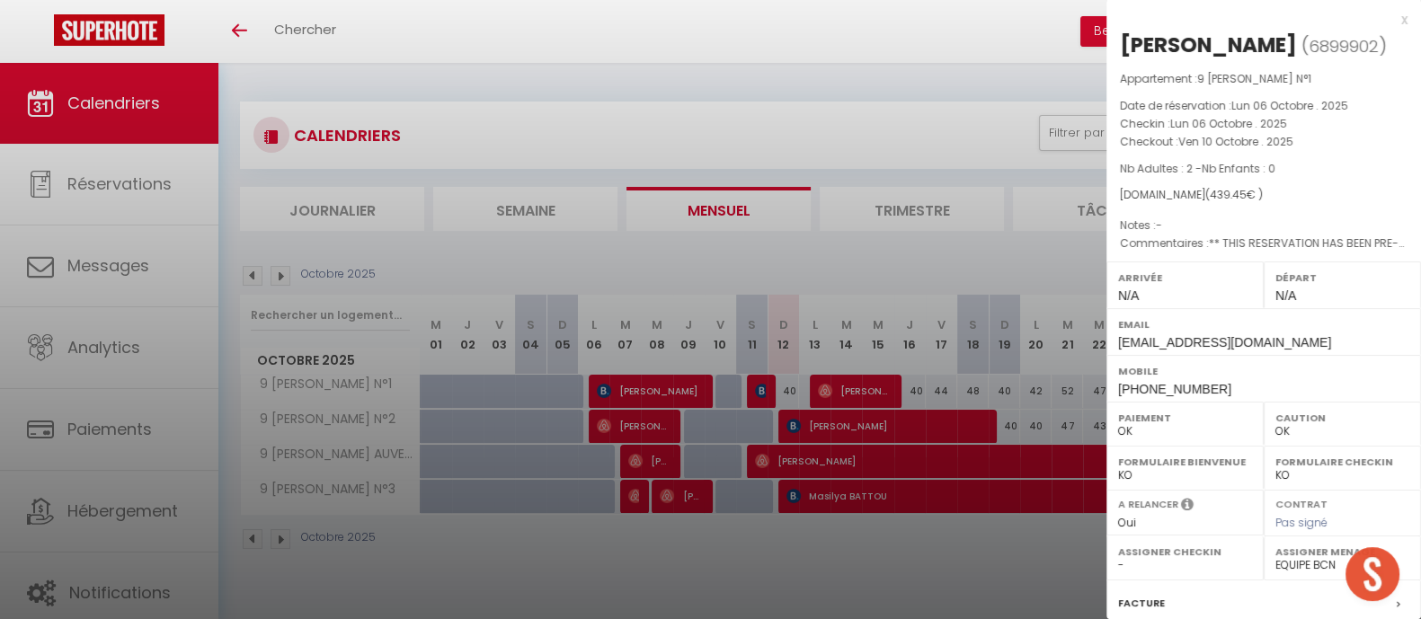
click at [621, 392] on div at bounding box center [710, 309] width 1421 height 619
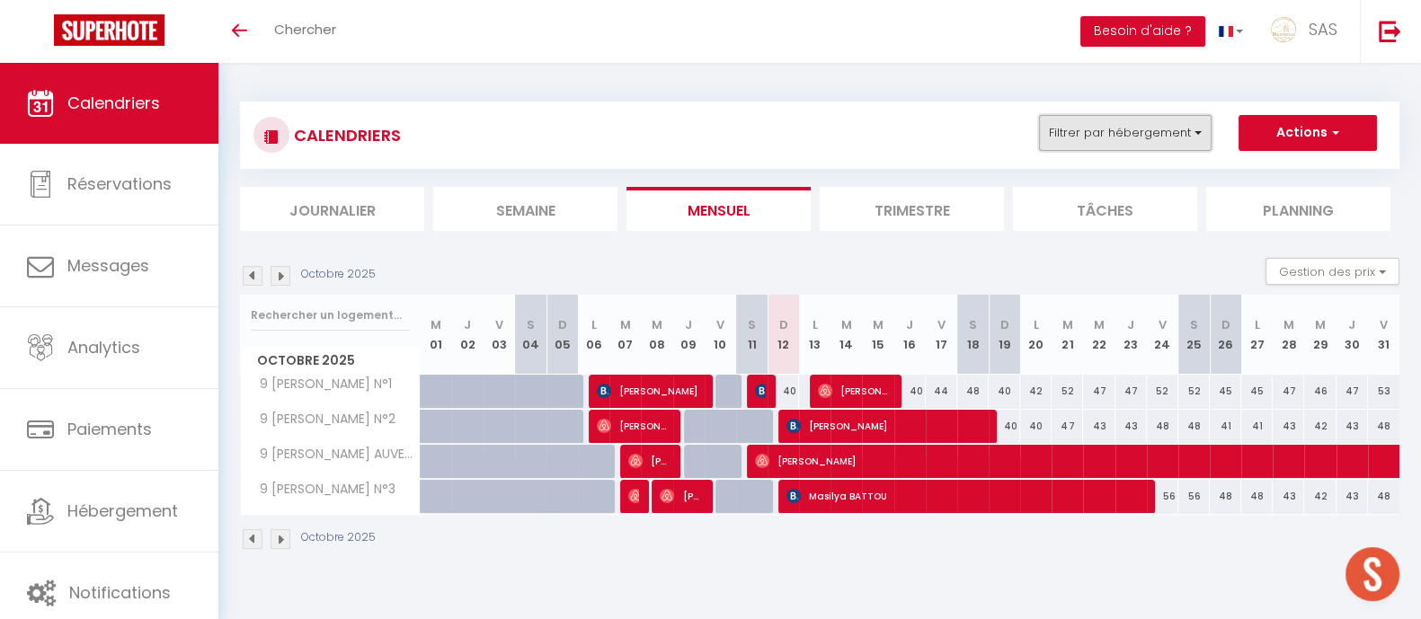
click at [1199, 133] on button "Filtrer par hébergement" at bounding box center [1125, 133] width 173 height 36
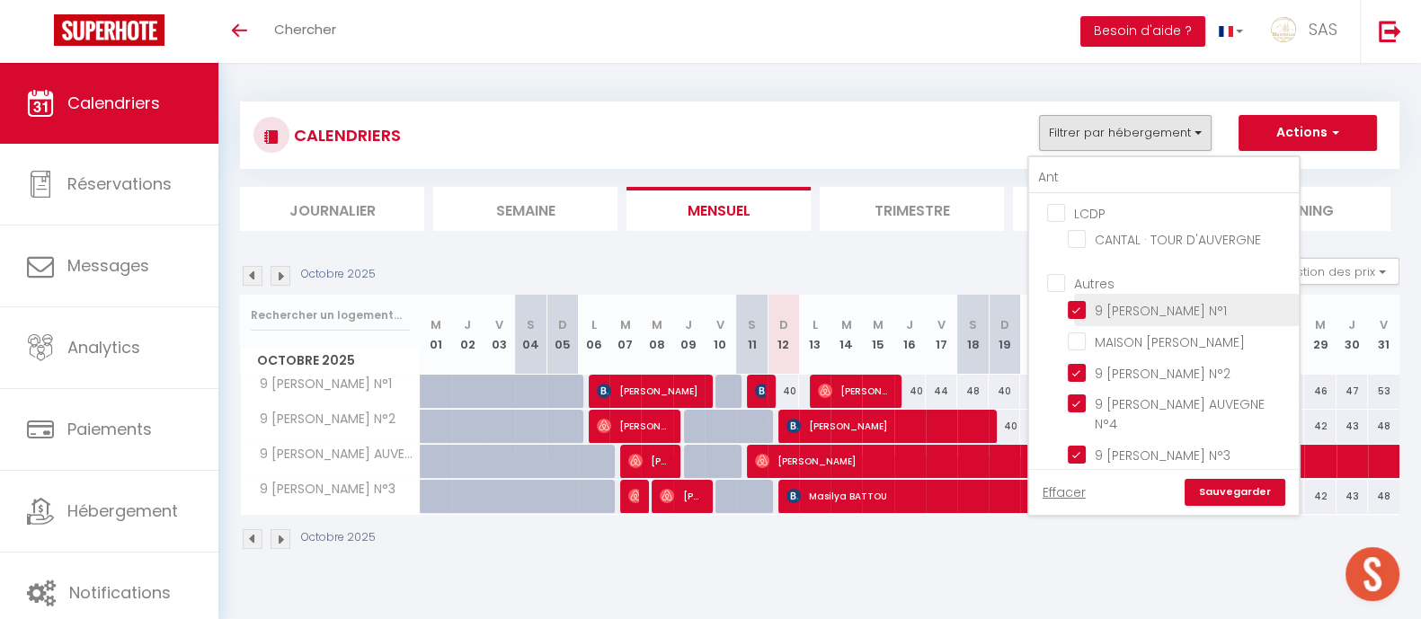
click at [1174, 308] on input "9 [PERSON_NAME] N°1" at bounding box center [1179, 308] width 225 height 18
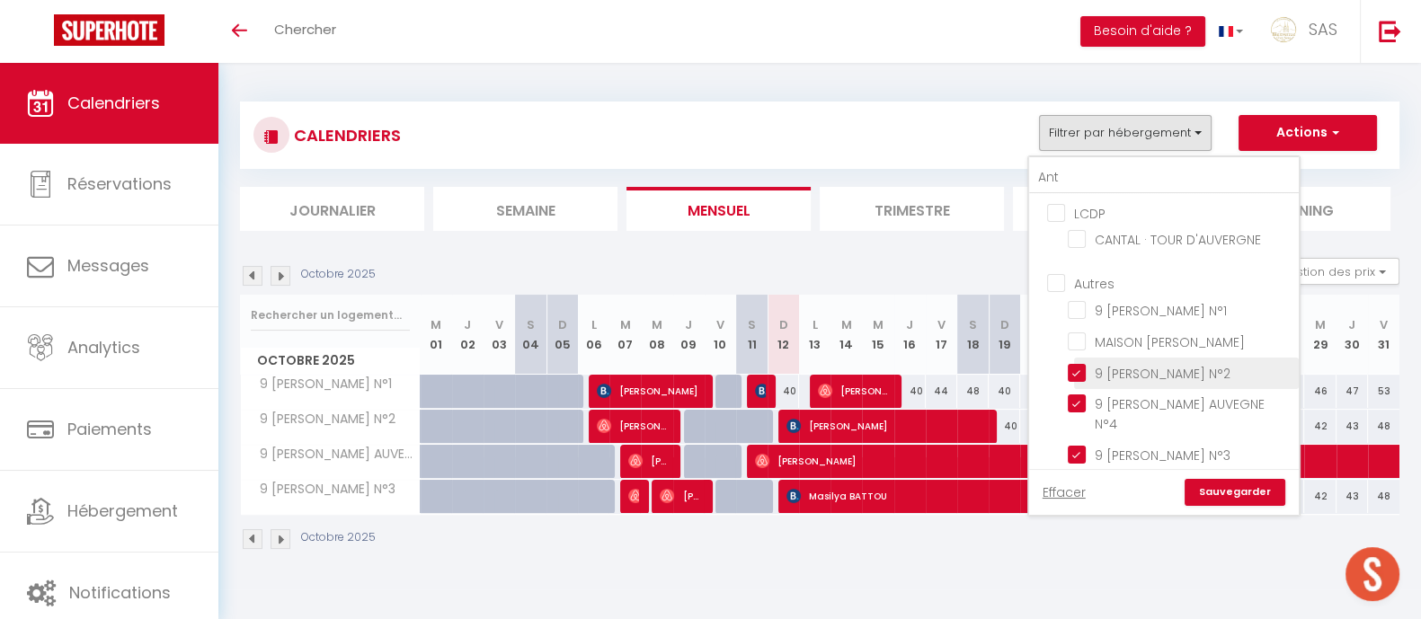
click at [1173, 376] on input "9 [PERSON_NAME] N°2" at bounding box center [1179, 372] width 225 height 18
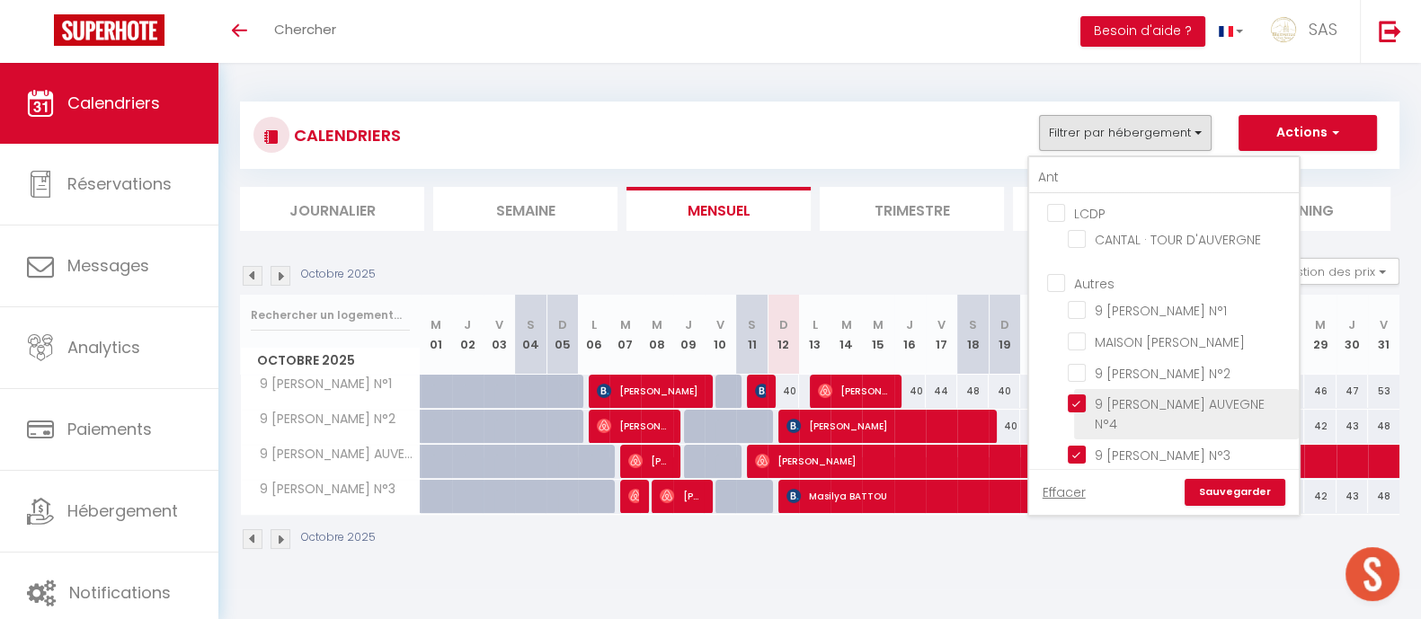
click at [1189, 409] on input "9 [PERSON_NAME] AUVEGNE N°4" at bounding box center [1179, 403] width 225 height 18
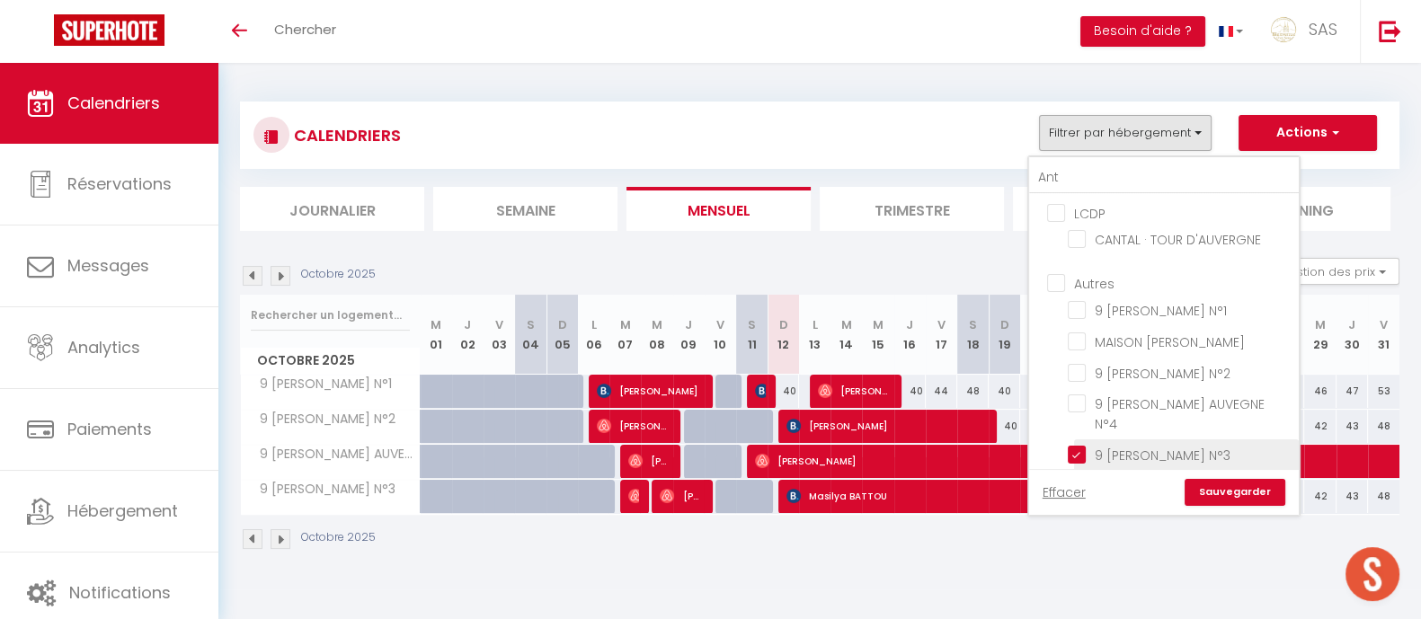
click at [1184, 445] on input "9 [PERSON_NAME] N°3" at bounding box center [1179, 454] width 225 height 18
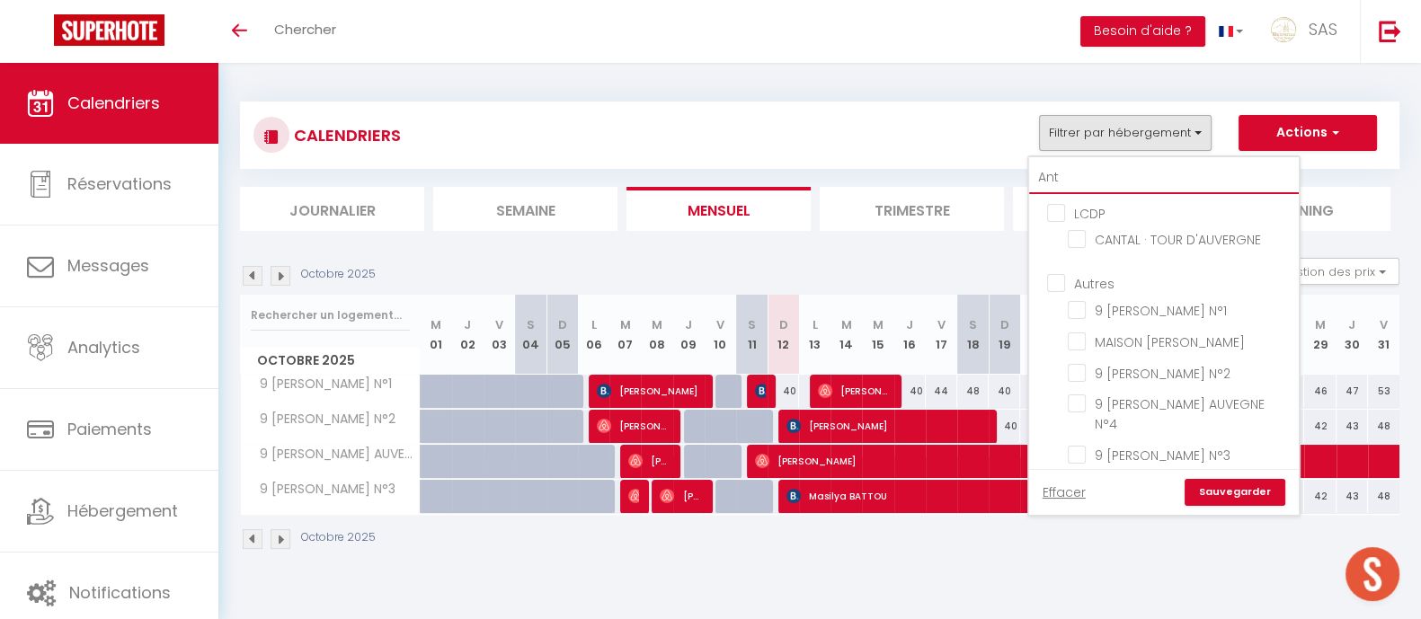
click at [1186, 180] on input "Ant" at bounding box center [1164, 178] width 270 height 32
click at [1190, 171] on input "Ant" at bounding box center [1164, 178] width 270 height 32
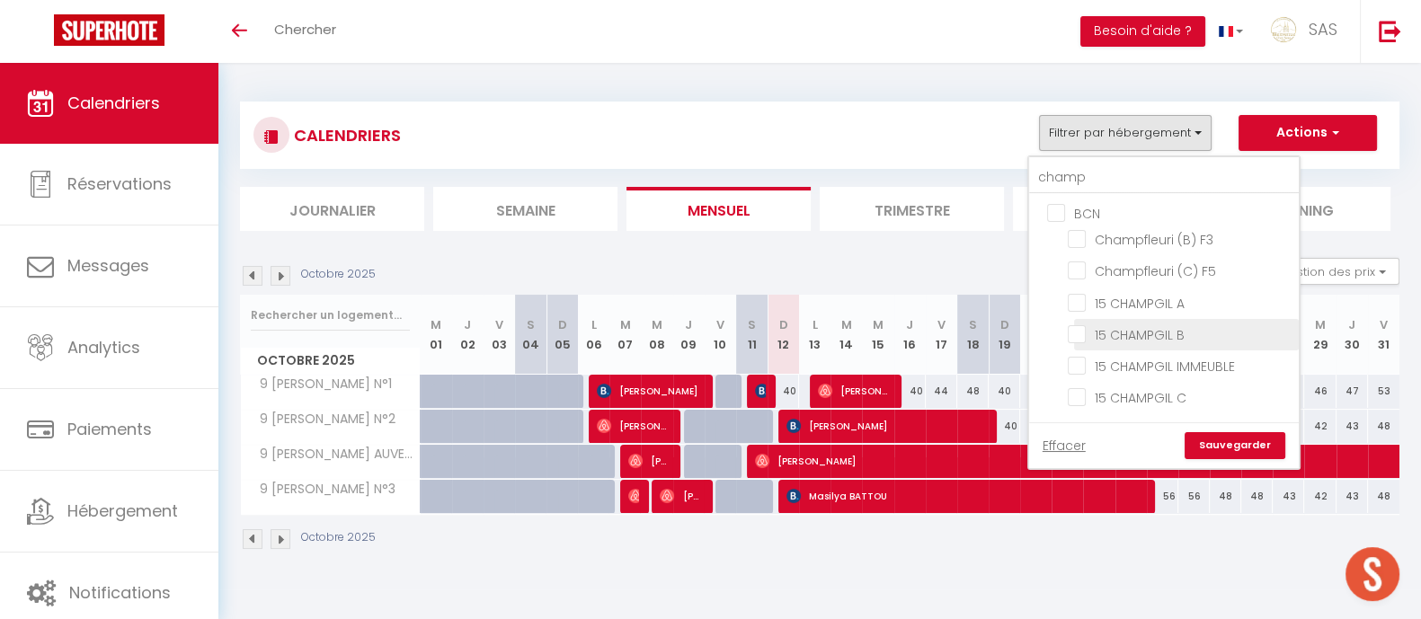
click at [1210, 328] on input "15 CHAMPGIL B" at bounding box center [1179, 333] width 225 height 18
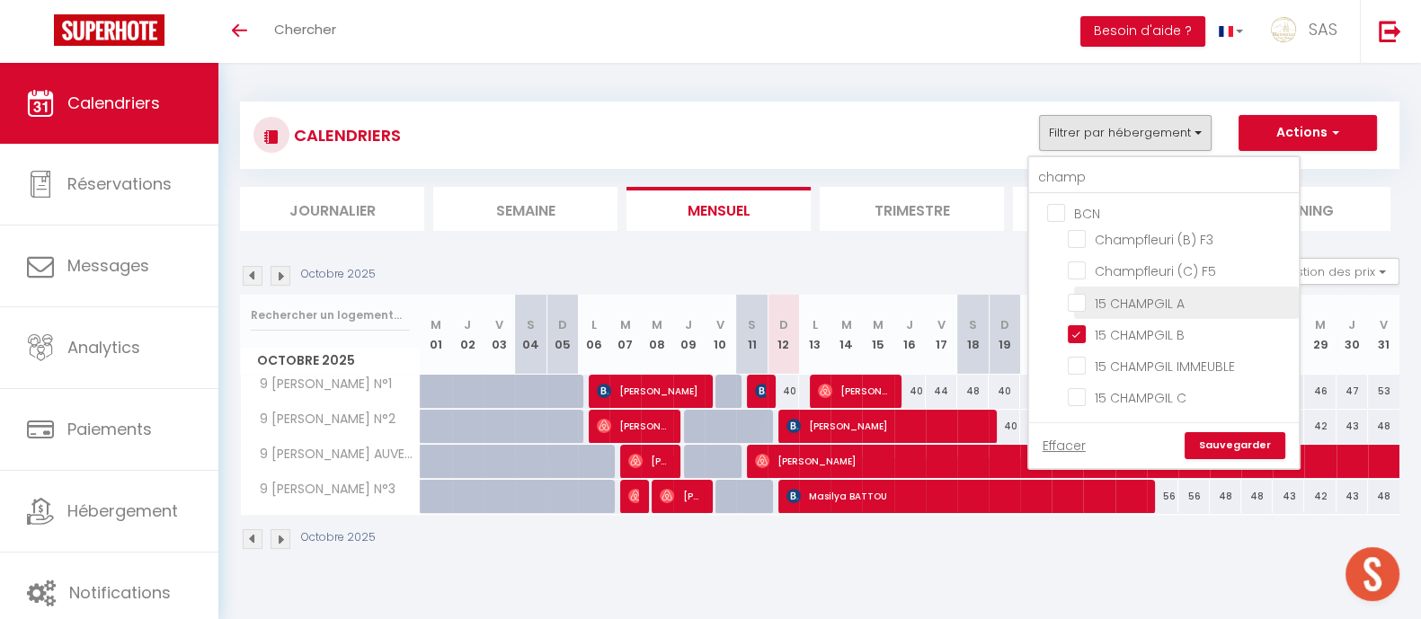
click at [1206, 302] on input "15 CHAMPGIL A" at bounding box center [1179, 301] width 225 height 18
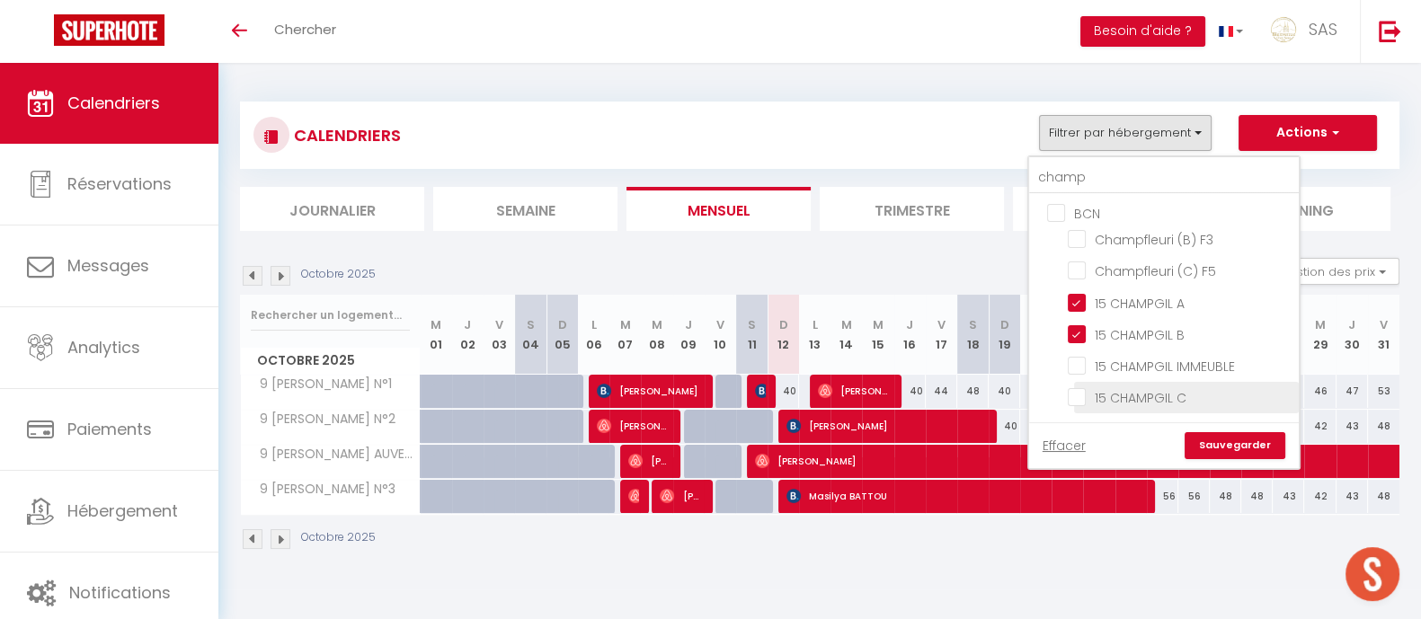
click at [1204, 394] on input "15 CHAMPGIL C" at bounding box center [1179, 396] width 225 height 18
click at [1236, 448] on link "Sauvegarder" at bounding box center [1234, 445] width 101 height 27
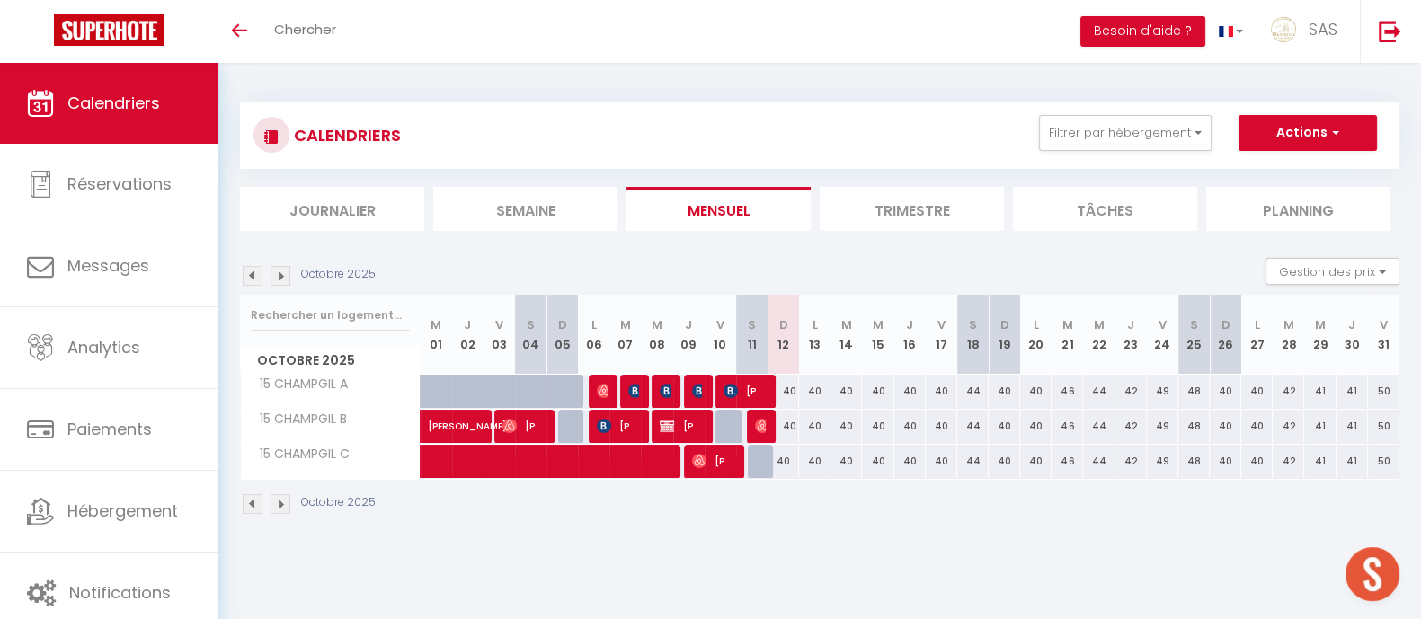
click at [273, 278] on img at bounding box center [280, 276] width 20 height 20
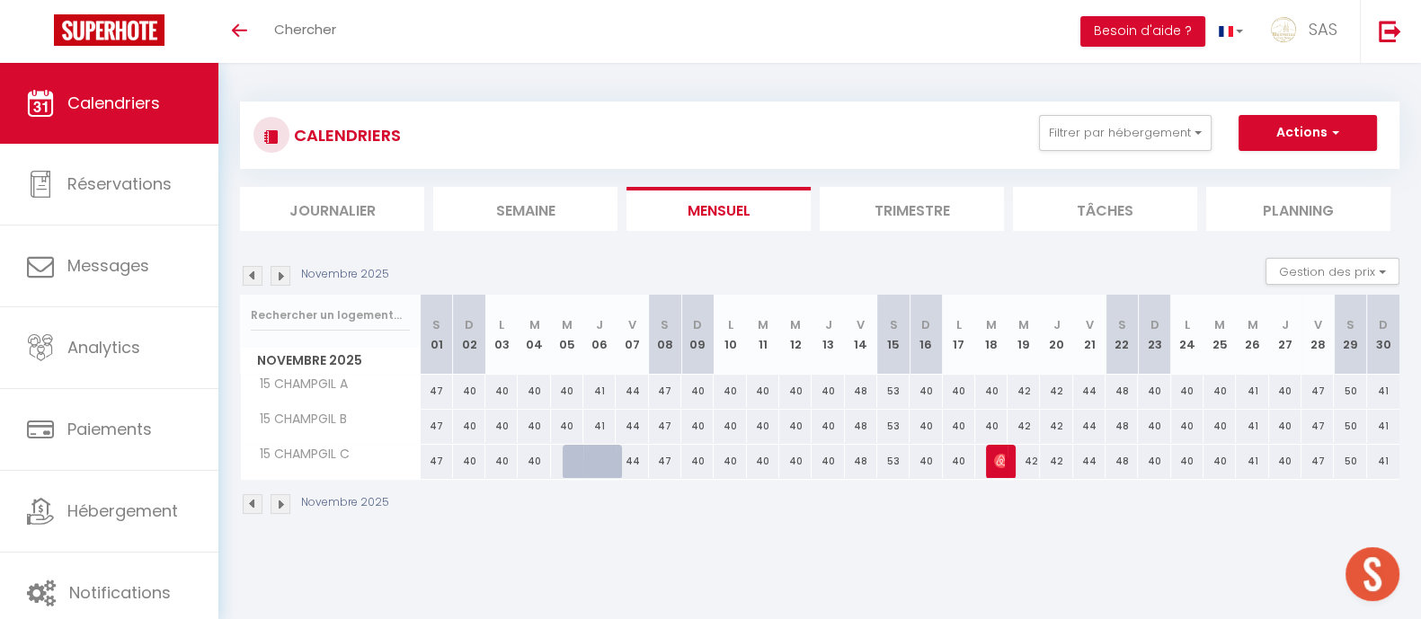
click at [244, 274] on img at bounding box center [253, 276] width 20 height 20
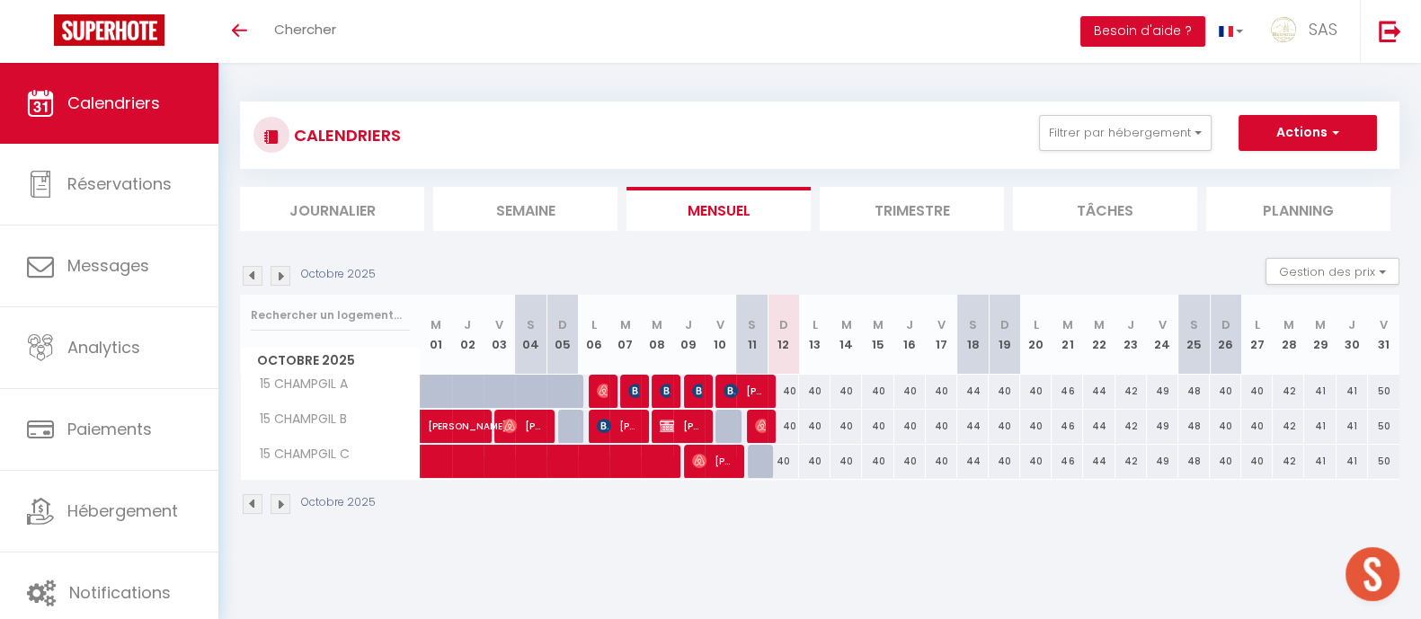
click at [252, 280] on img at bounding box center [253, 276] width 20 height 20
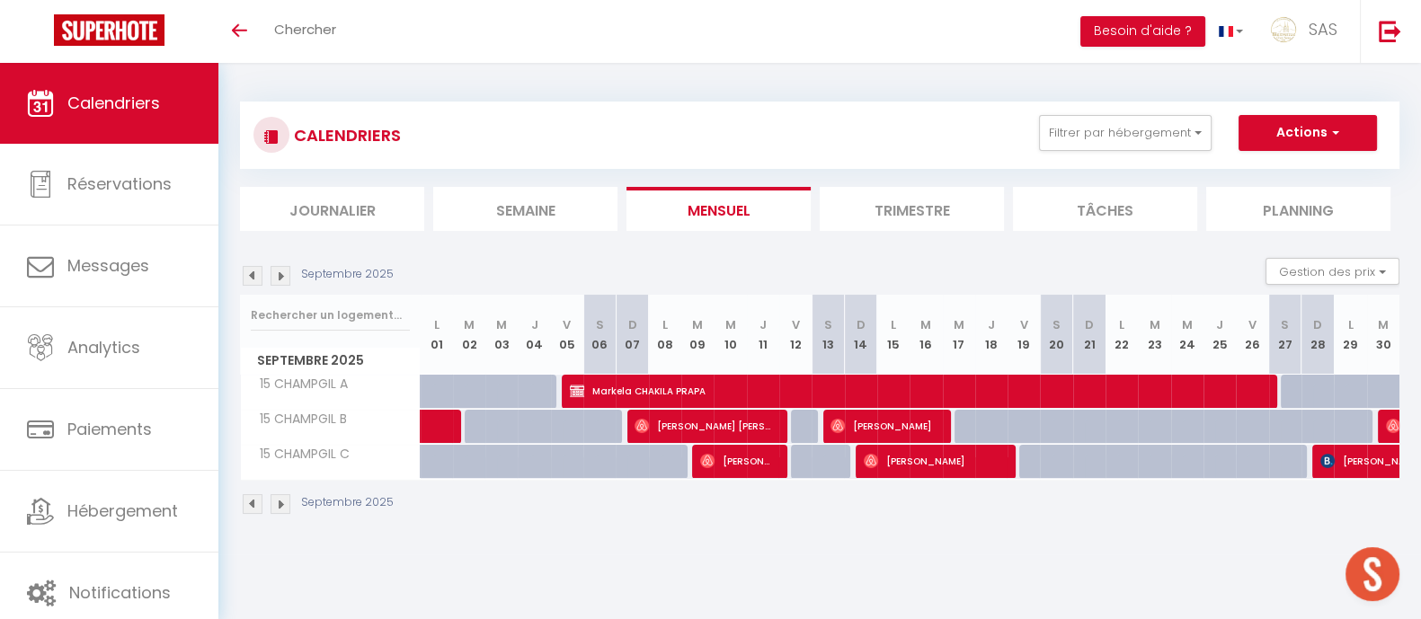
click at [247, 276] on img at bounding box center [253, 276] width 20 height 20
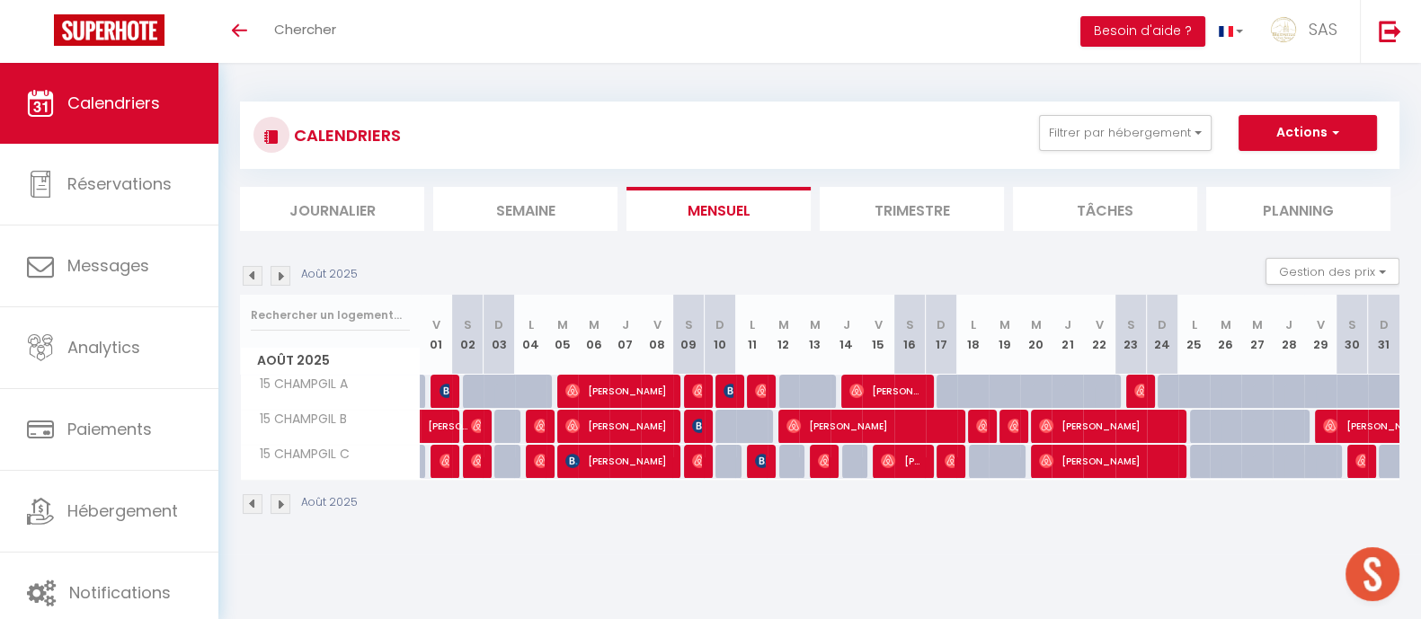
click at [261, 281] on img at bounding box center [253, 276] width 20 height 20
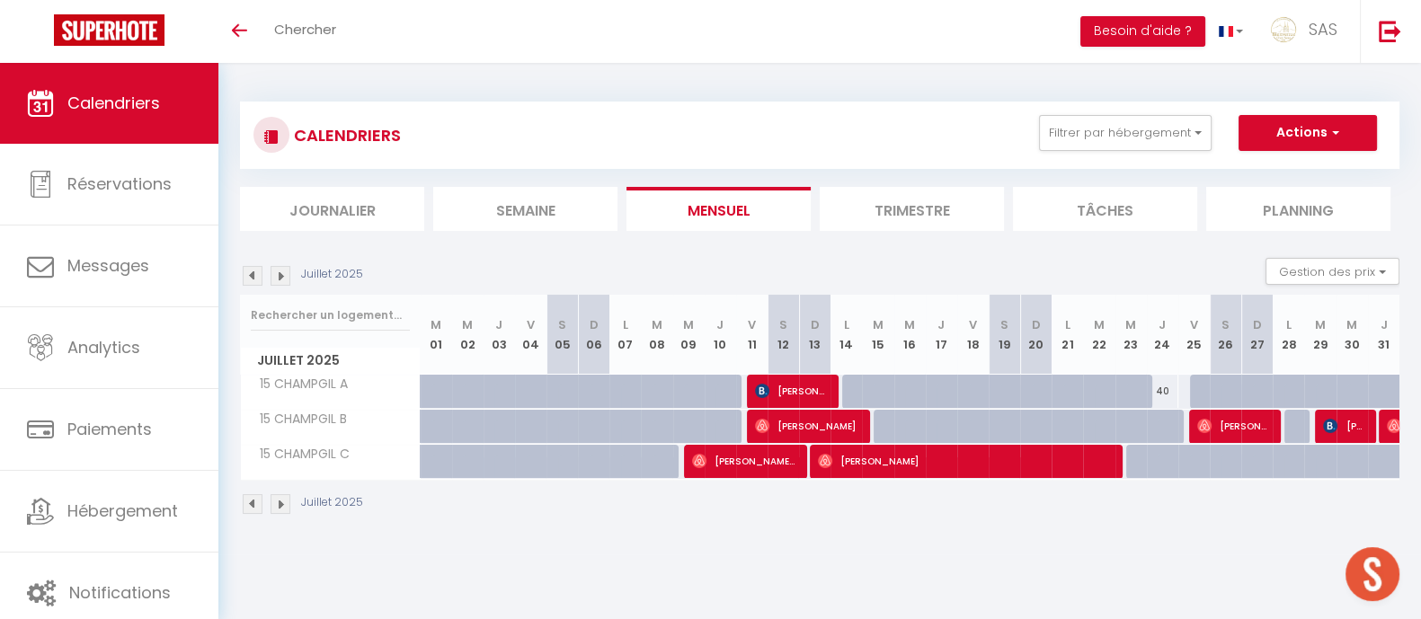
click at [283, 282] on img at bounding box center [280, 276] width 20 height 20
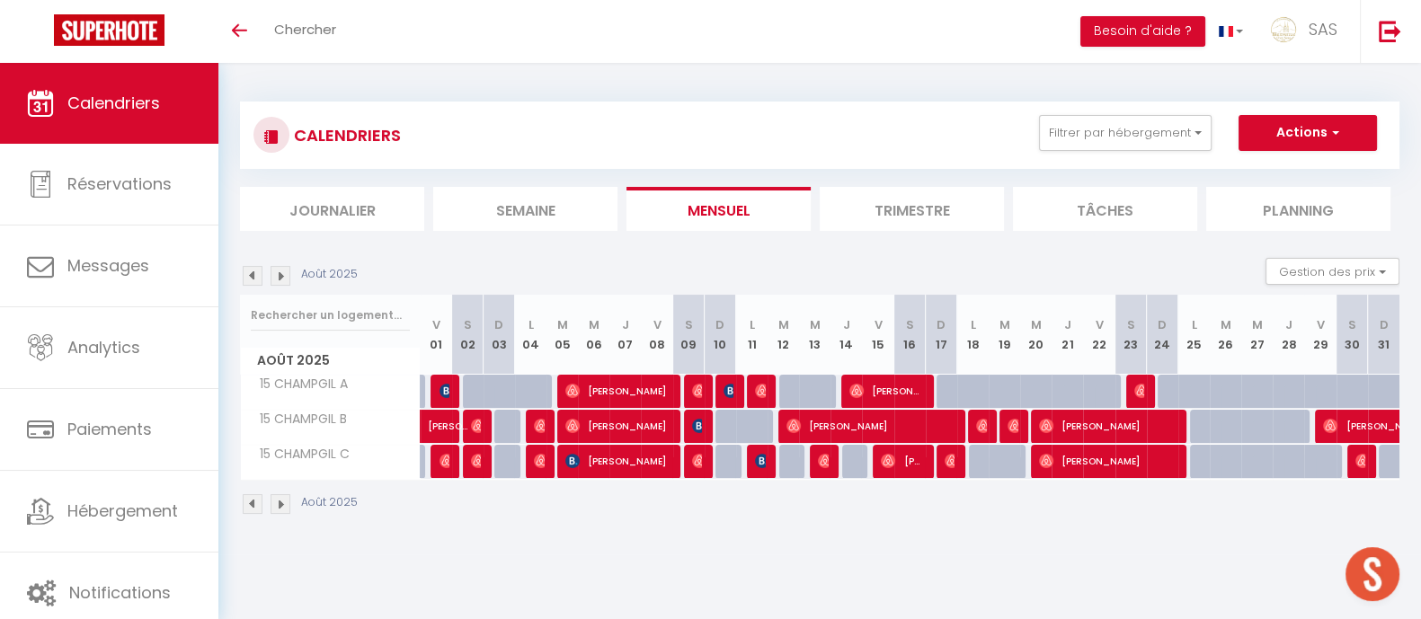
click at [253, 275] on img at bounding box center [253, 276] width 20 height 20
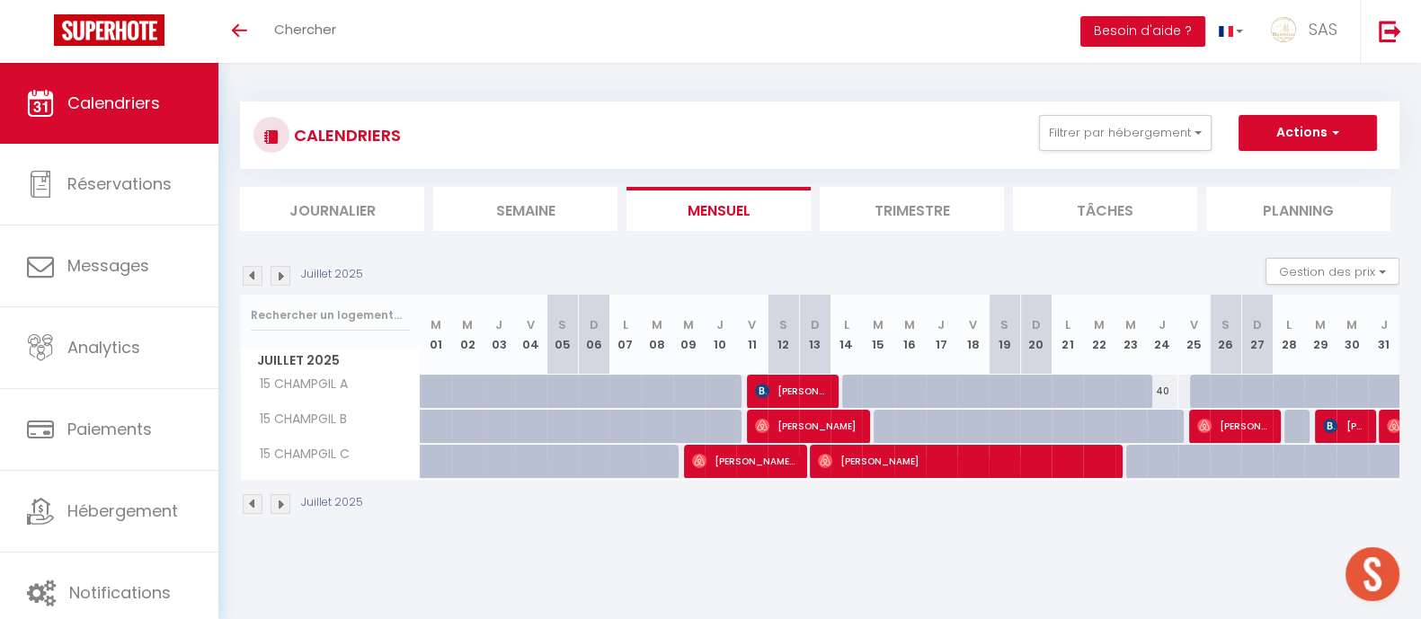
click at [273, 274] on img at bounding box center [280, 276] width 20 height 20
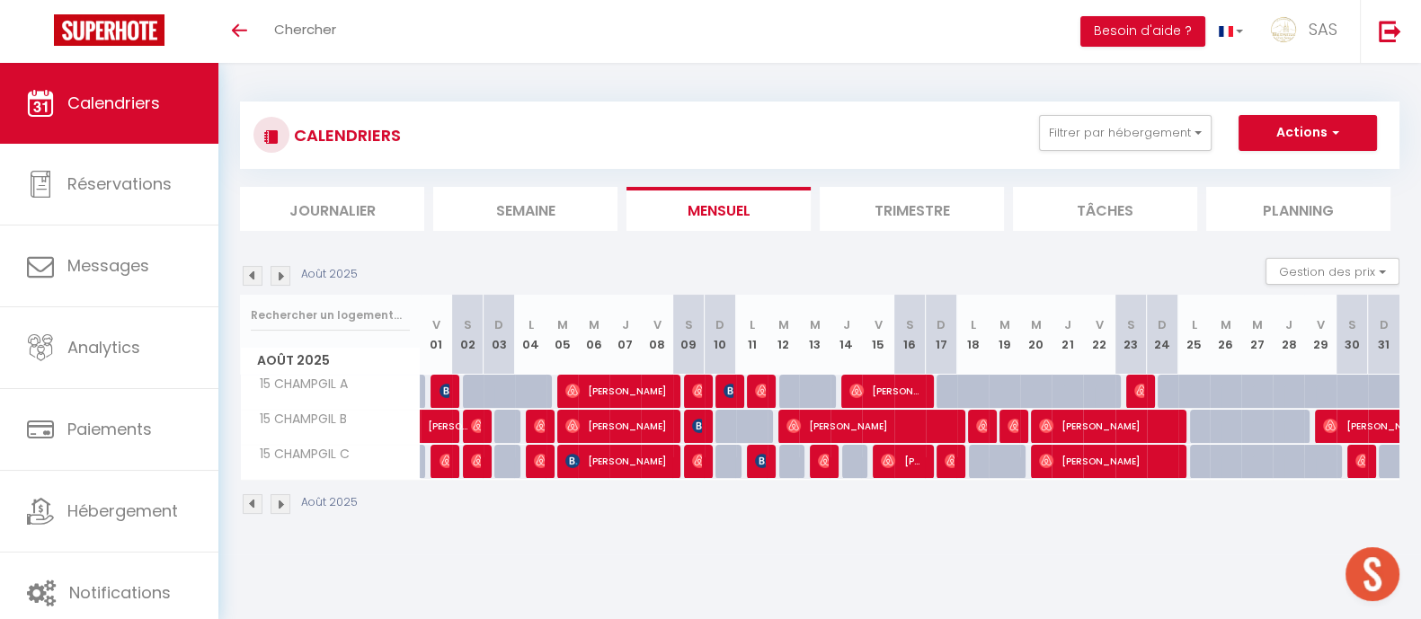
click at [281, 283] on img at bounding box center [280, 276] width 20 height 20
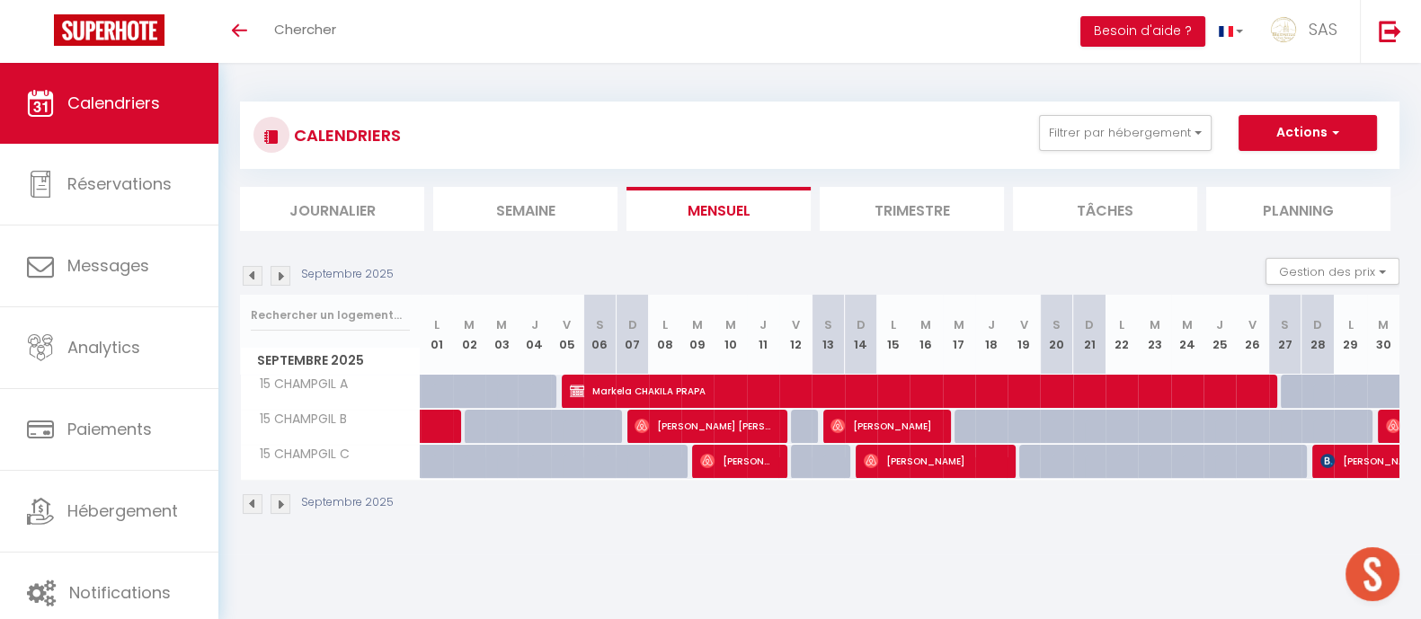
click at [278, 278] on img at bounding box center [280, 276] width 20 height 20
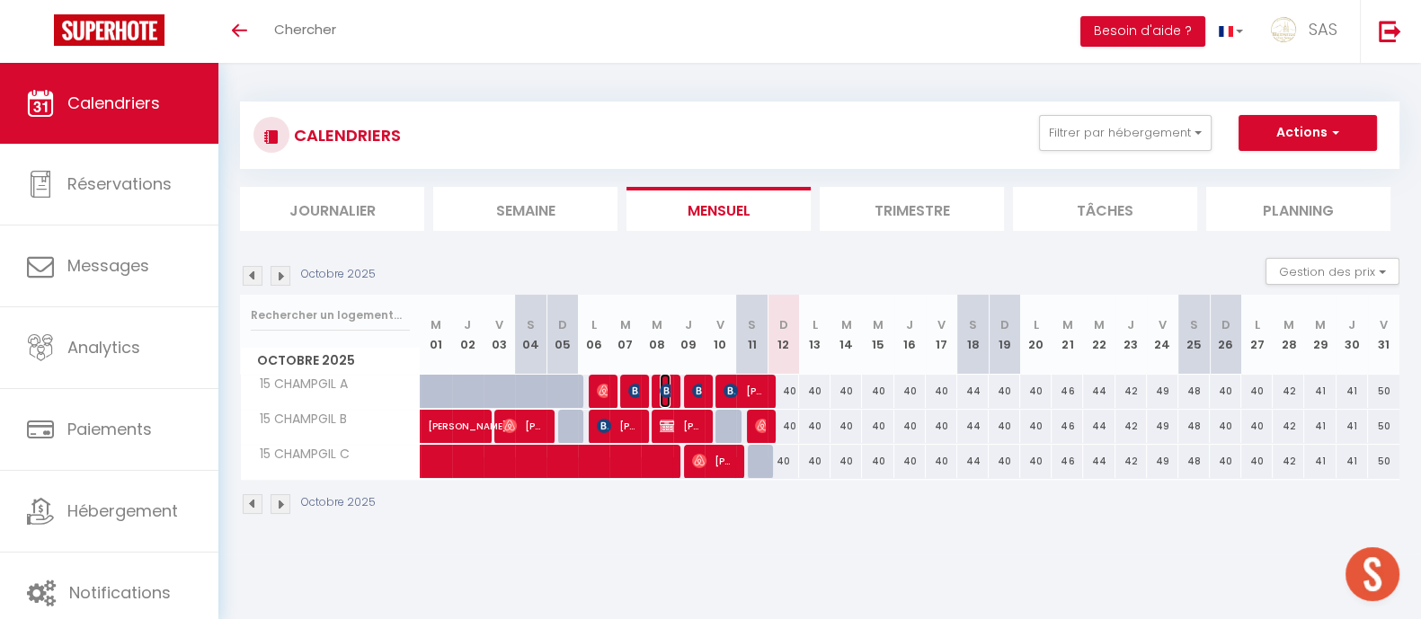
click at [665, 390] on img at bounding box center [667, 391] width 14 height 14
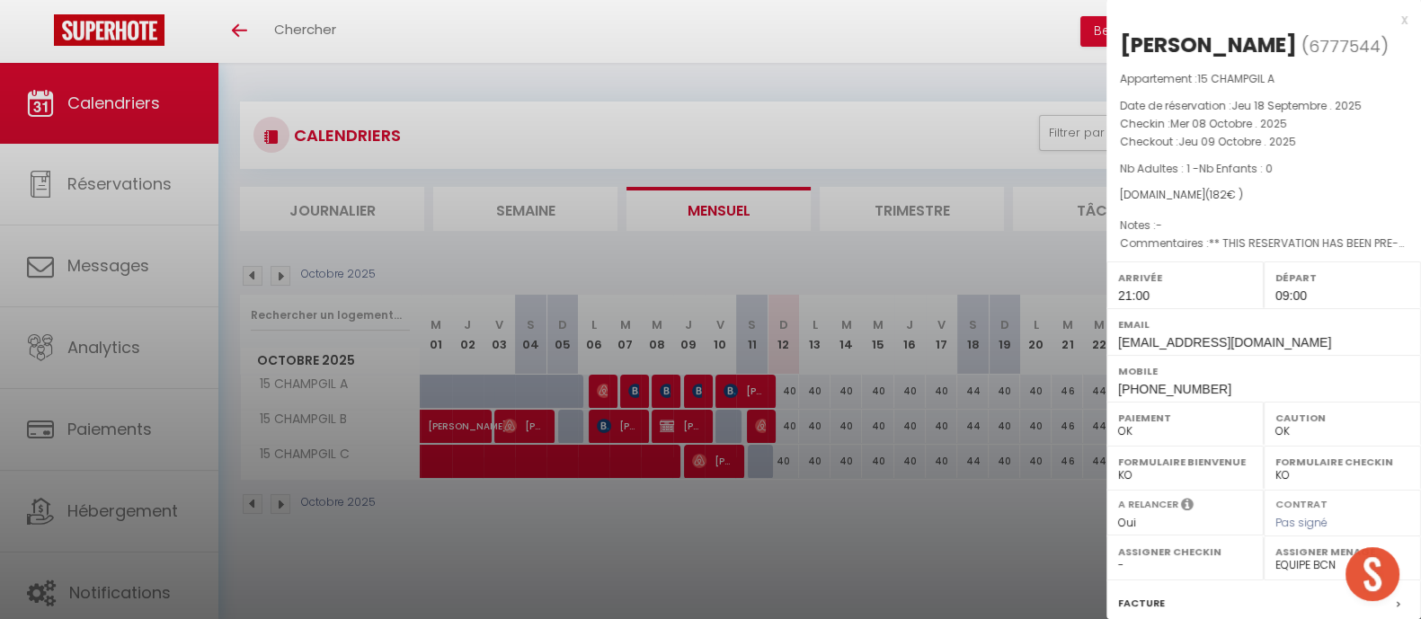
click at [1059, 527] on div at bounding box center [710, 309] width 1421 height 619
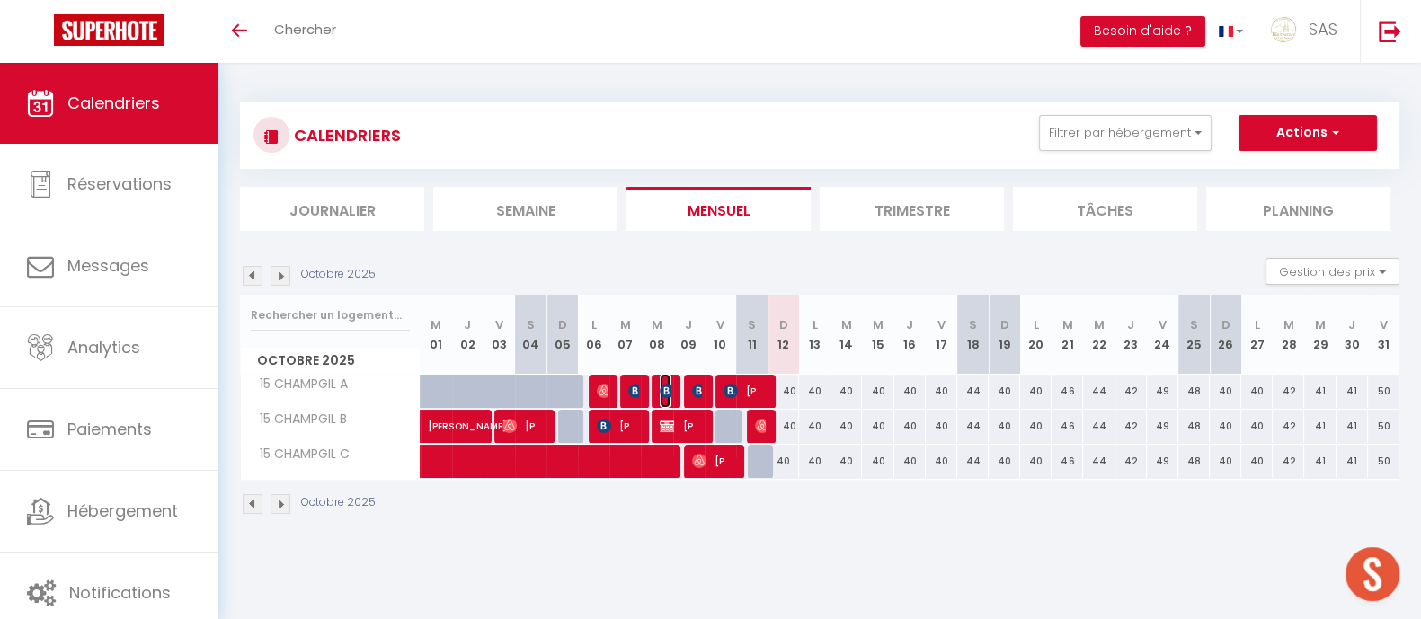
click at [667, 391] on img at bounding box center [667, 391] width 14 height 14
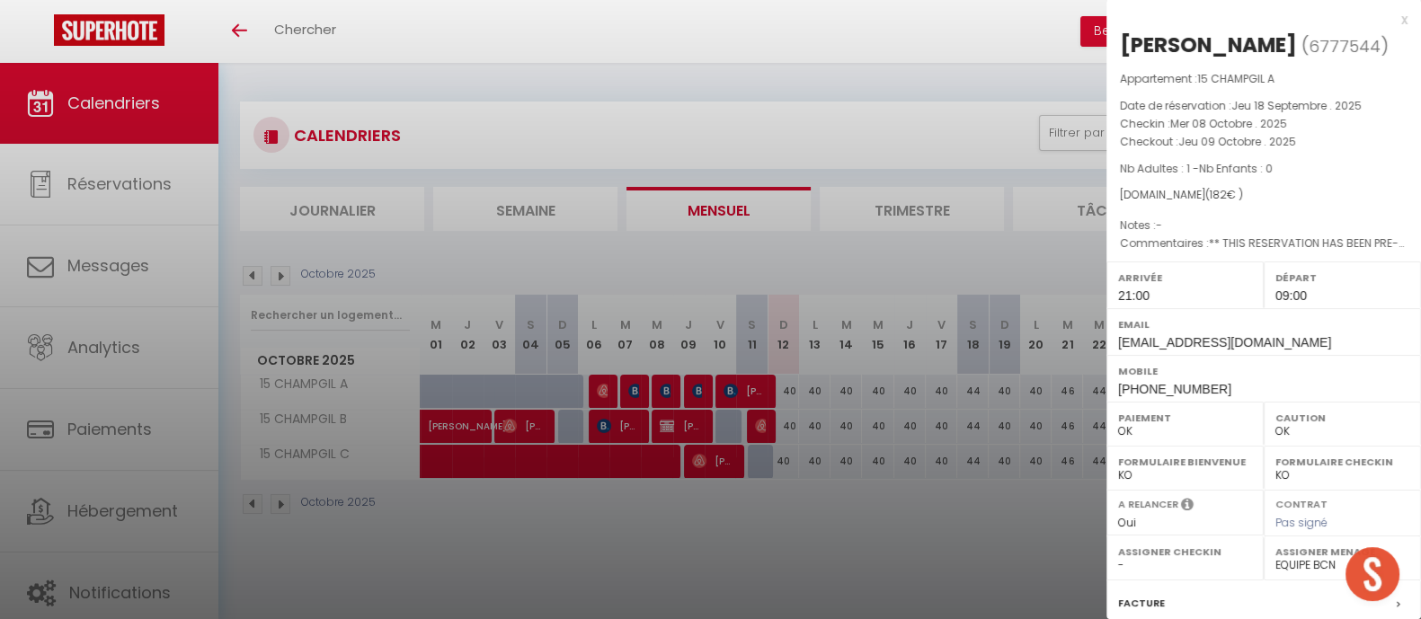
click at [1028, 526] on div at bounding box center [710, 309] width 1421 height 619
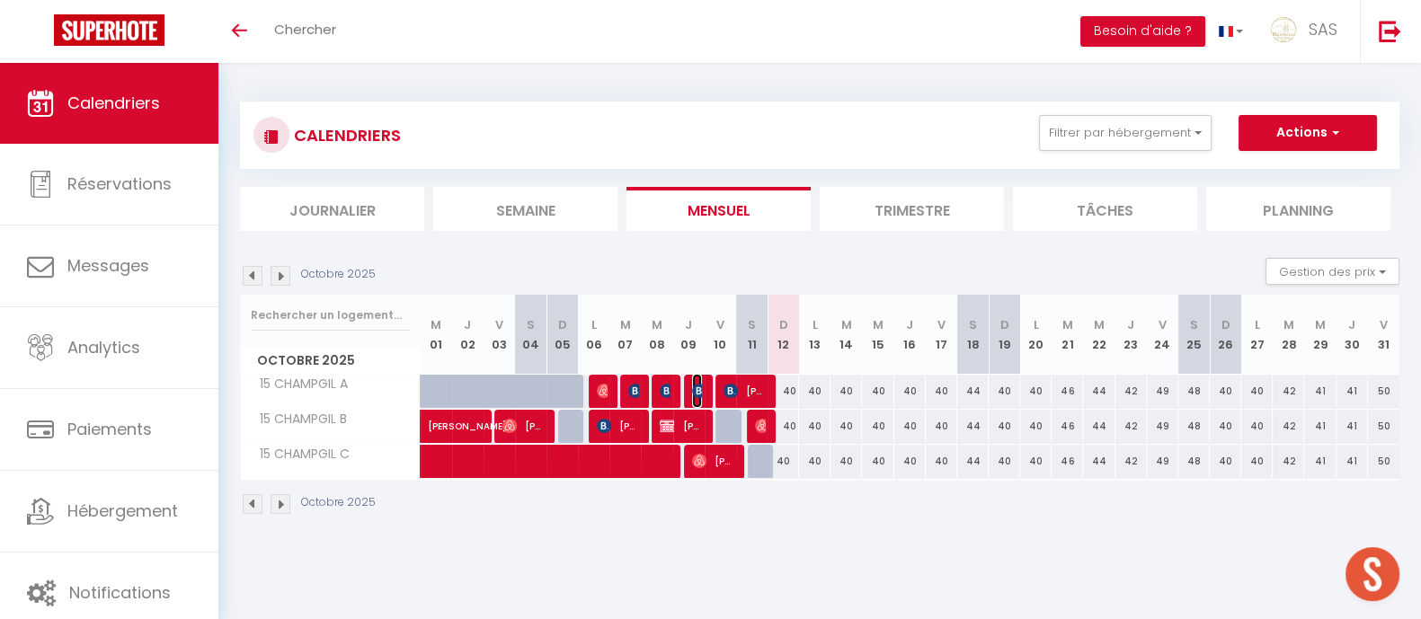
click at [692, 396] on img at bounding box center [699, 391] width 14 height 14
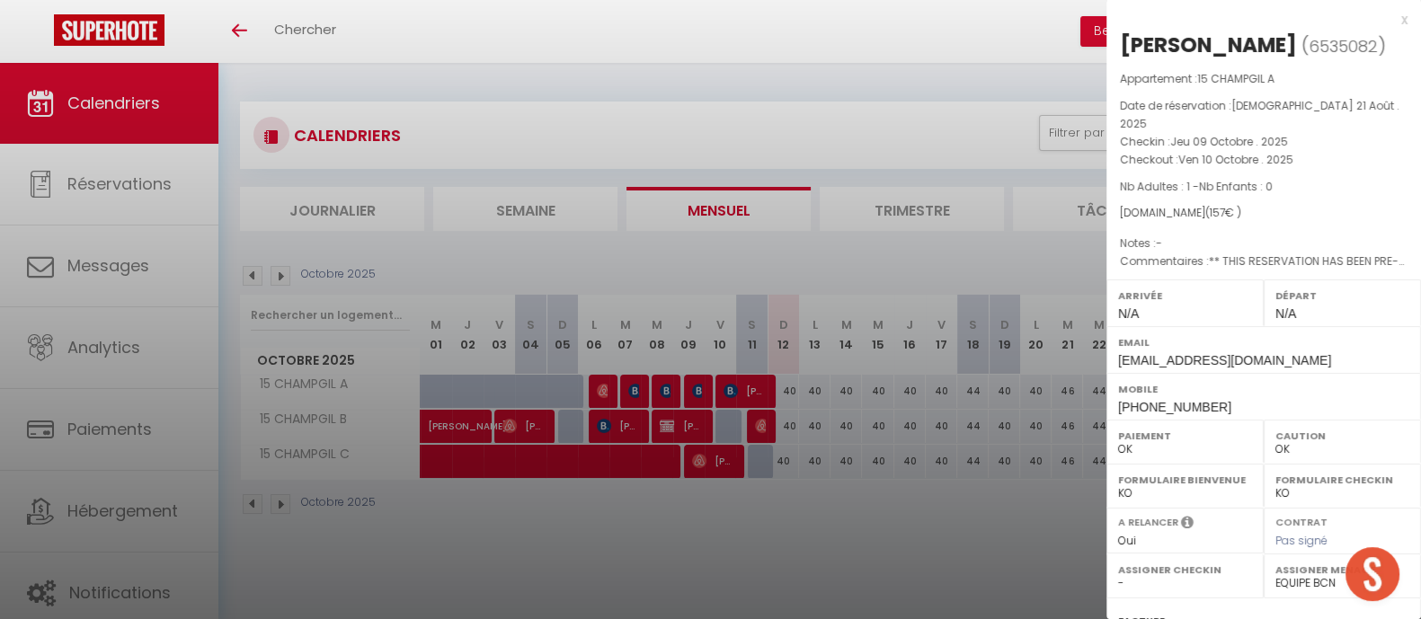
click at [993, 530] on div at bounding box center [710, 309] width 1421 height 619
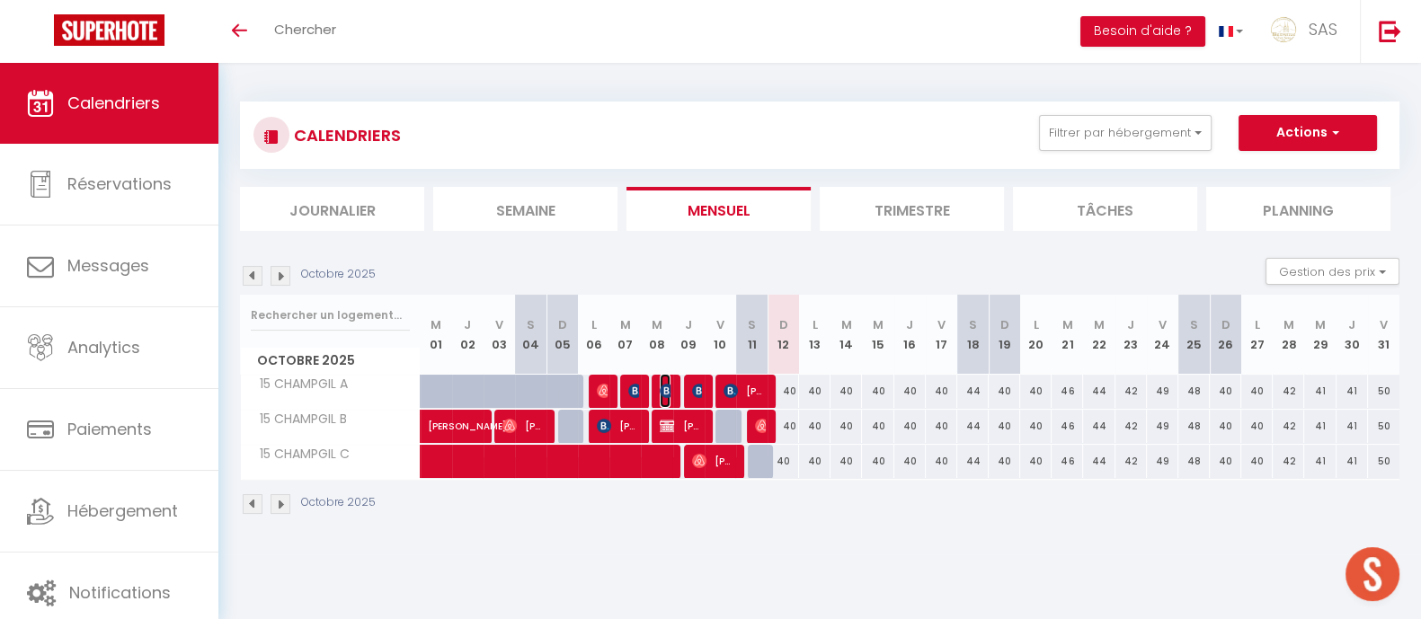
click at [664, 395] on img at bounding box center [667, 391] width 14 height 14
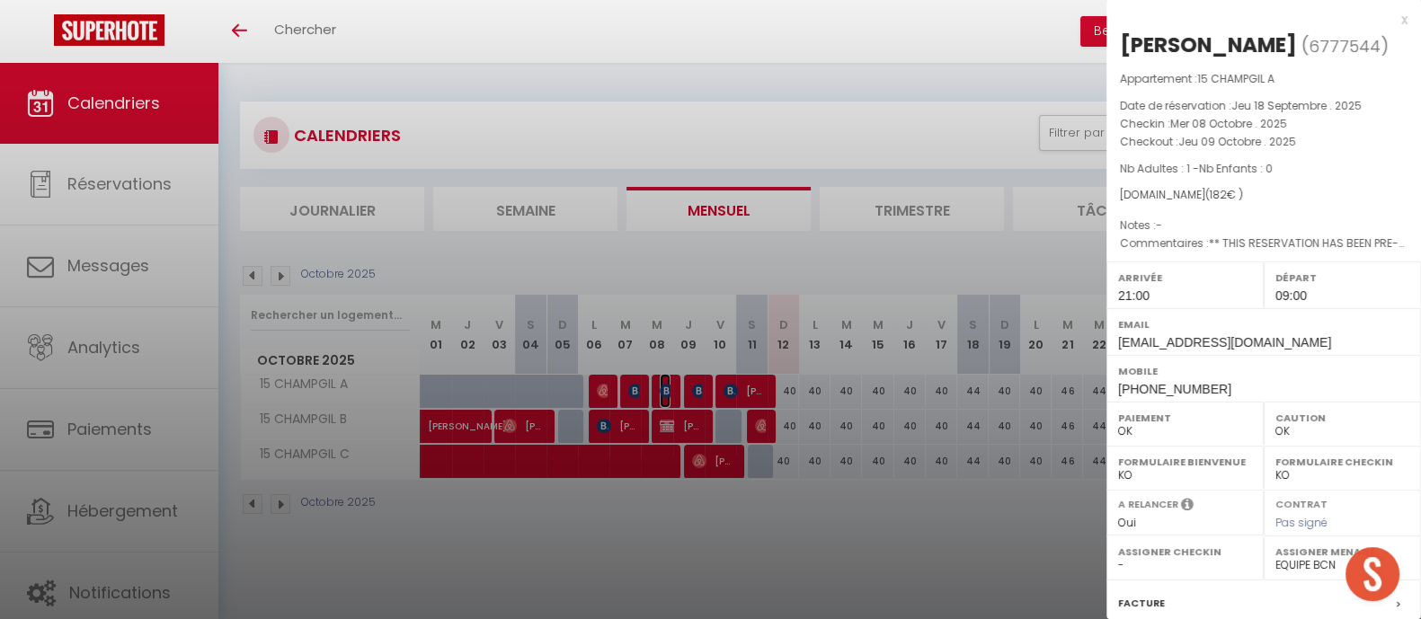
click at [983, 526] on div at bounding box center [710, 309] width 1421 height 619
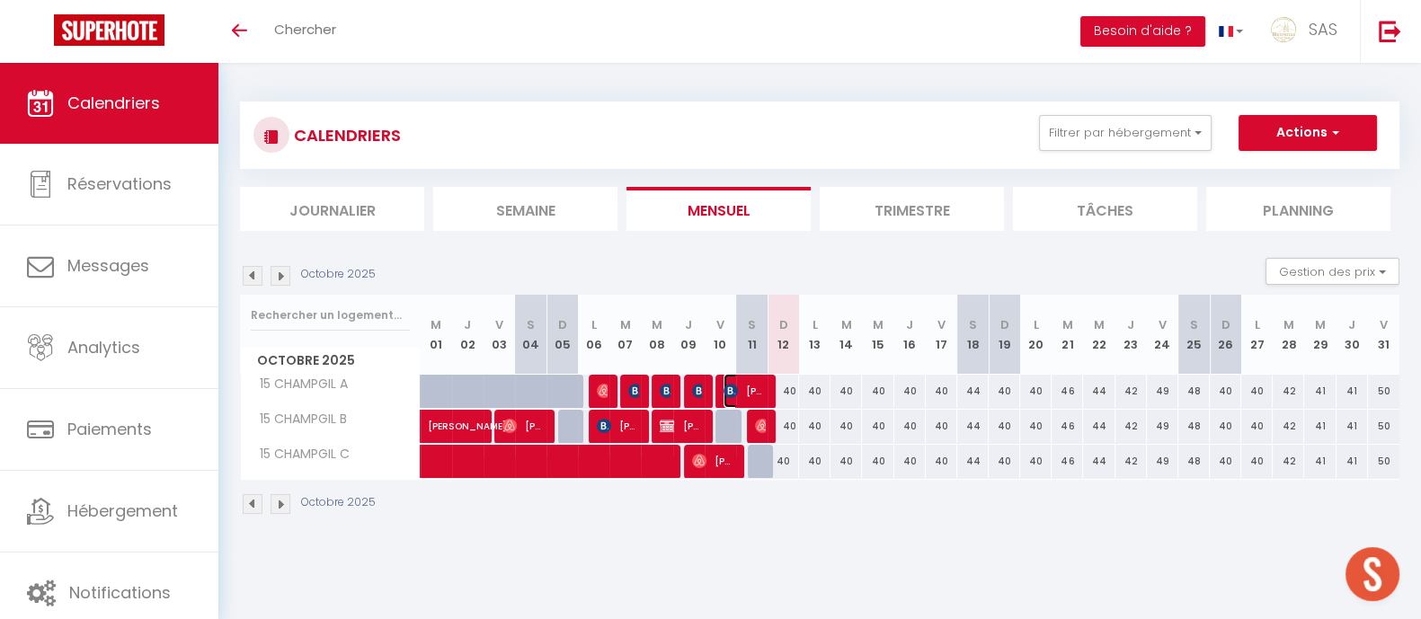
click at [730, 390] on img at bounding box center [730, 391] width 14 height 14
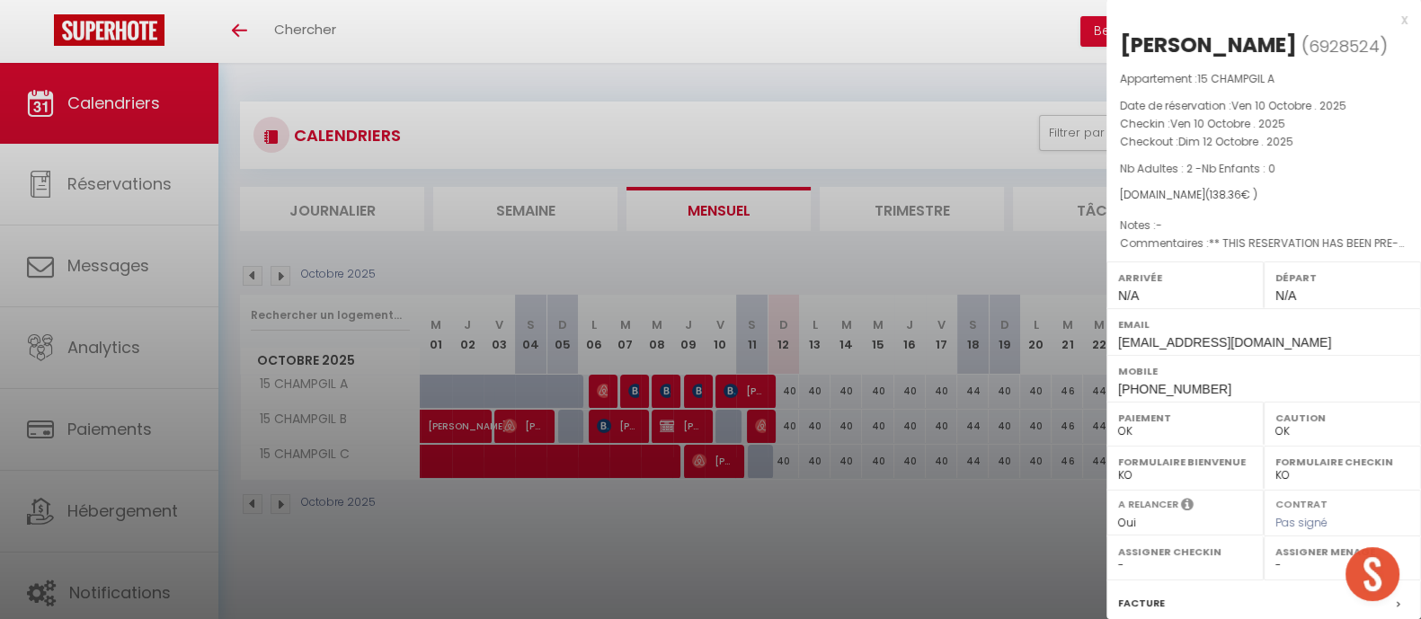
click at [988, 531] on div at bounding box center [710, 309] width 1421 height 619
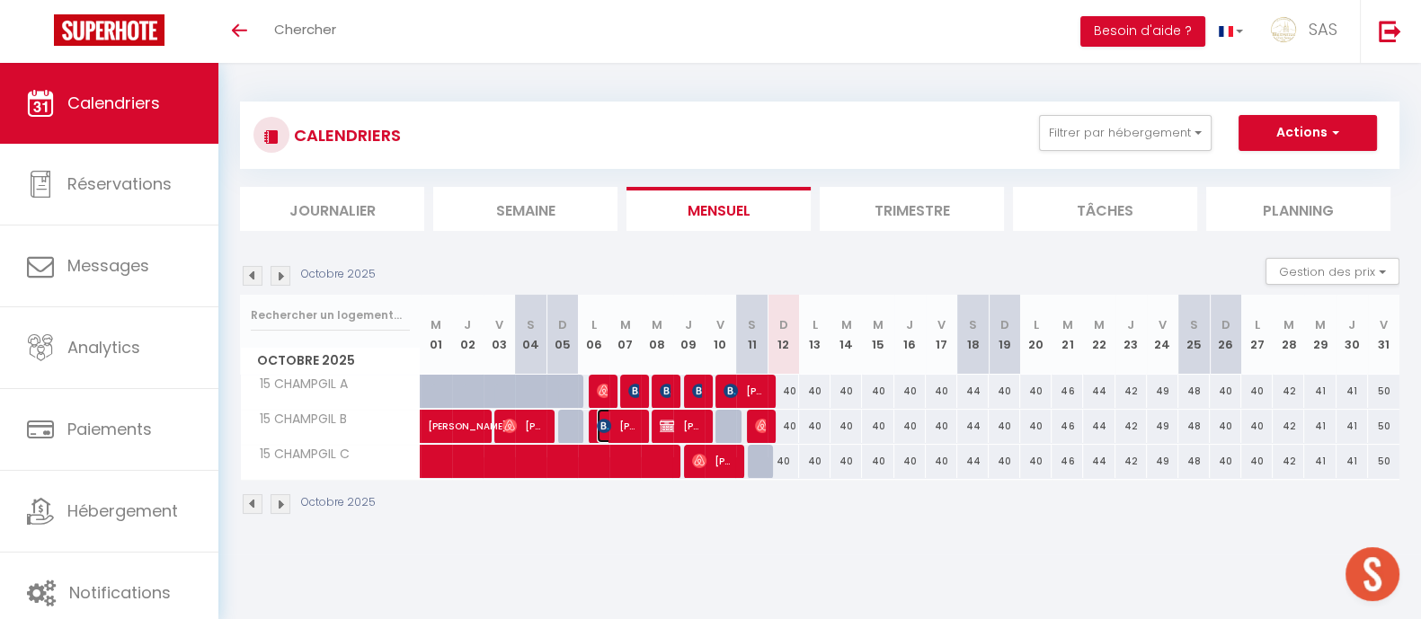
click at [625, 424] on span "Jacques BOULDOIRES" at bounding box center [618, 426] width 42 height 34
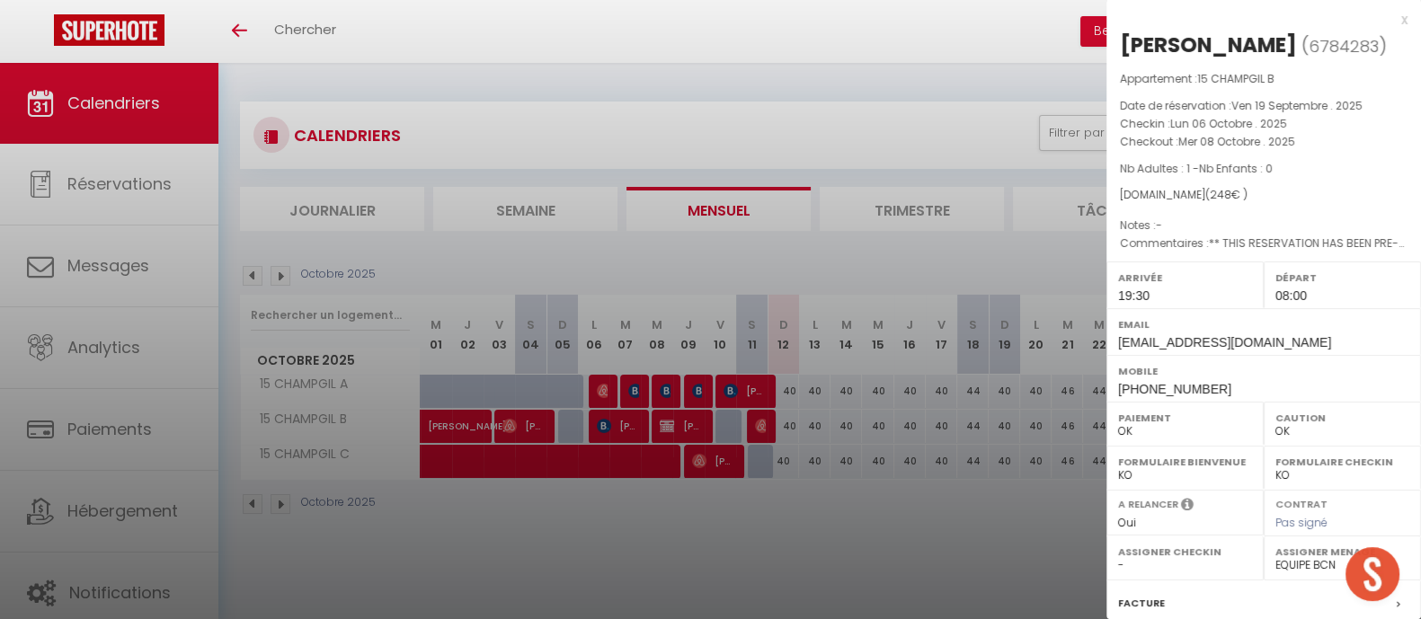
click at [992, 530] on div at bounding box center [710, 309] width 1421 height 619
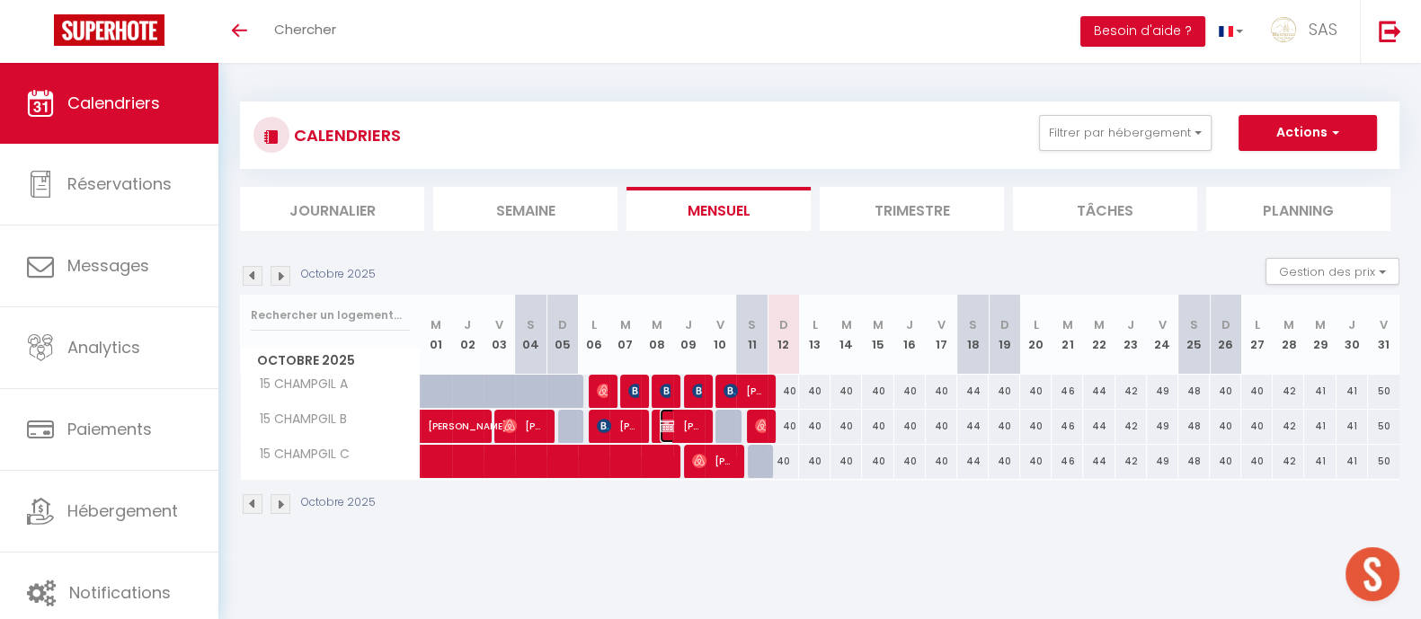
click at [687, 424] on span "Anne Albiero" at bounding box center [681, 426] width 42 height 34
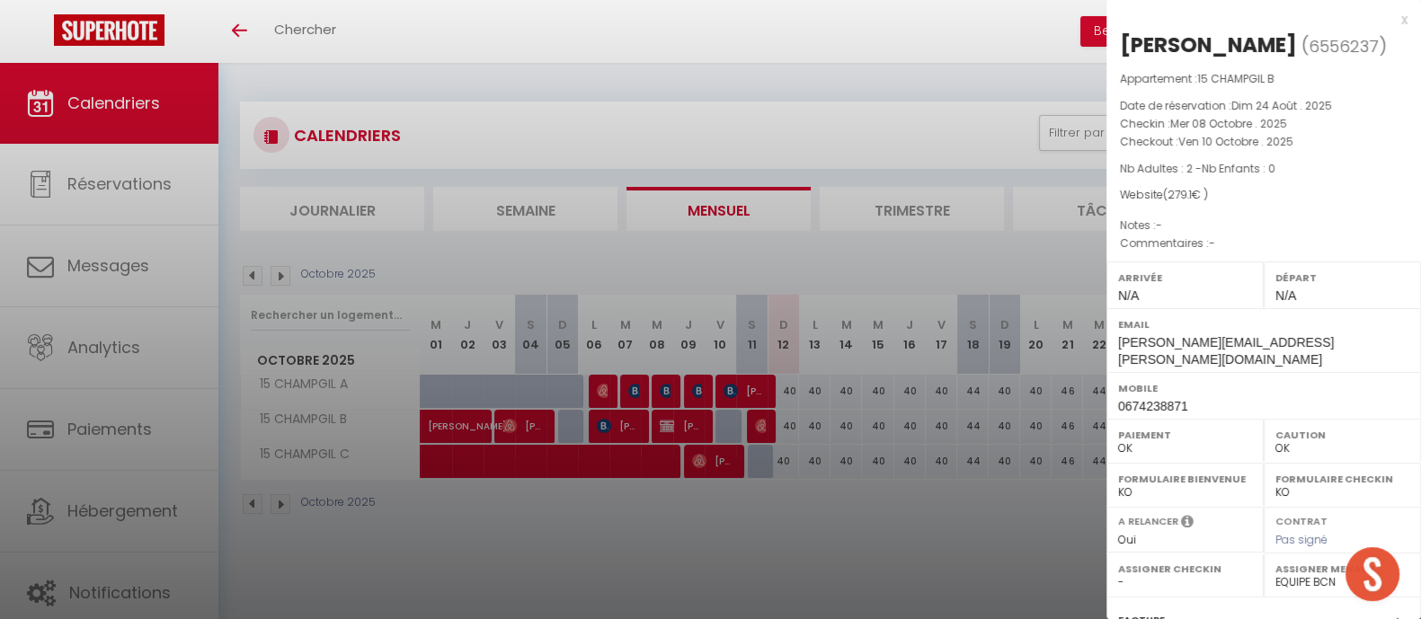
click at [975, 523] on div at bounding box center [710, 309] width 1421 height 619
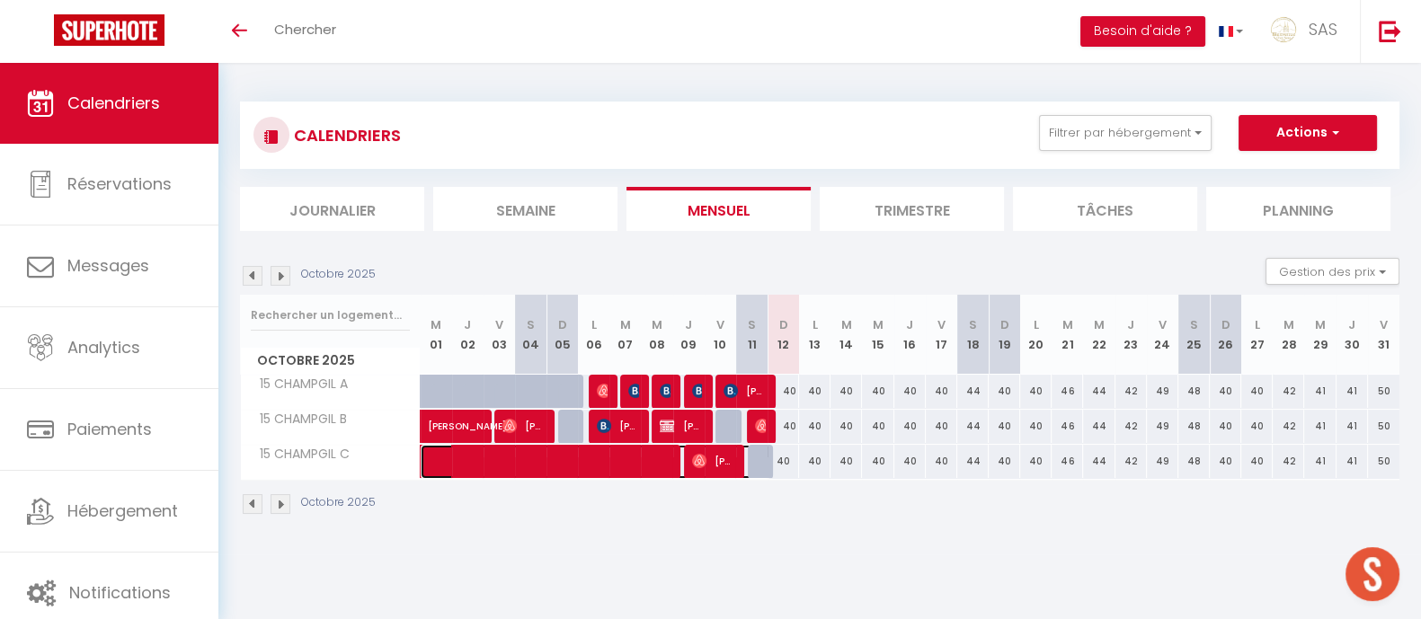
click at [642, 467] on span at bounding box center [604, 462] width 331 height 34
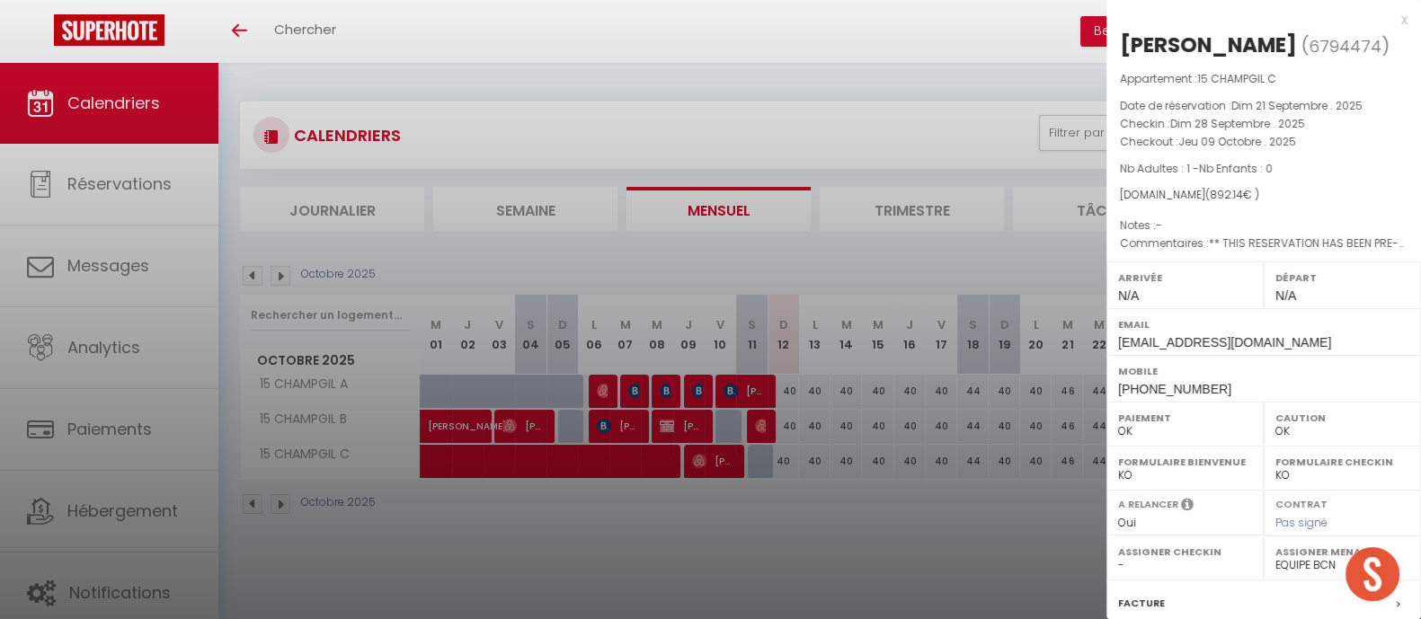
click at [986, 530] on div at bounding box center [710, 309] width 1421 height 619
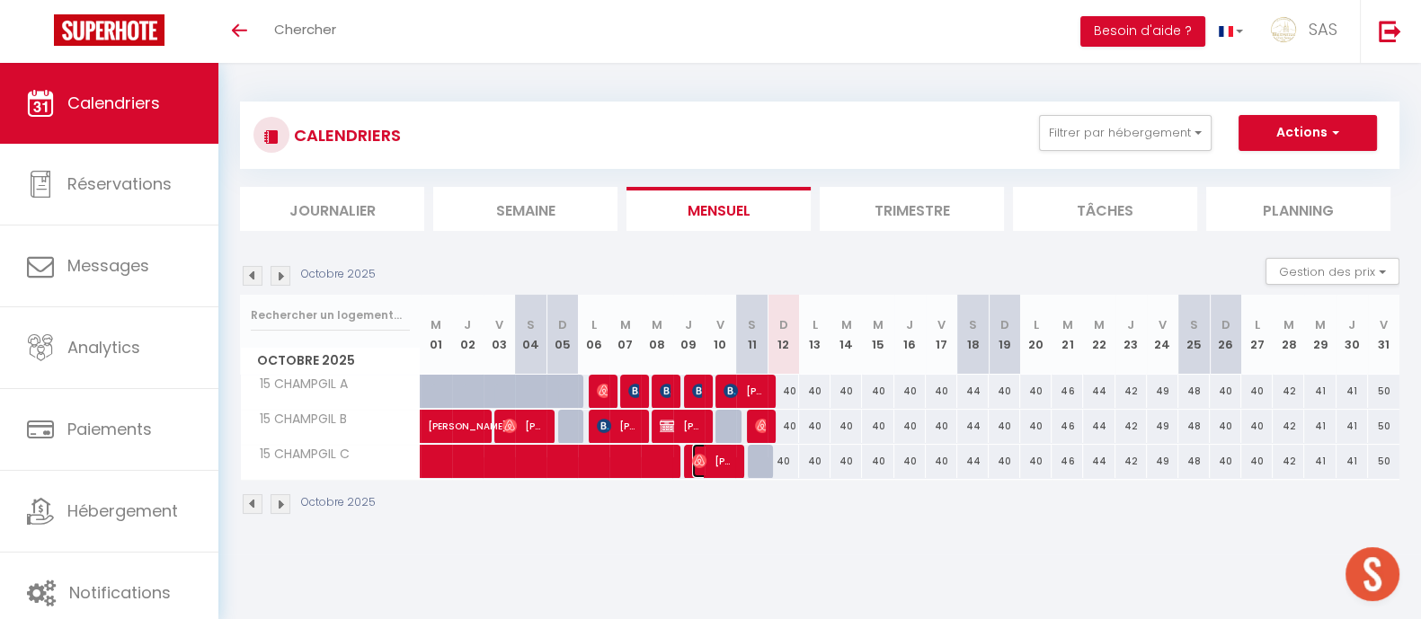
click at [698, 459] on img at bounding box center [699, 461] width 14 height 14
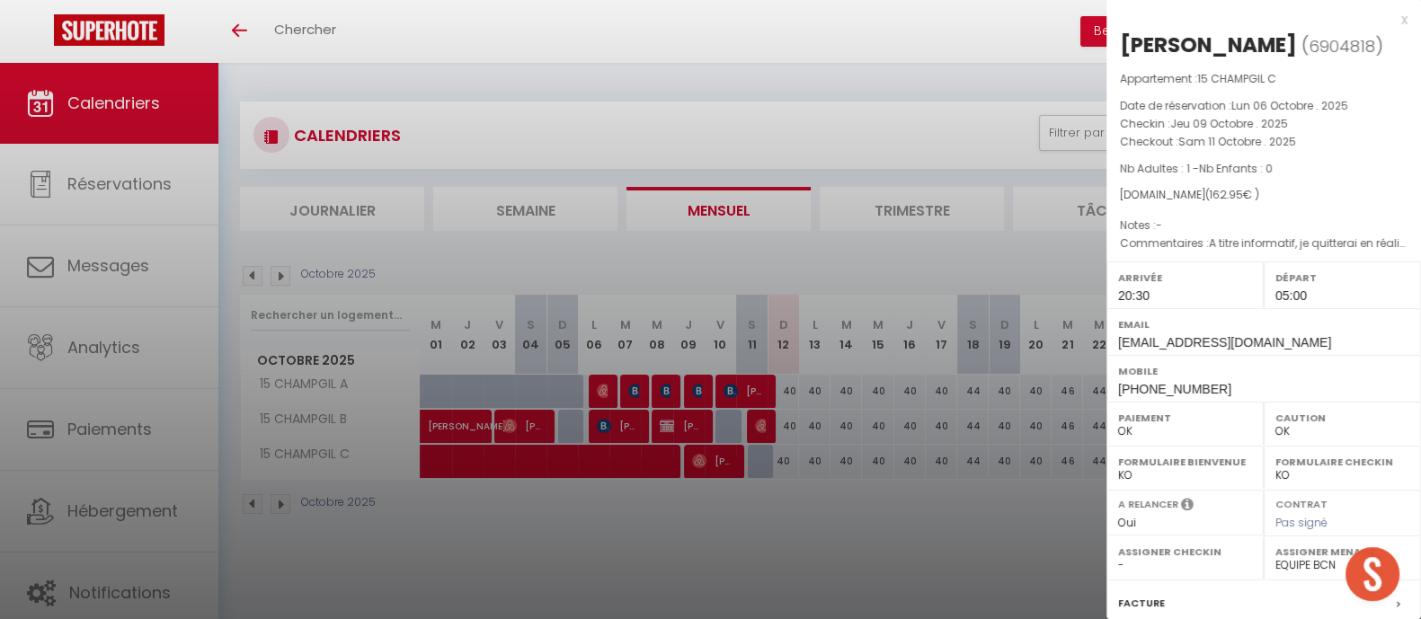
click at [993, 517] on div at bounding box center [710, 309] width 1421 height 619
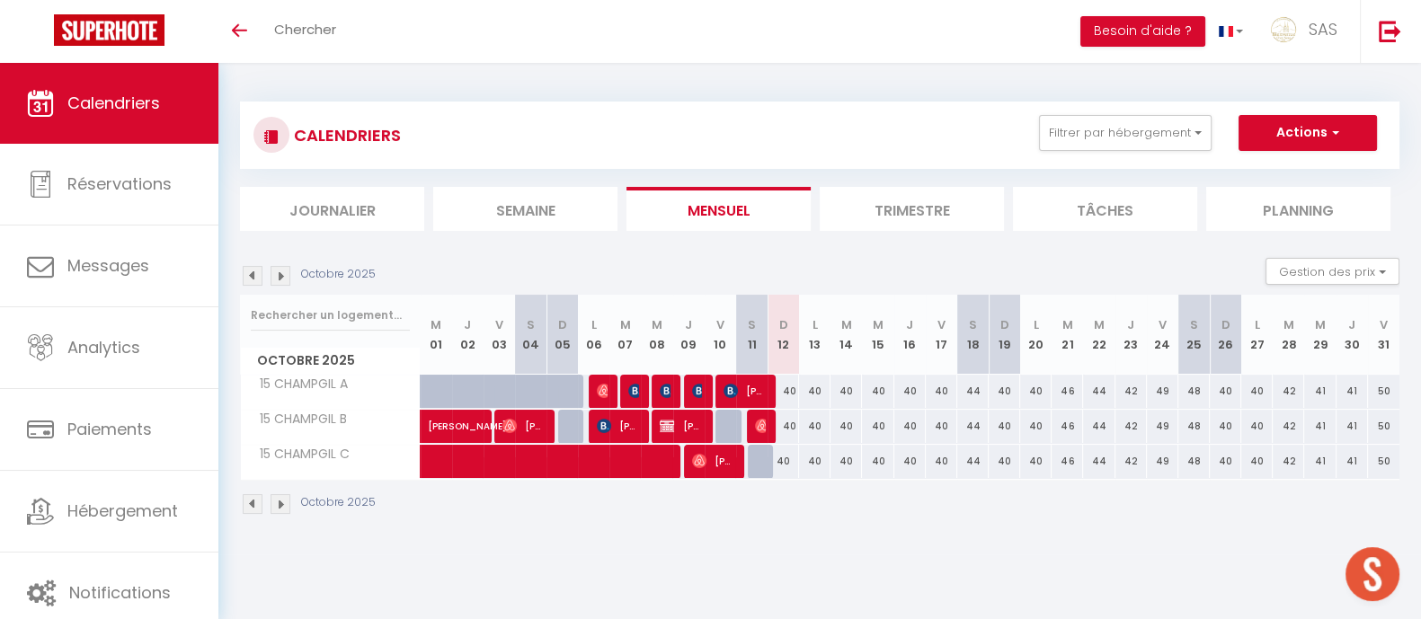
click at [281, 278] on img at bounding box center [280, 276] width 20 height 20
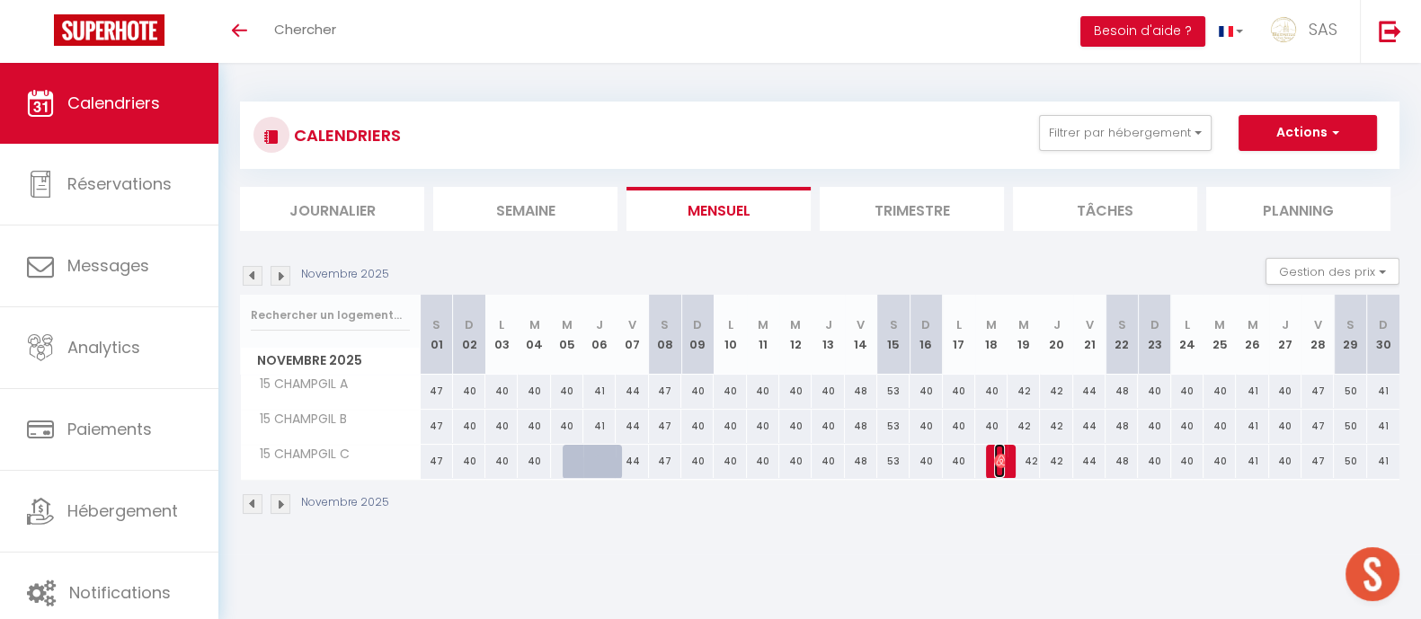
click at [1000, 459] on img at bounding box center [1001, 461] width 14 height 14
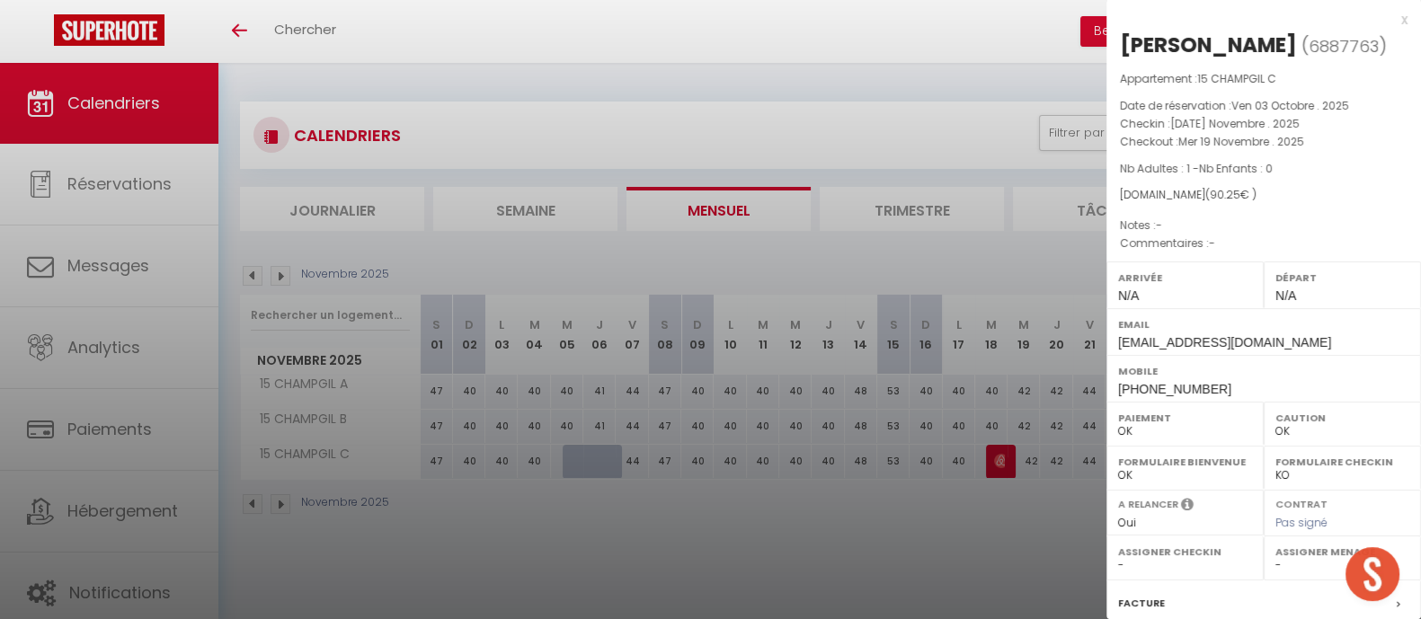
click at [958, 544] on div at bounding box center [710, 309] width 1421 height 619
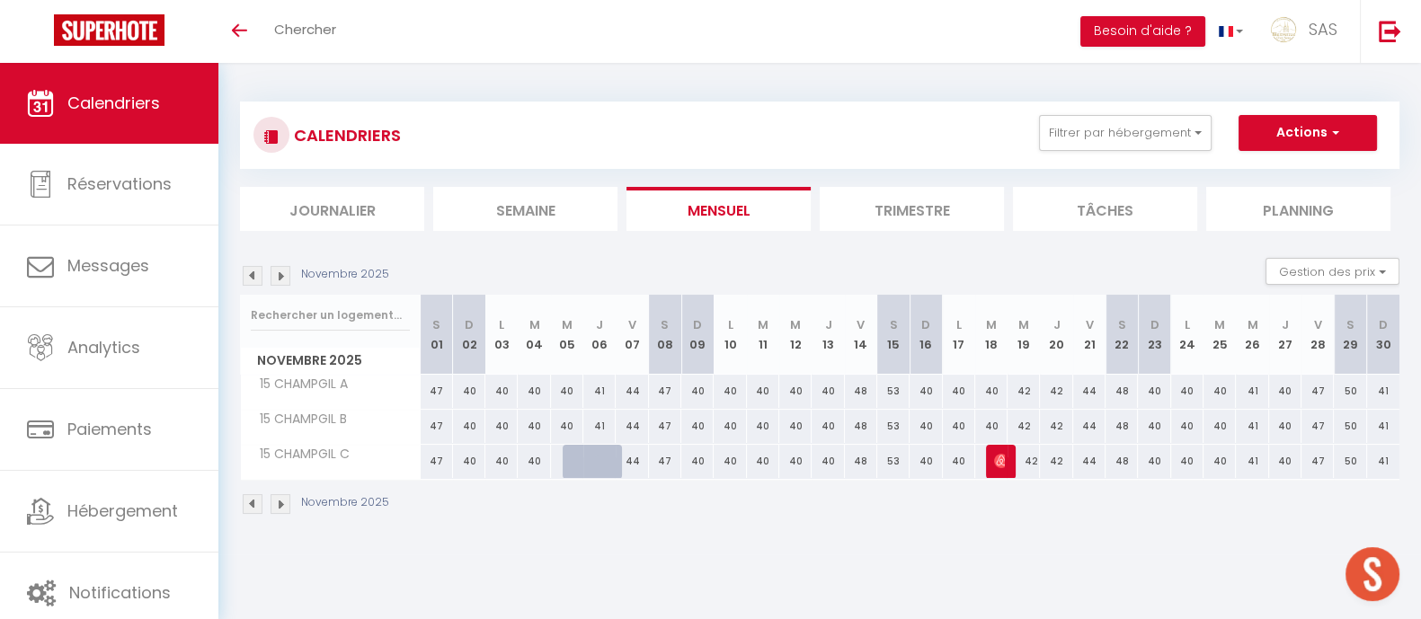
click at [281, 274] on img at bounding box center [280, 276] width 20 height 20
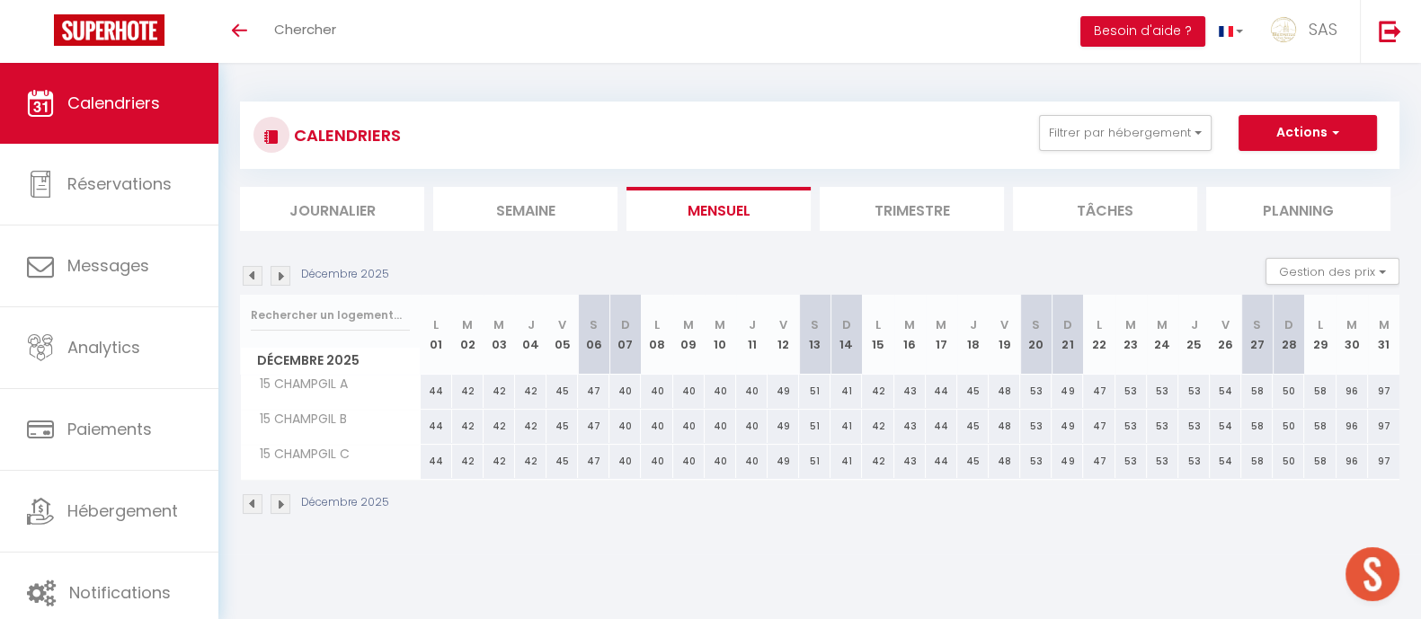
click at [261, 268] on img at bounding box center [253, 276] width 20 height 20
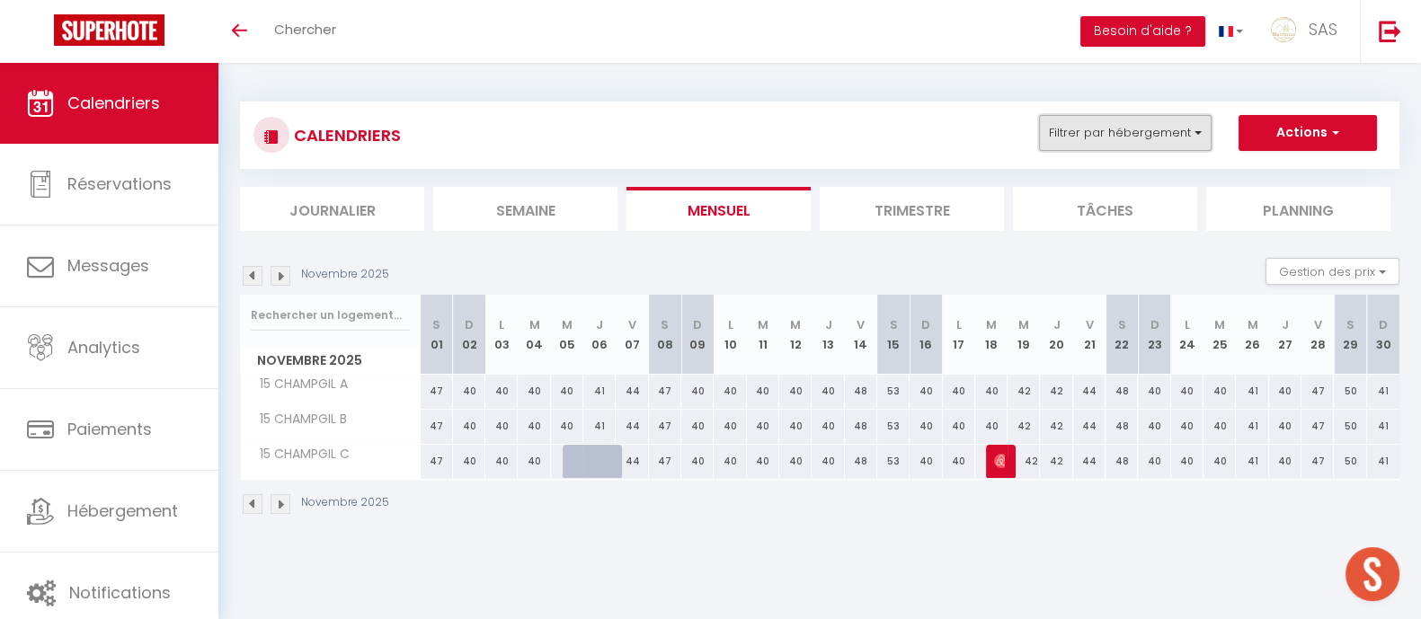
click at [1168, 145] on button "Filtrer par hébergement" at bounding box center [1125, 133] width 173 height 36
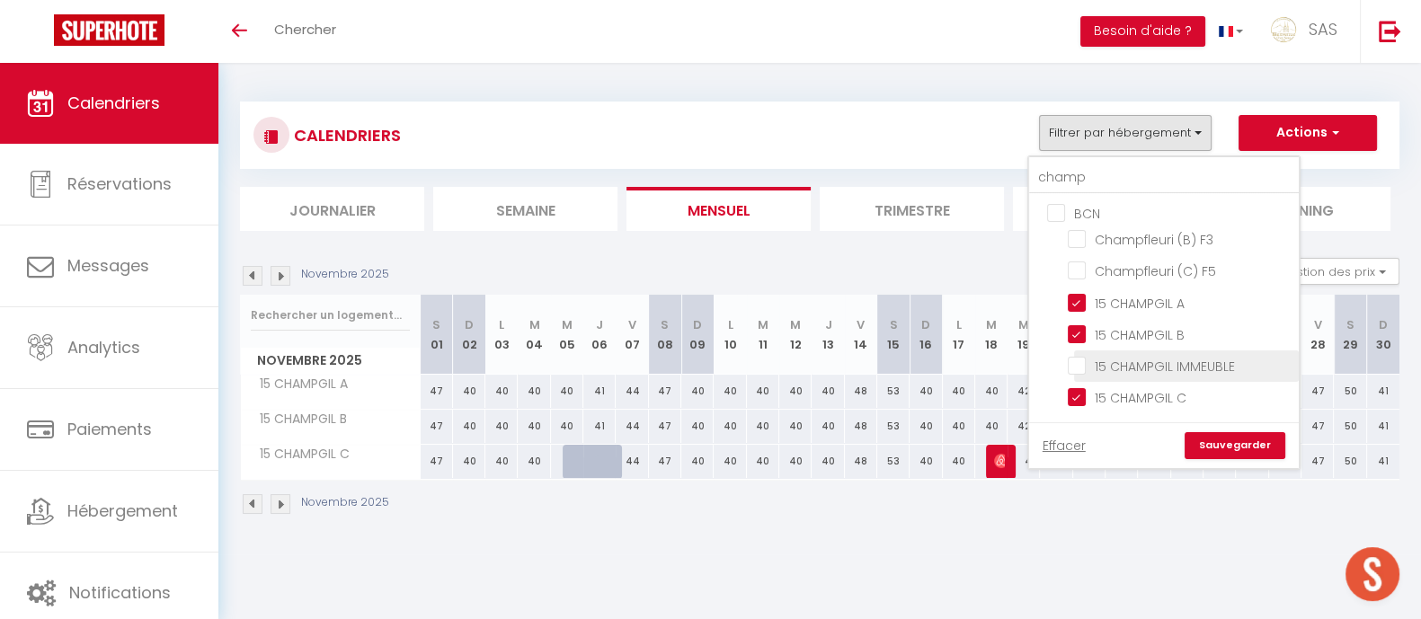
click at [1209, 361] on input "15 CHAMPGIL IMMEUBLE" at bounding box center [1179, 365] width 225 height 18
click at [1239, 448] on link "Sauvegarder" at bounding box center [1234, 445] width 101 height 27
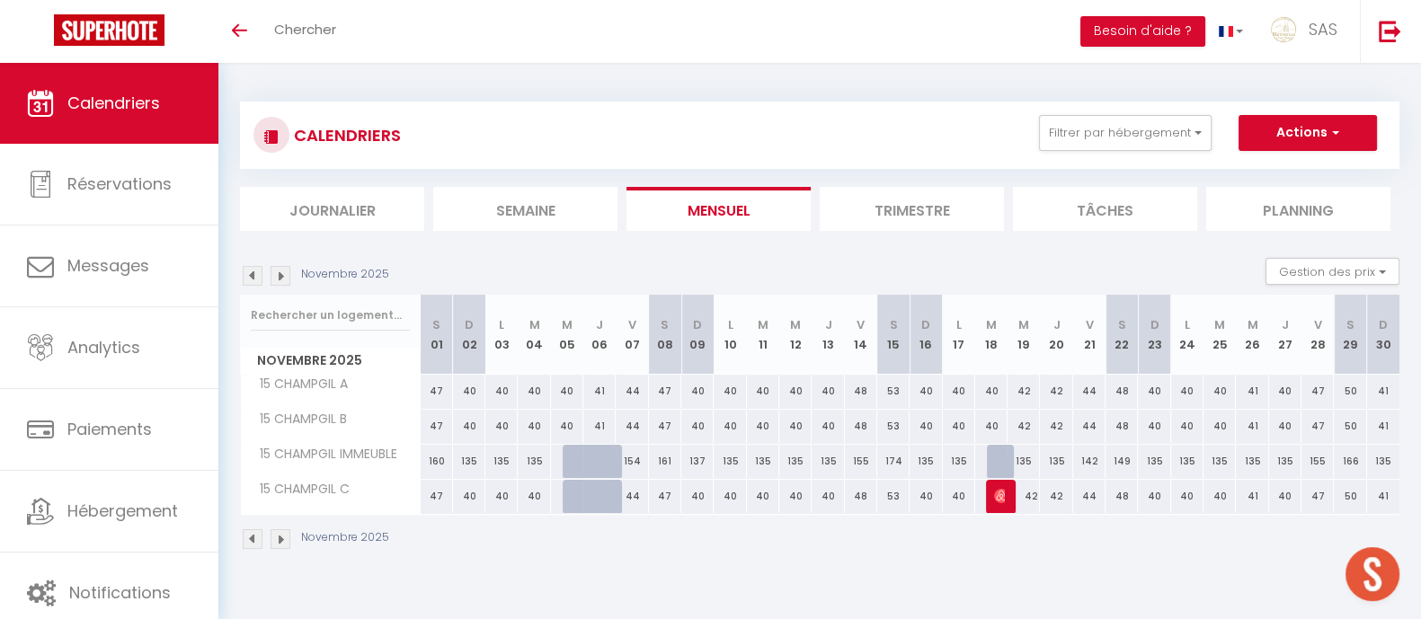
click at [257, 279] on img at bounding box center [253, 276] width 20 height 20
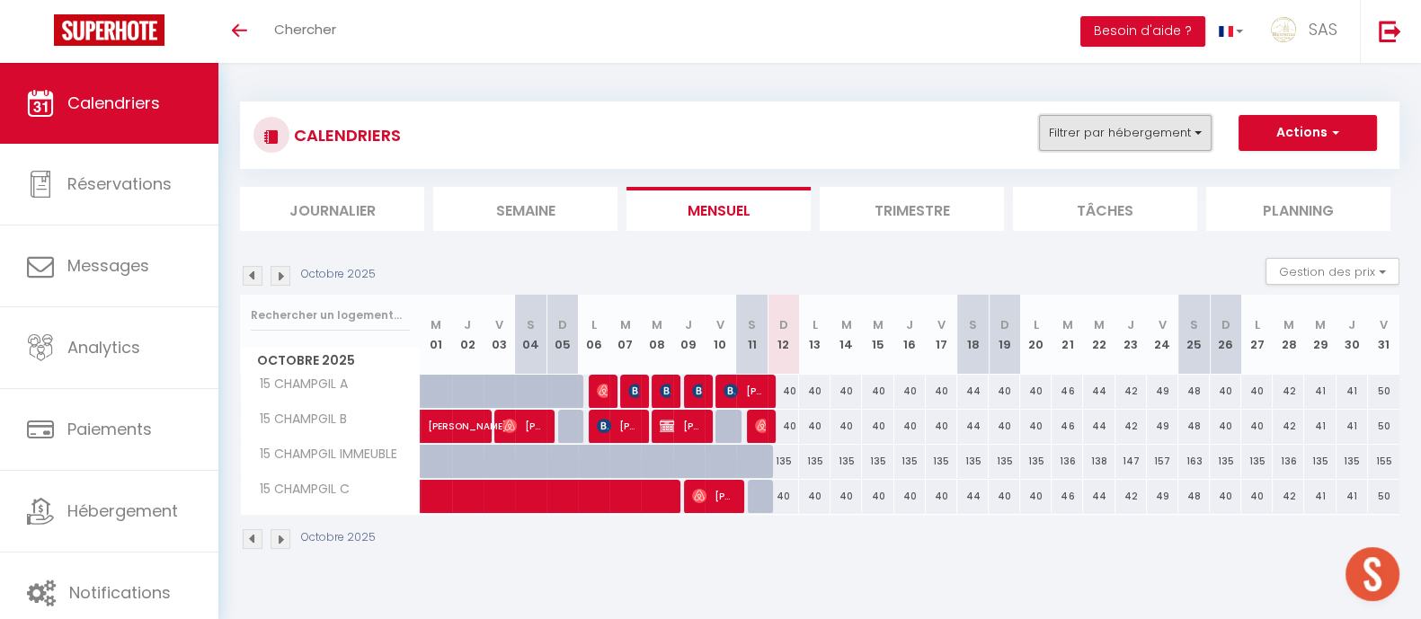
click at [1168, 135] on button "Filtrer par hébergement" at bounding box center [1125, 133] width 173 height 36
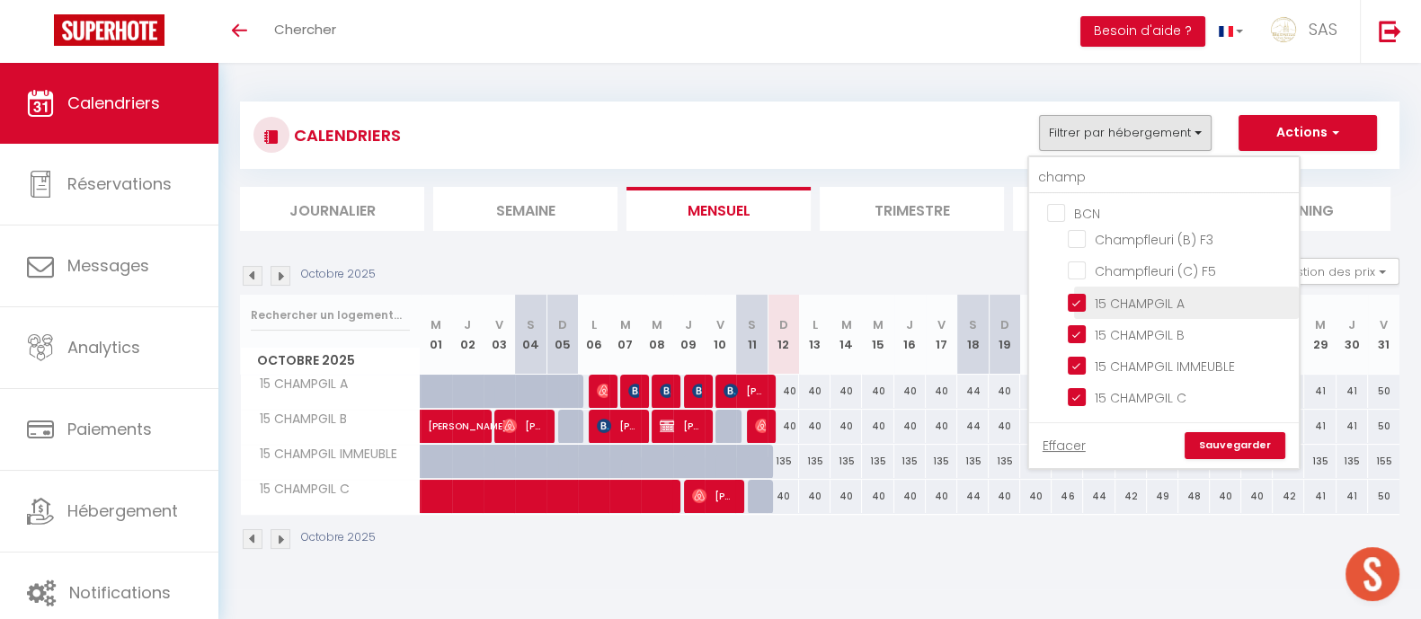
click at [1201, 297] on input "15 CHAMPGIL A" at bounding box center [1179, 301] width 225 height 18
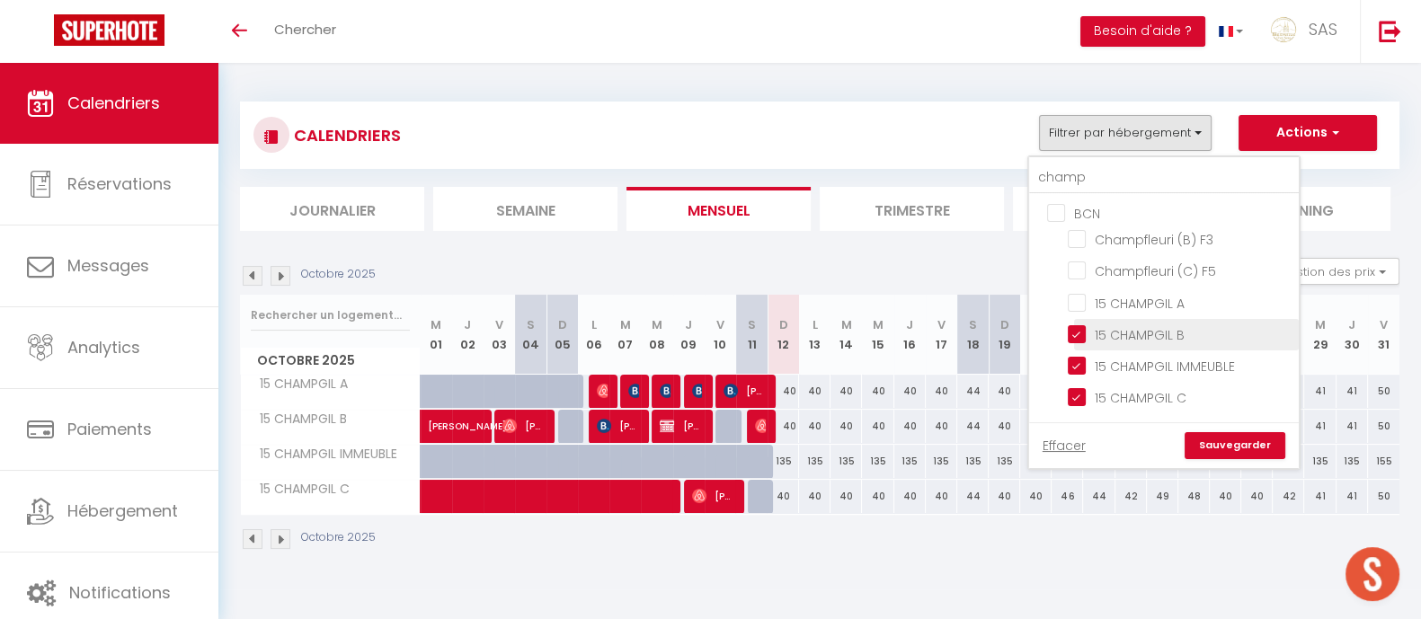
click at [1207, 329] on input "15 CHAMPGIL B" at bounding box center [1179, 333] width 225 height 18
click at [1209, 367] on input "15 CHAMPGIL IMMEUBLE" at bounding box center [1179, 365] width 225 height 18
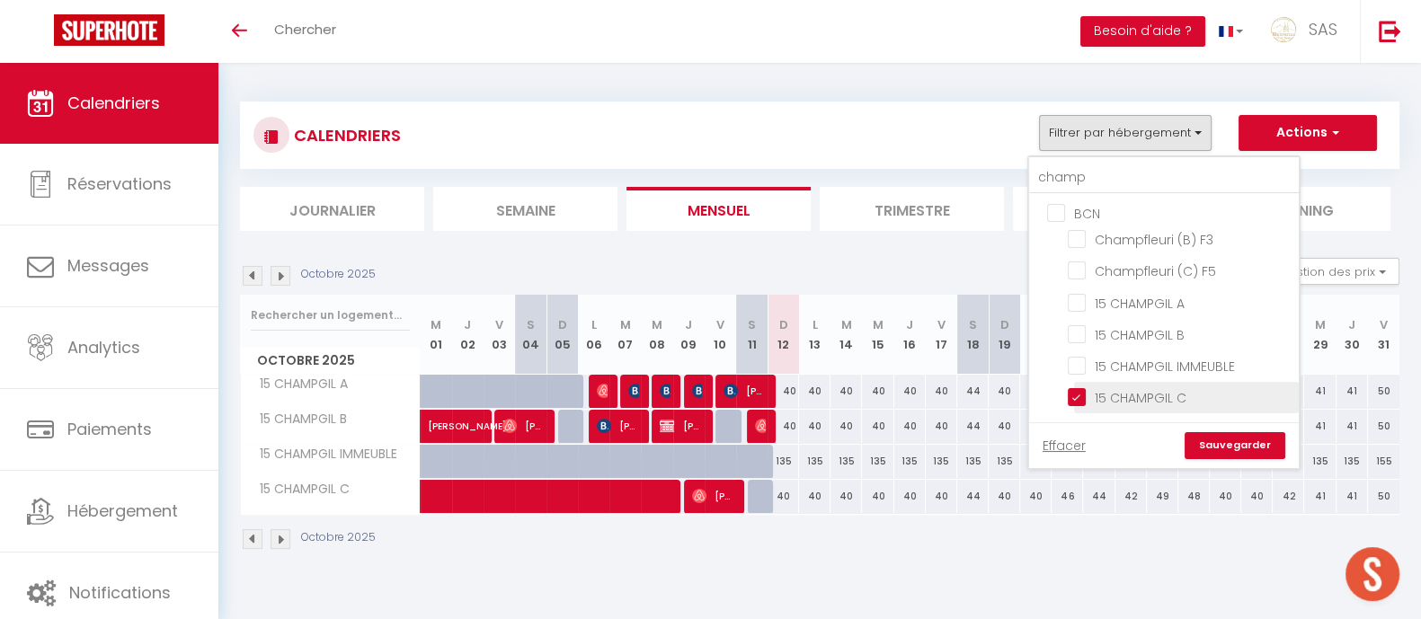
click at [1198, 395] on input "15 CHAMPGIL C" at bounding box center [1179, 396] width 225 height 18
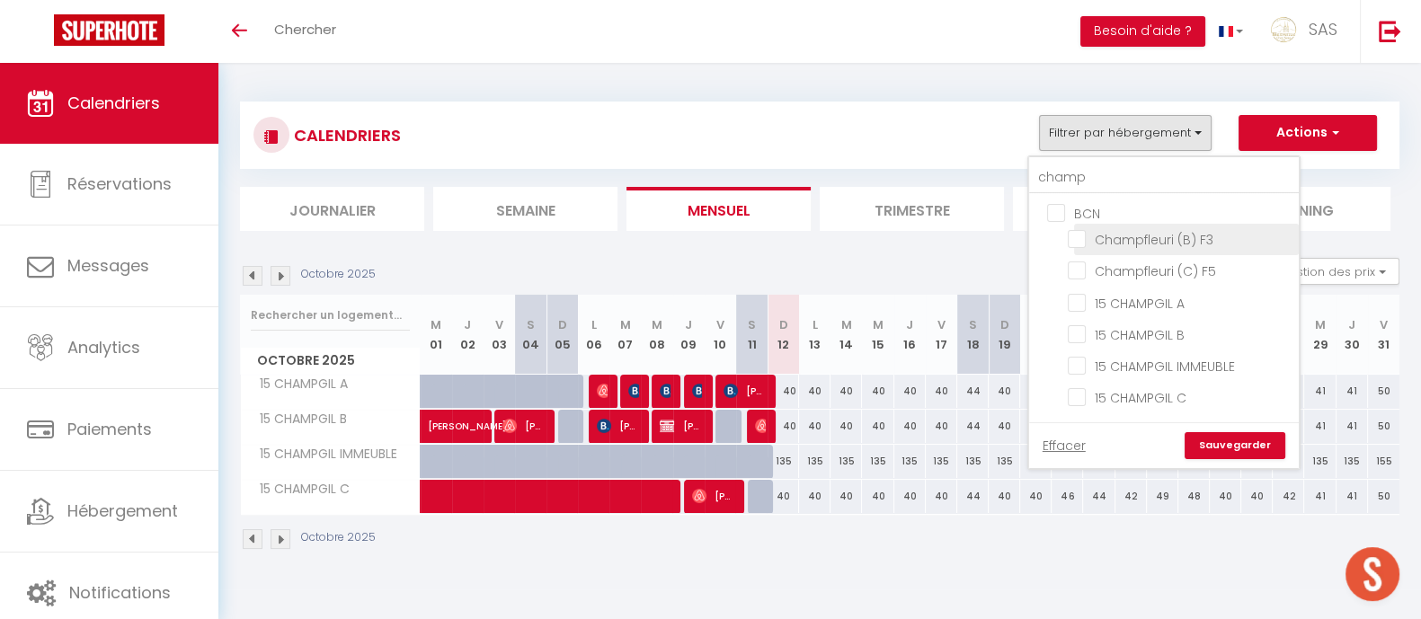
click at [1227, 241] on input "Champfleuri (B) F3" at bounding box center [1179, 238] width 225 height 18
click at [1226, 273] on input "Champfleuri (C) F5" at bounding box center [1179, 270] width 225 height 18
click at [1258, 443] on link "Sauvegarder" at bounding box center [1234, 445] width 101 height 27
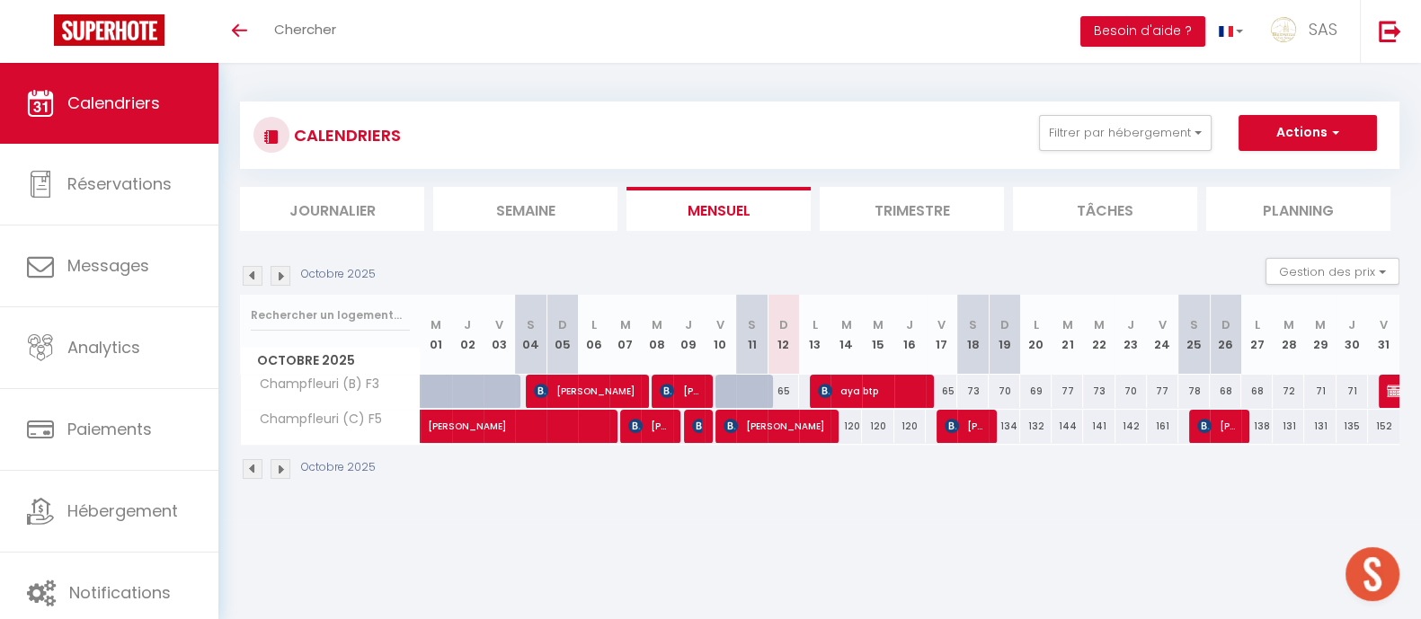
click at [278, 274] on img at bounding box center [280, 276] width 20 height 20
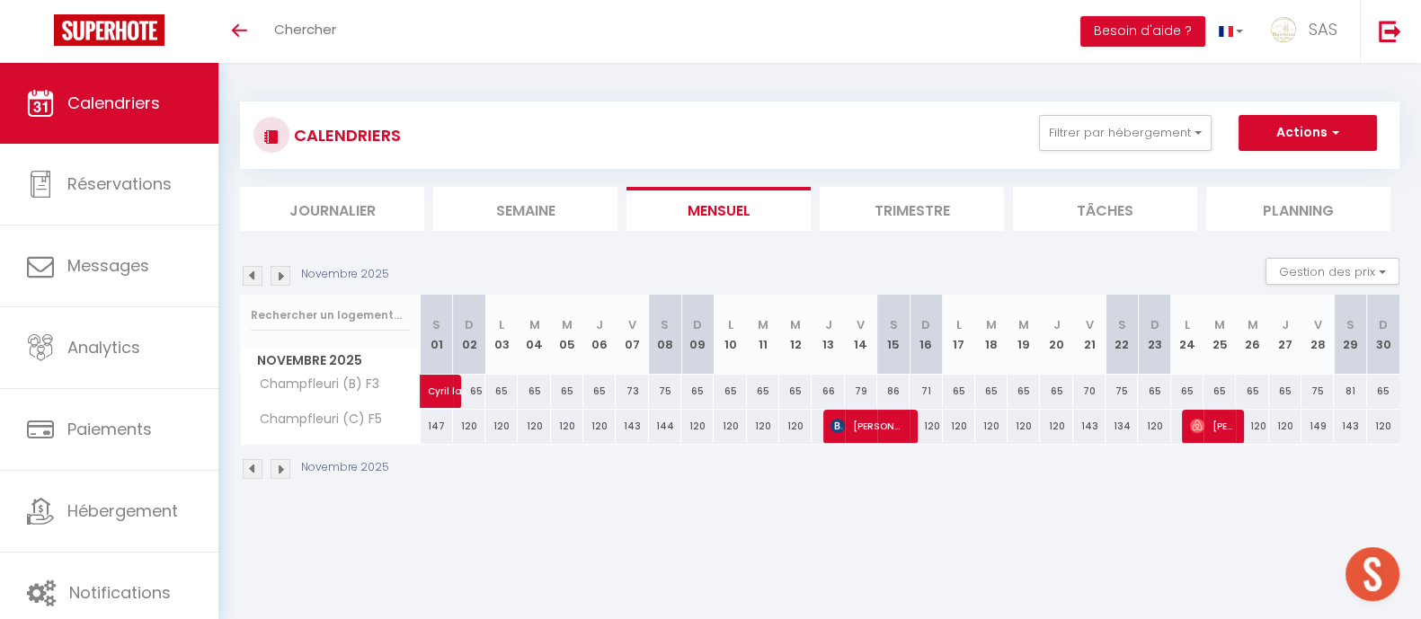
click at [254, 274] on img at bounding box center [253, 276] width 20 height 20
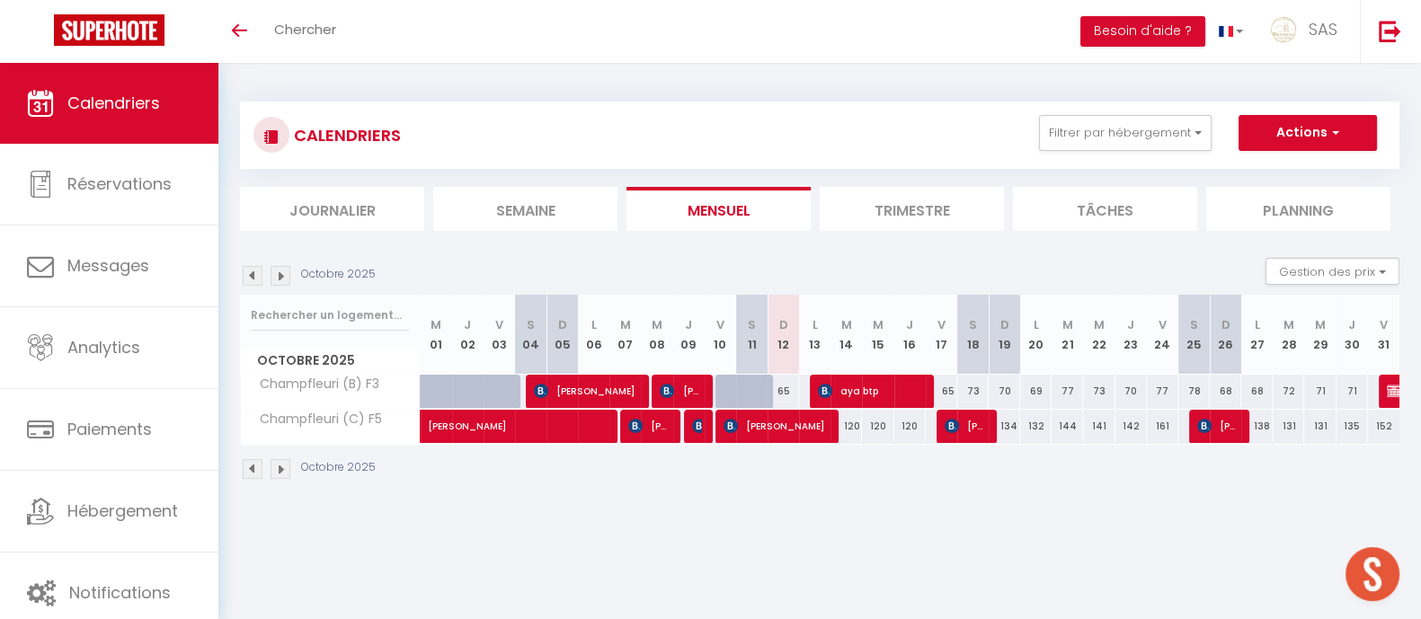
click at [261, 280] on img at bounding box center [253, 276] width 20 height 20
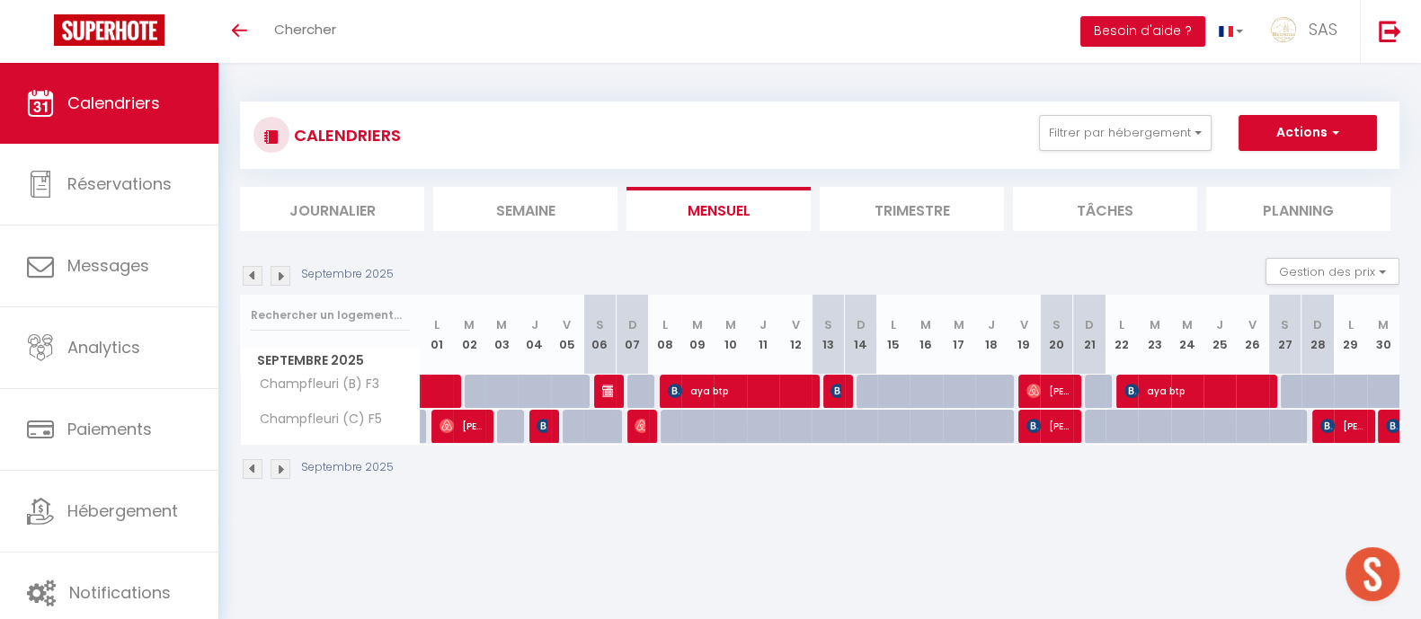
click at [283, 279] on img at bounding box center [280, 276] width 20 height 20
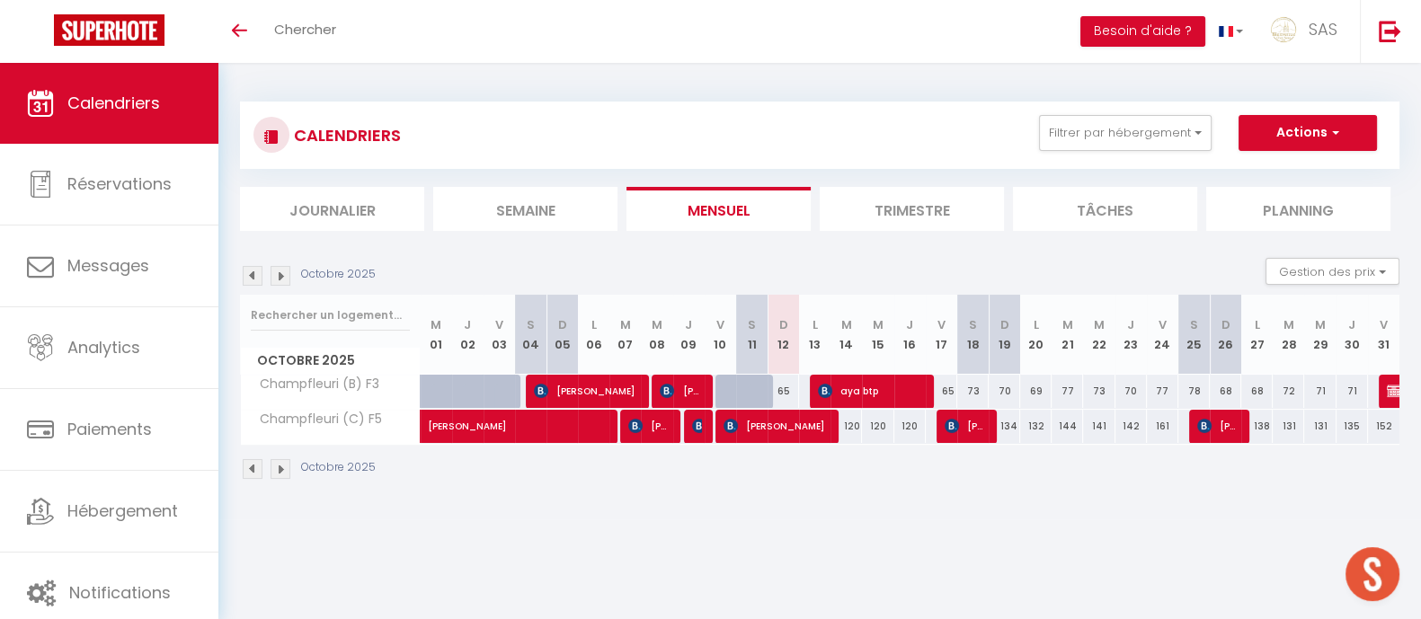
click at [283, 274] on img at bounding box center [280, 276] width 20 height 20
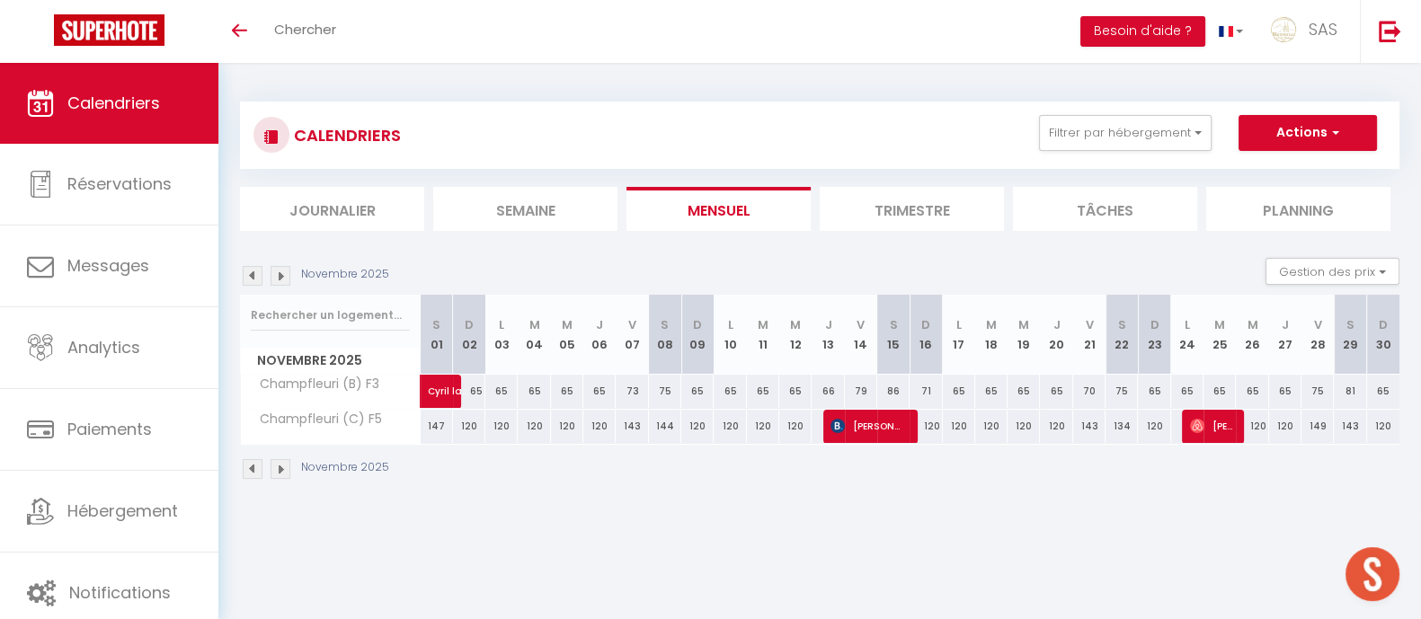
click at [246, 281] on img at bounding box center [253, 276] width 20 height 20
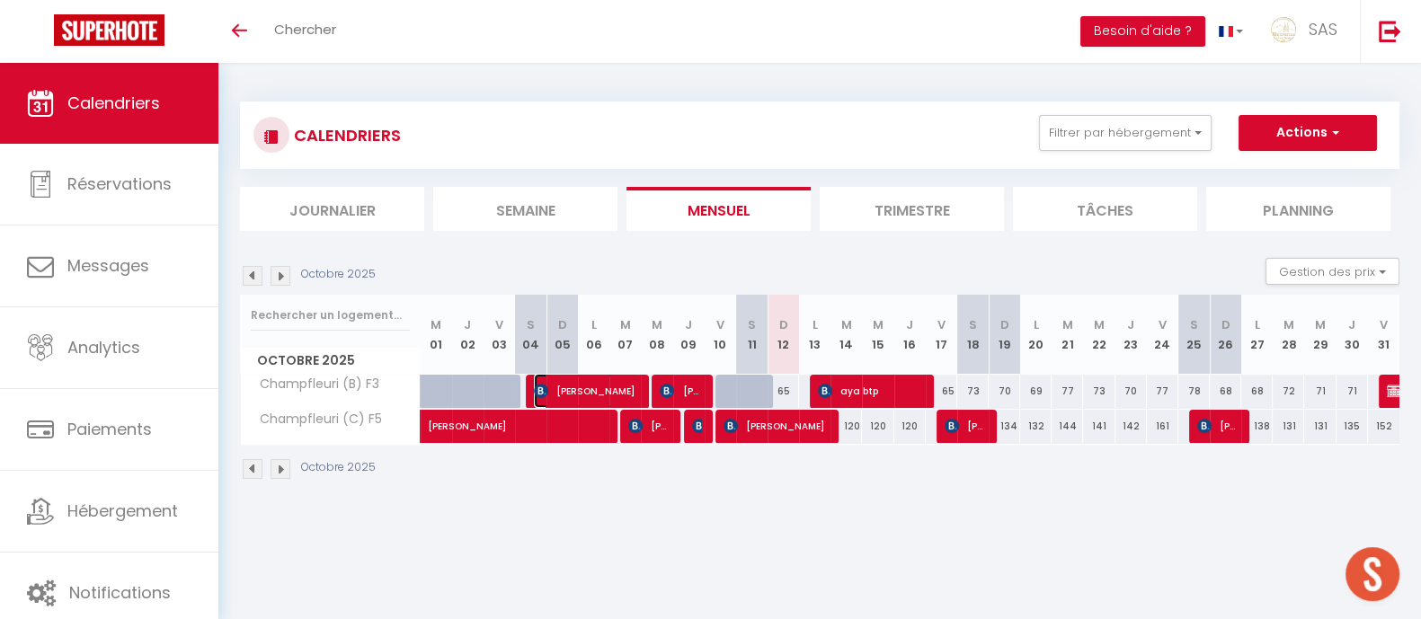
click at [588, 382] on span "[PERSON_NAME]" at bounding box center [586, 391] width 105 height 34
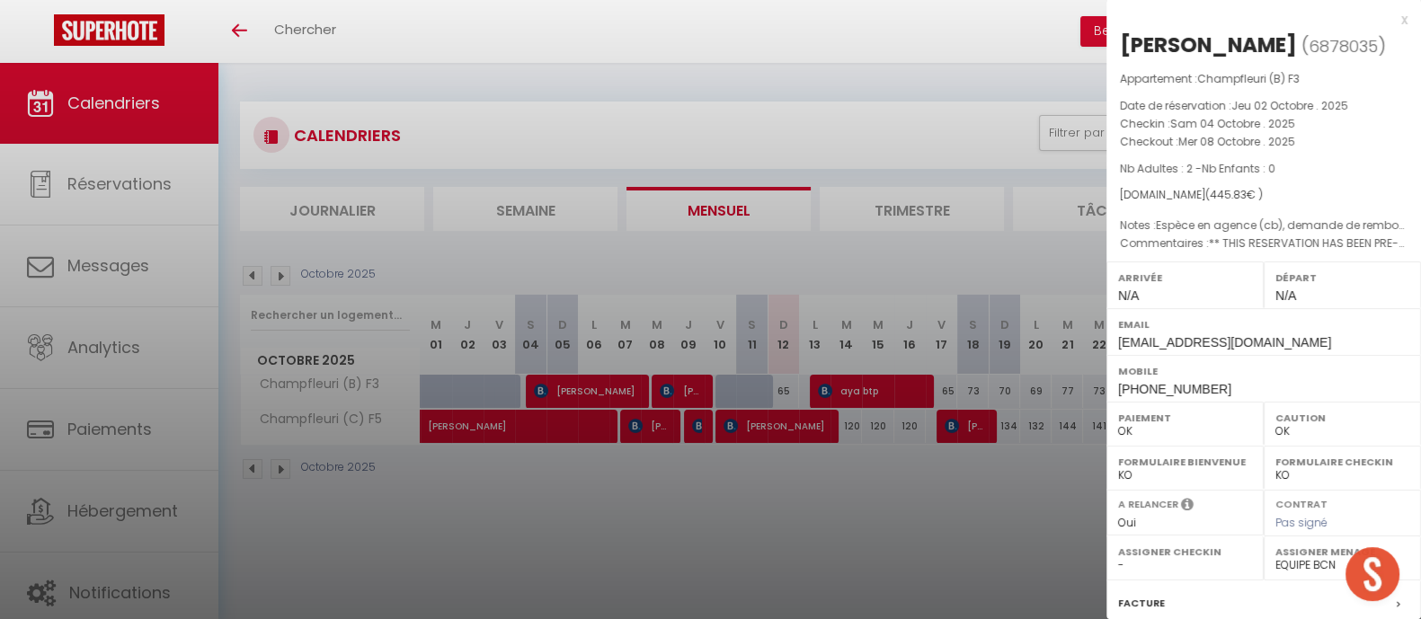
click at [871, 536] on div at bounding box center [710, 309] width 1421 height 619
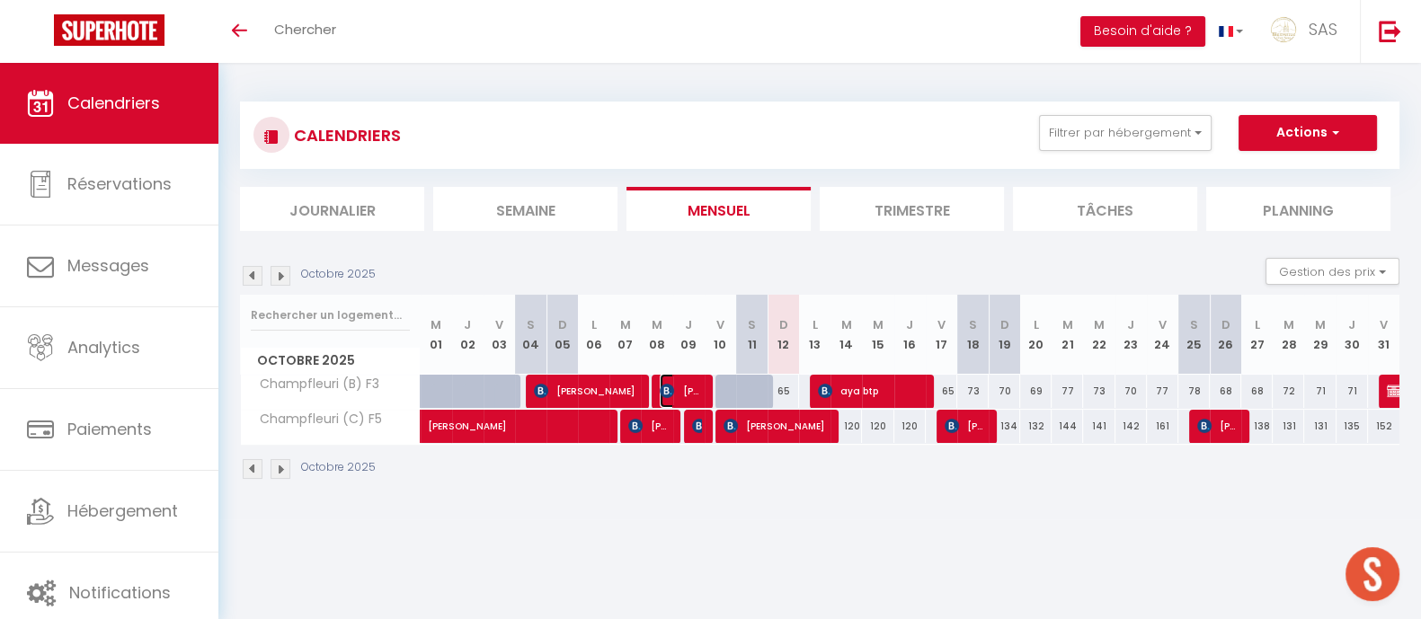
click at [687, 388] on span "[PERSON_NAME]" at bounding box center [681, 391] width 42 height 34
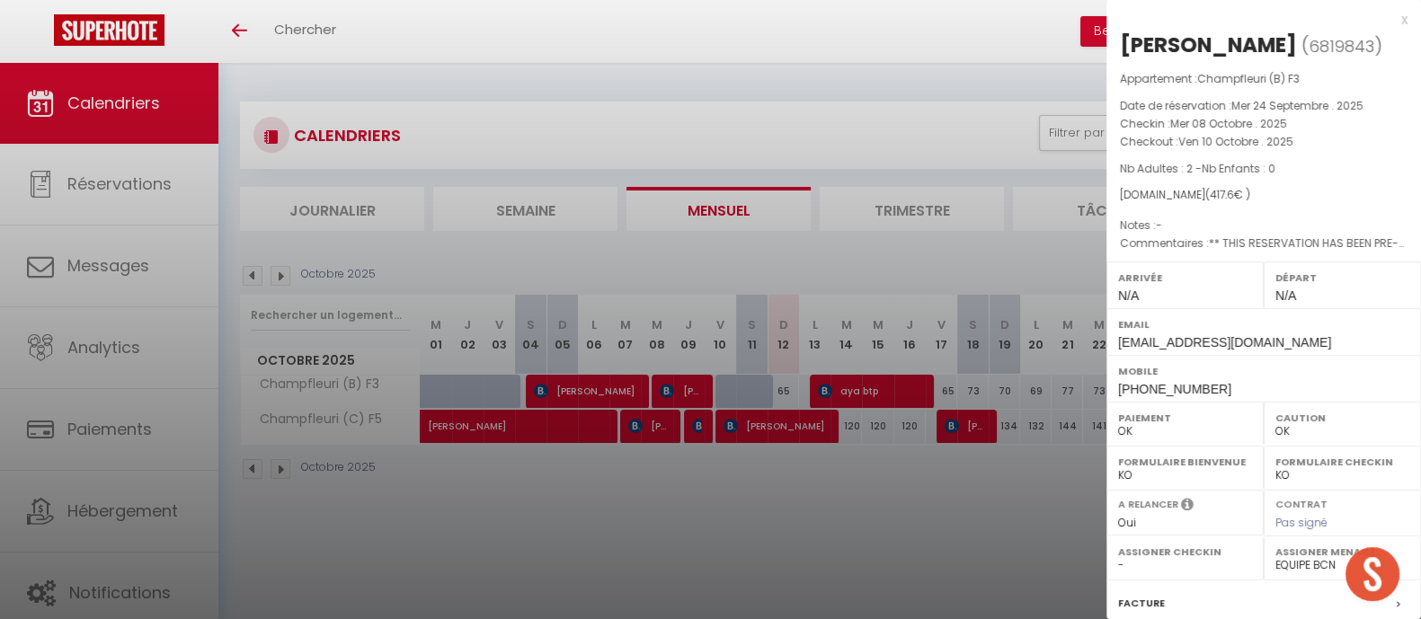
click at [891, 545] on div at bounding box center [710, 309] width 1421 height 619
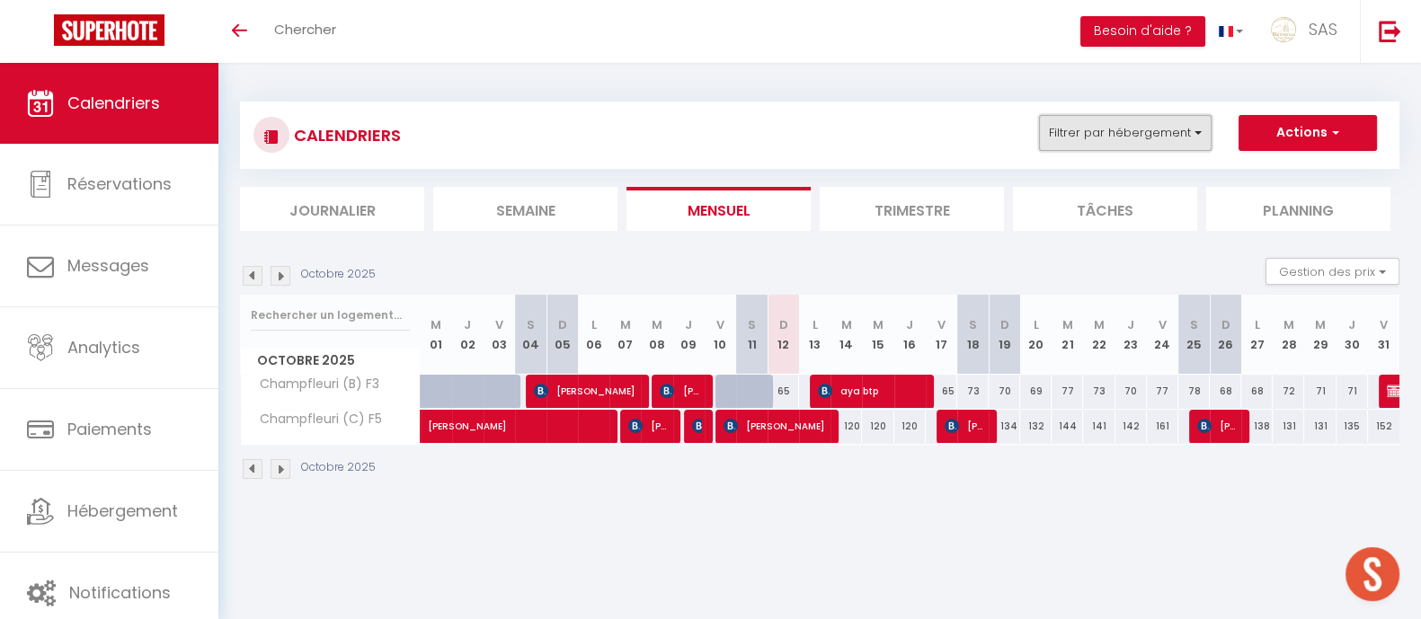
click at [1172, 137] on button "Filtrer par hébergement" at bounding box center [1125, 133] width 173 height 36
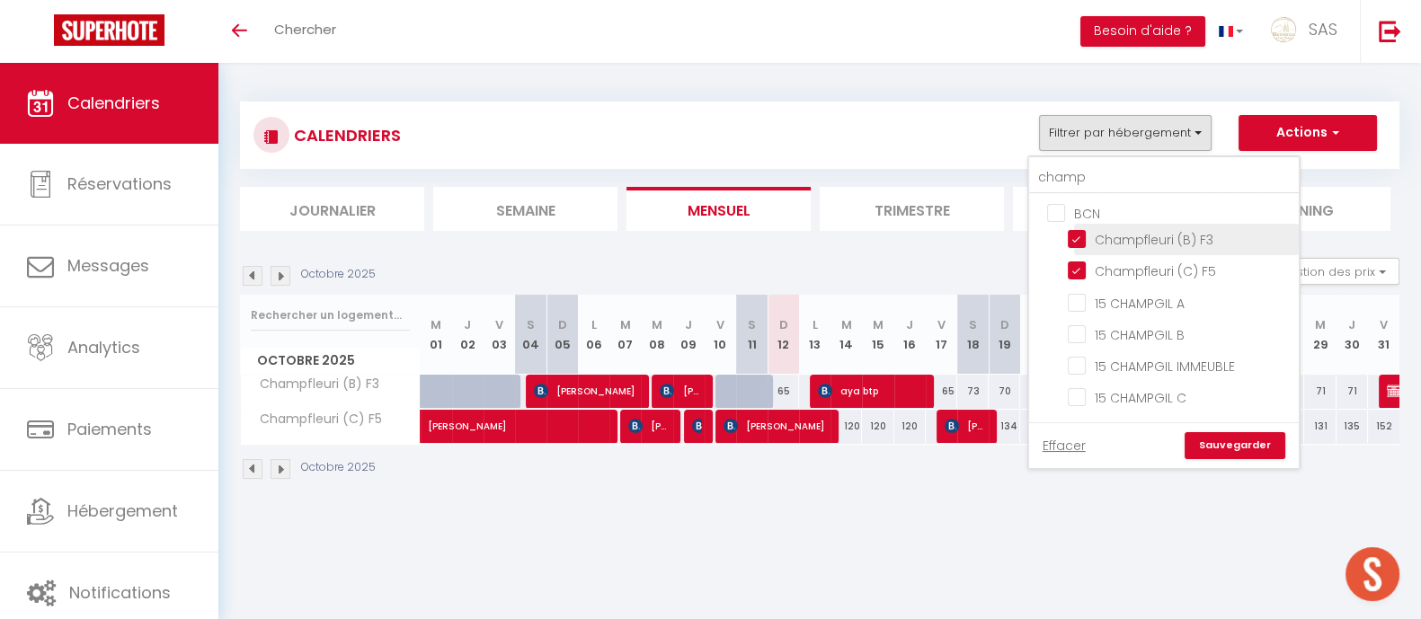
click at [1195, 229] on input "Champfleuri (B) F3" at bounding box center [1179, 238] width 225 height 18
click at [1188, 274] on input "Champfleuri (C) F5" at bounding box center [1179, 270] width 225 height 18
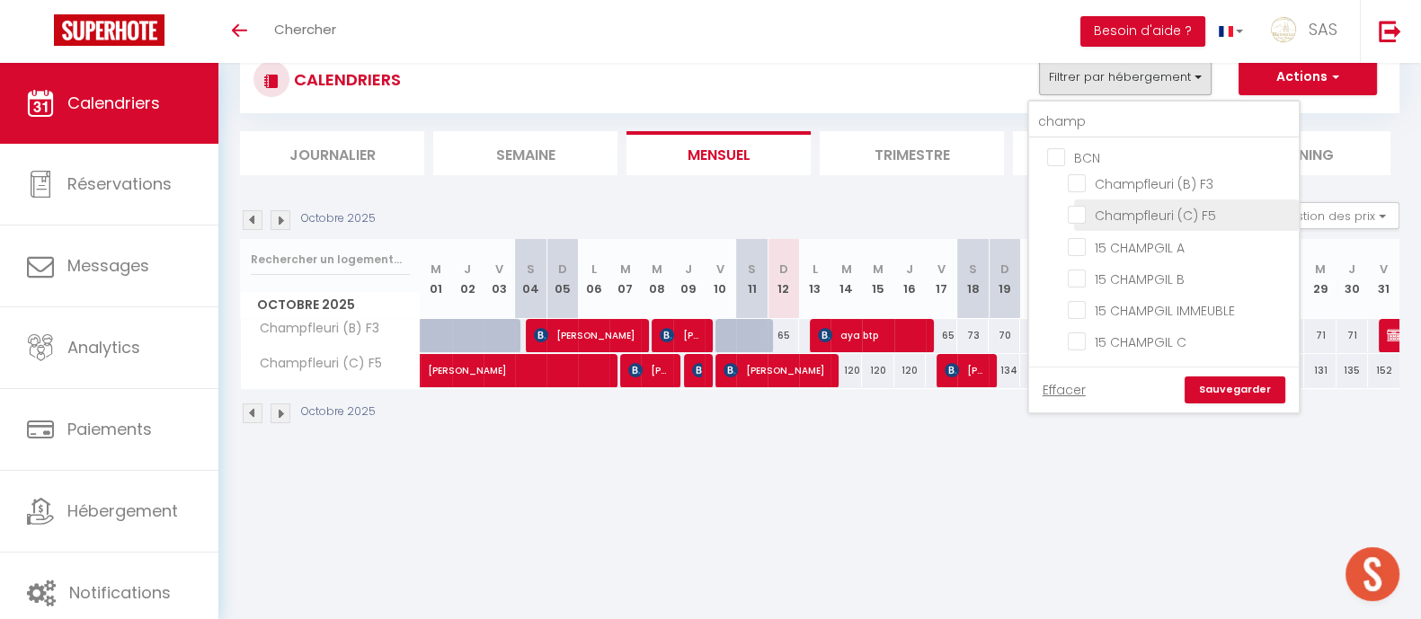
scroll to position [63, 0]
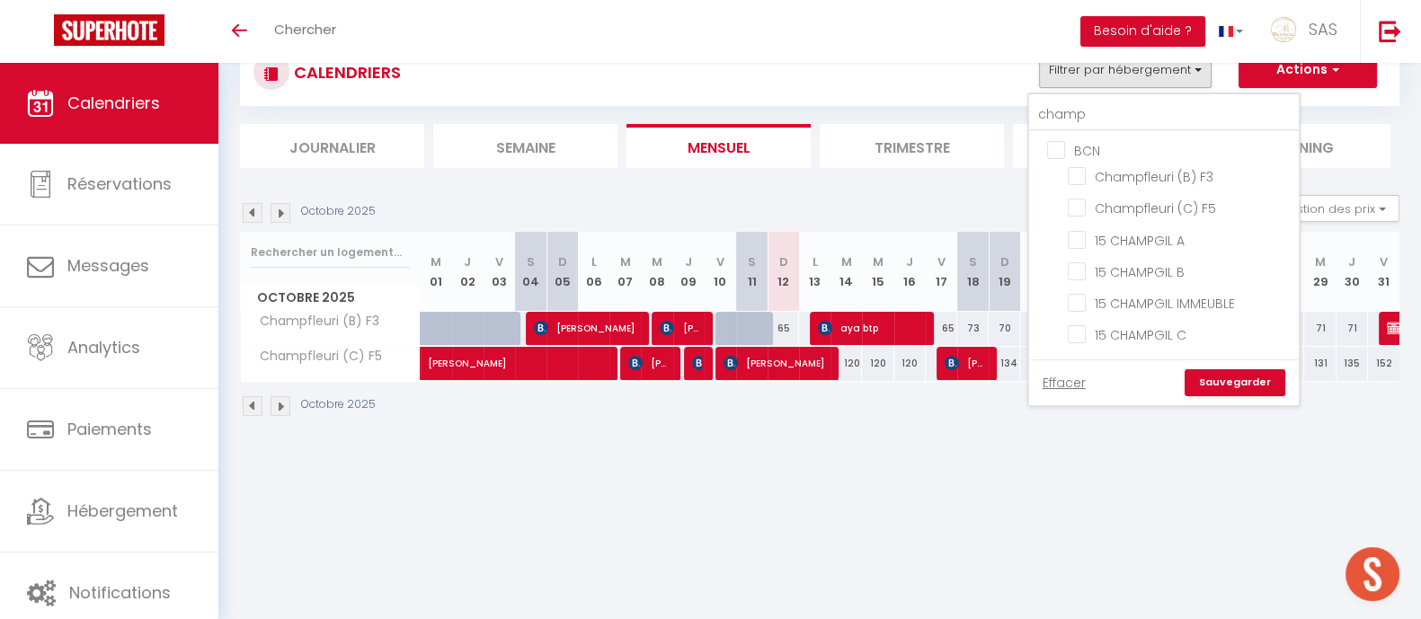
click at [1248, 377] on link "Sauvegarder" at bounding box center [1234, 382] width 101 height 27
